Goal: Check status: Check status

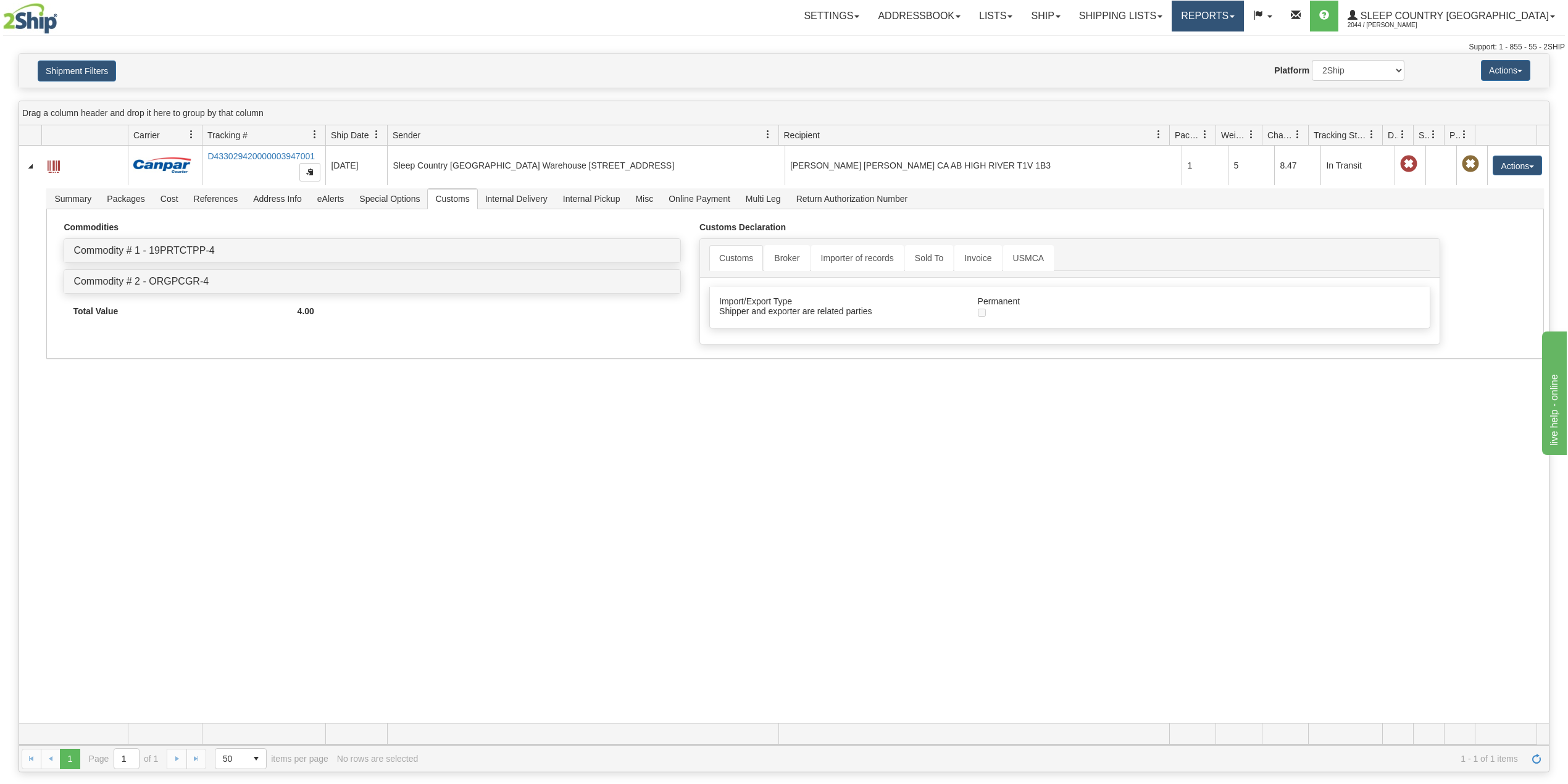
click at [1244, 10] on link "Reports" at bounding box center [1207, 16] width 72 height 31
click at [1178, 39] on span "Standard" at bounding box center [1160, 42] width 35 height 10
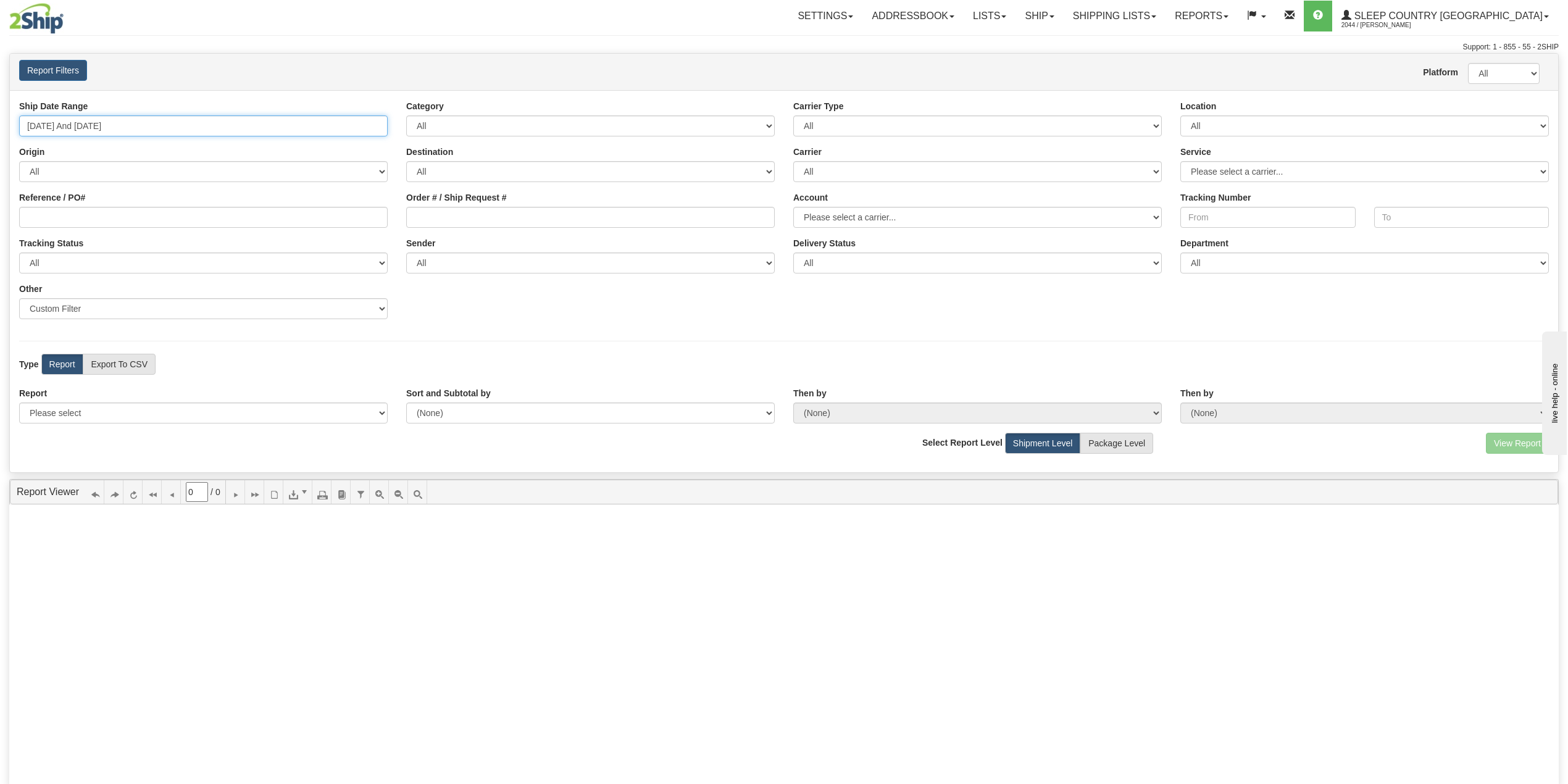
click at [117, 124] on input "09/18/2025 And 09/24/2025" at bounding box center [203, 126] width 369 height 21
click at [60, 220] on li "Last 30 Days" at bounding box center [74, 215] width 99 height 16
type input "08/26/2025 And 09/24/2025"
click at [99, 417] on select "Please select 1 Line Shipment Report Address Detail Basic Shipment Overview Can…" at bounding box center [203, 412] width 369 height 21
select select "Users\Imported Shipments.trdx"
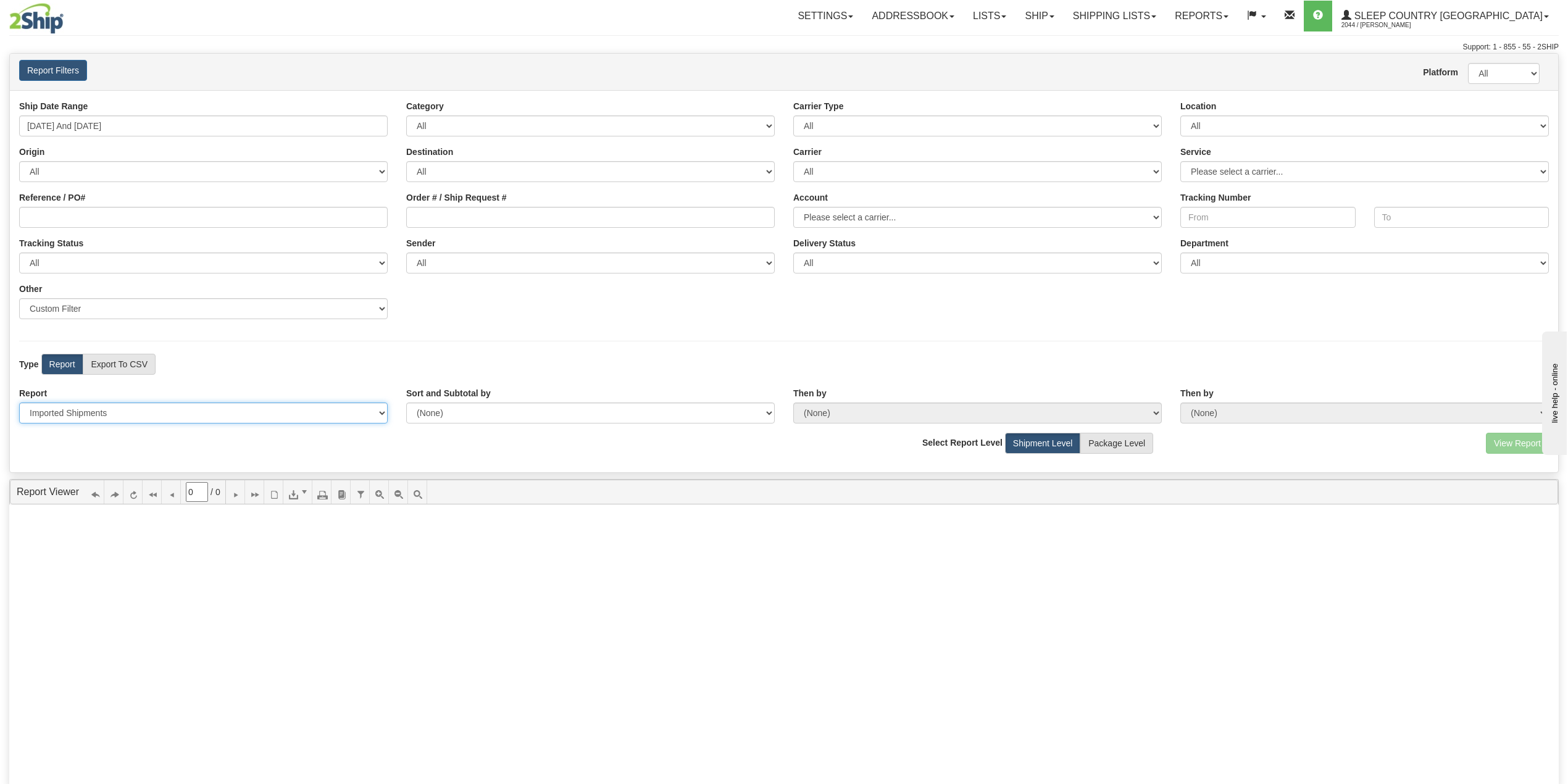
click at [19, 404] on select "Please select 1 Line Shipment Report Address Detail Basic Shipment Overview Can…" at bounding box center [203, 412] width 369 height 21
click at [1514, 442] on button "View Report" at bounding box center [1517, 443] width 63 height 21
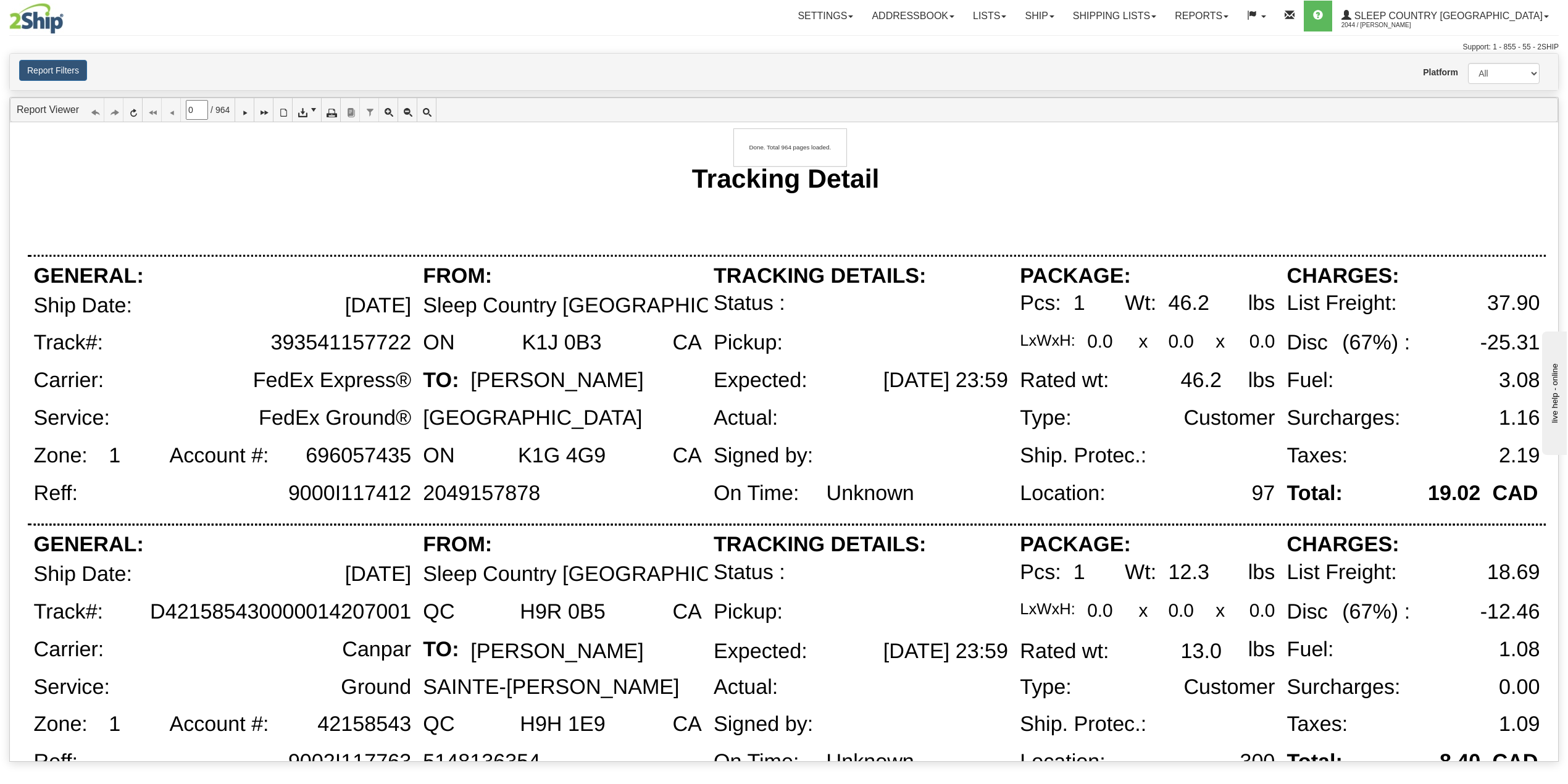
type input "1"
click at [316, 110] on span at bounding box center [313, 109] width 10 height 10
click at [327, 149] on span "CSV (comma delimited)" at bounding box center [343, 148] width 92 height 13
click at [1152, 19] on link "Shipping lists" at bounding box center [1114, 16] width 102 height 31
click at [1137, 60] on span "Search Shipment History" at bounding box center [1105, 59] width 95 height 10
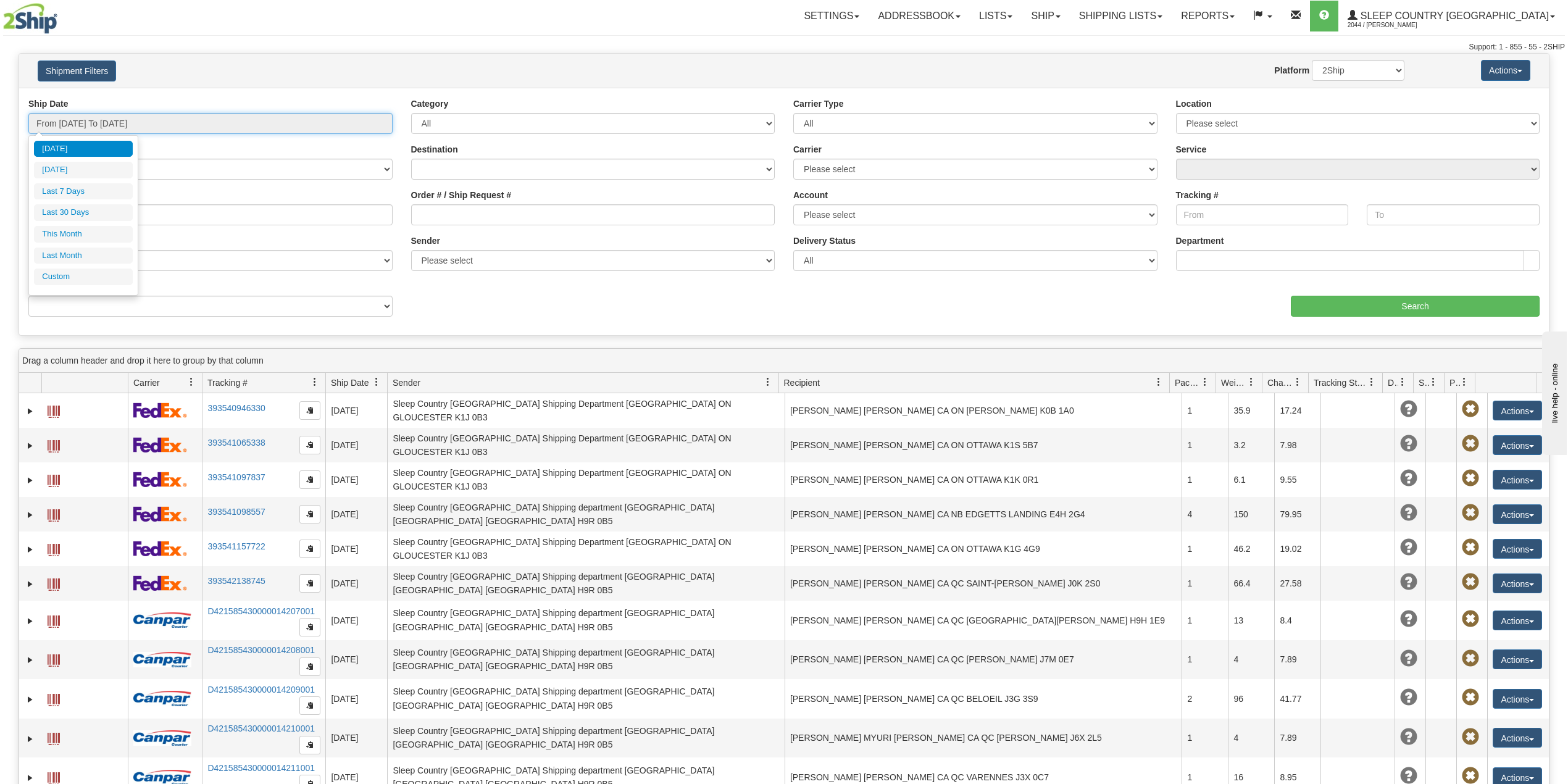
click at [89, 124] on input "From 09/23/2025 To 09/24/2025" at bounding box center [210, 124] width 364 height 21
click at [77, 213] on li "Last 30 Days" at bounding box center [83, 212] width 99 height 16
type input "From 08/26/2025 To 09/24/2025"
click at [77, 213] on input "Reference / PO" at bounding box center [210, 214] width 364 height 21
paste input "9007I083529"
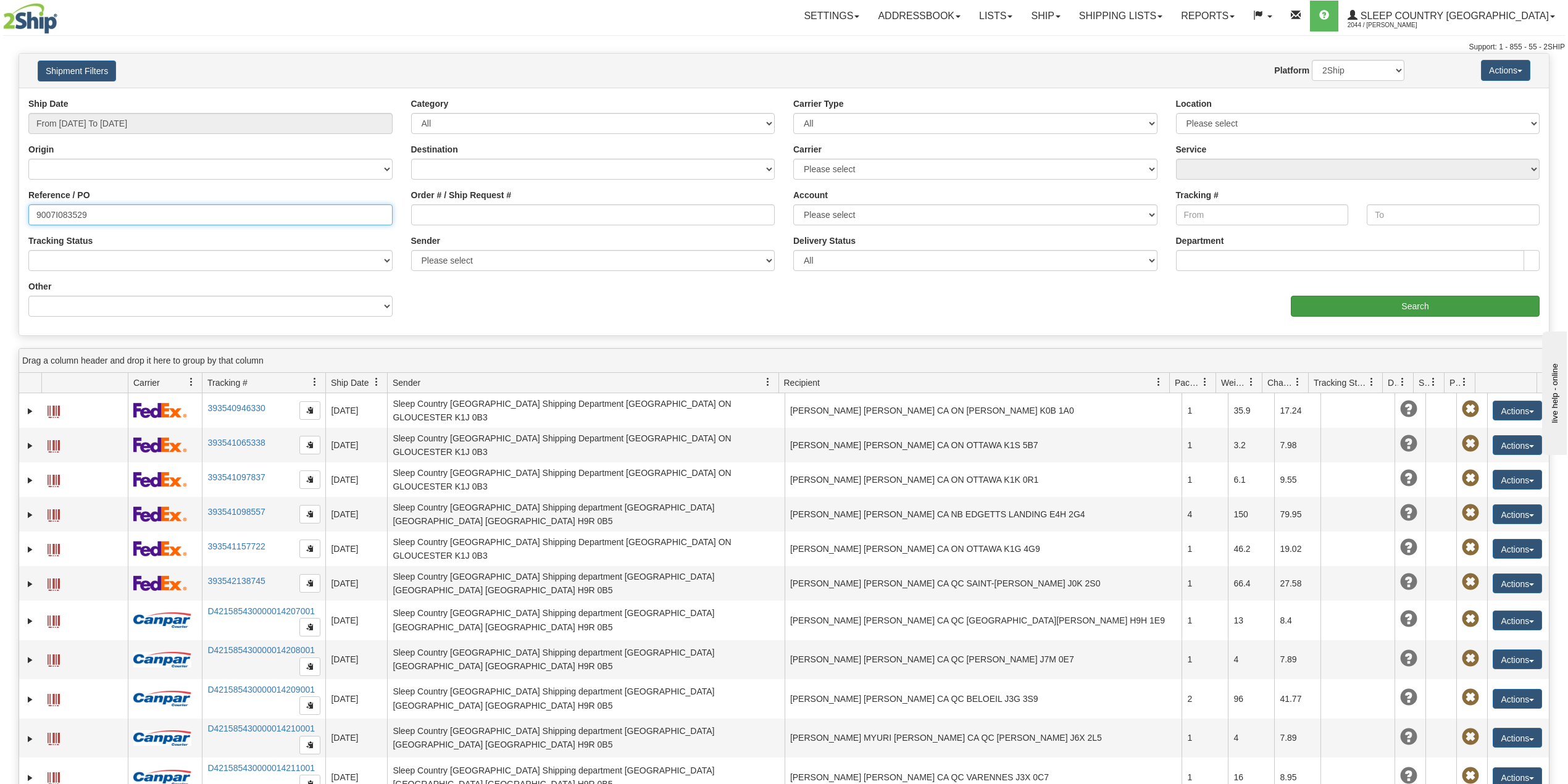
type input "9007I083529"
click at [1344, 307] on input "Search" at bounding box center [1415, 306] width 249 height 21
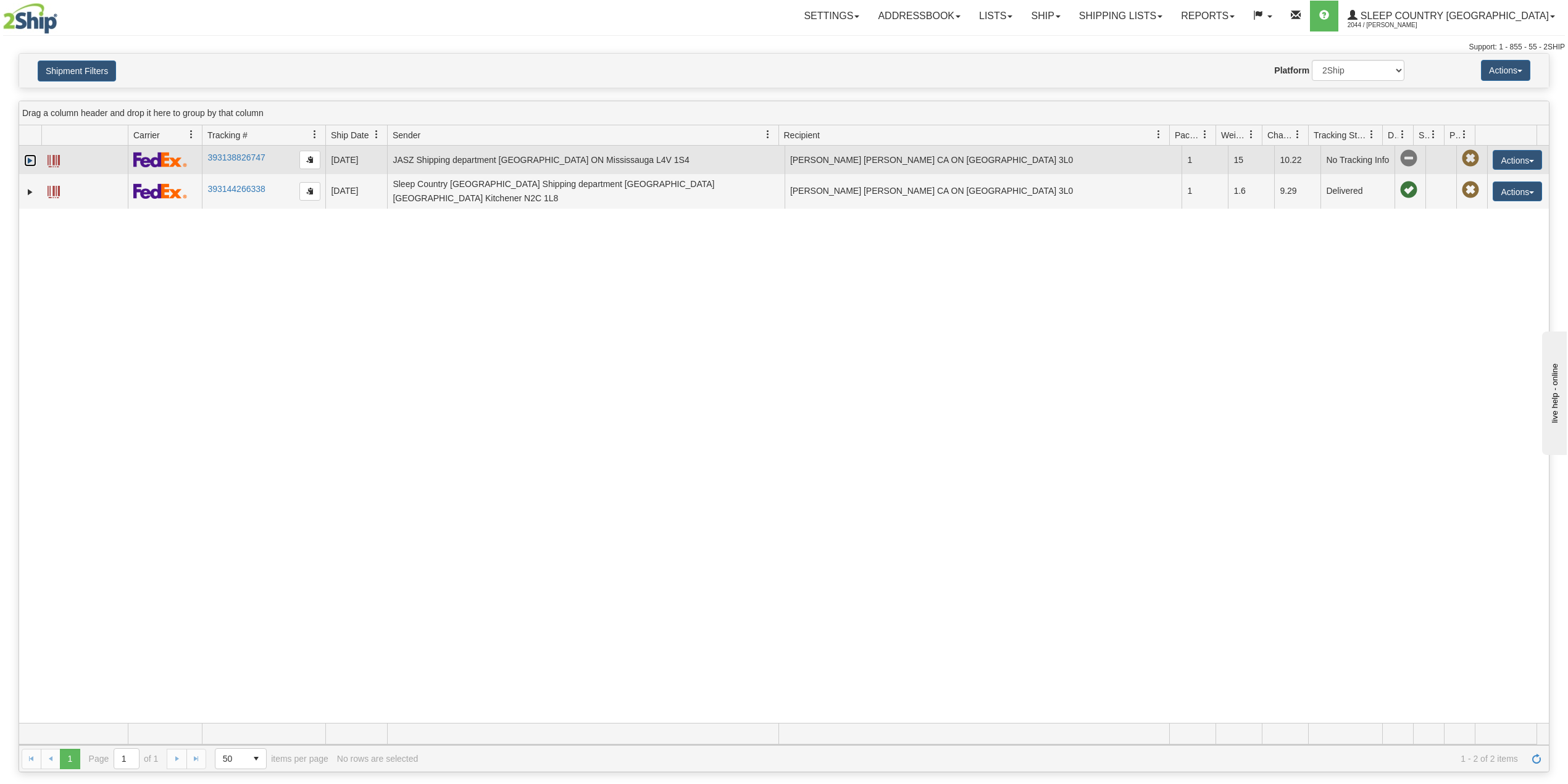
click at [31, 161] on link "Expand" at bounding box center [30, 160] width 13 height 13
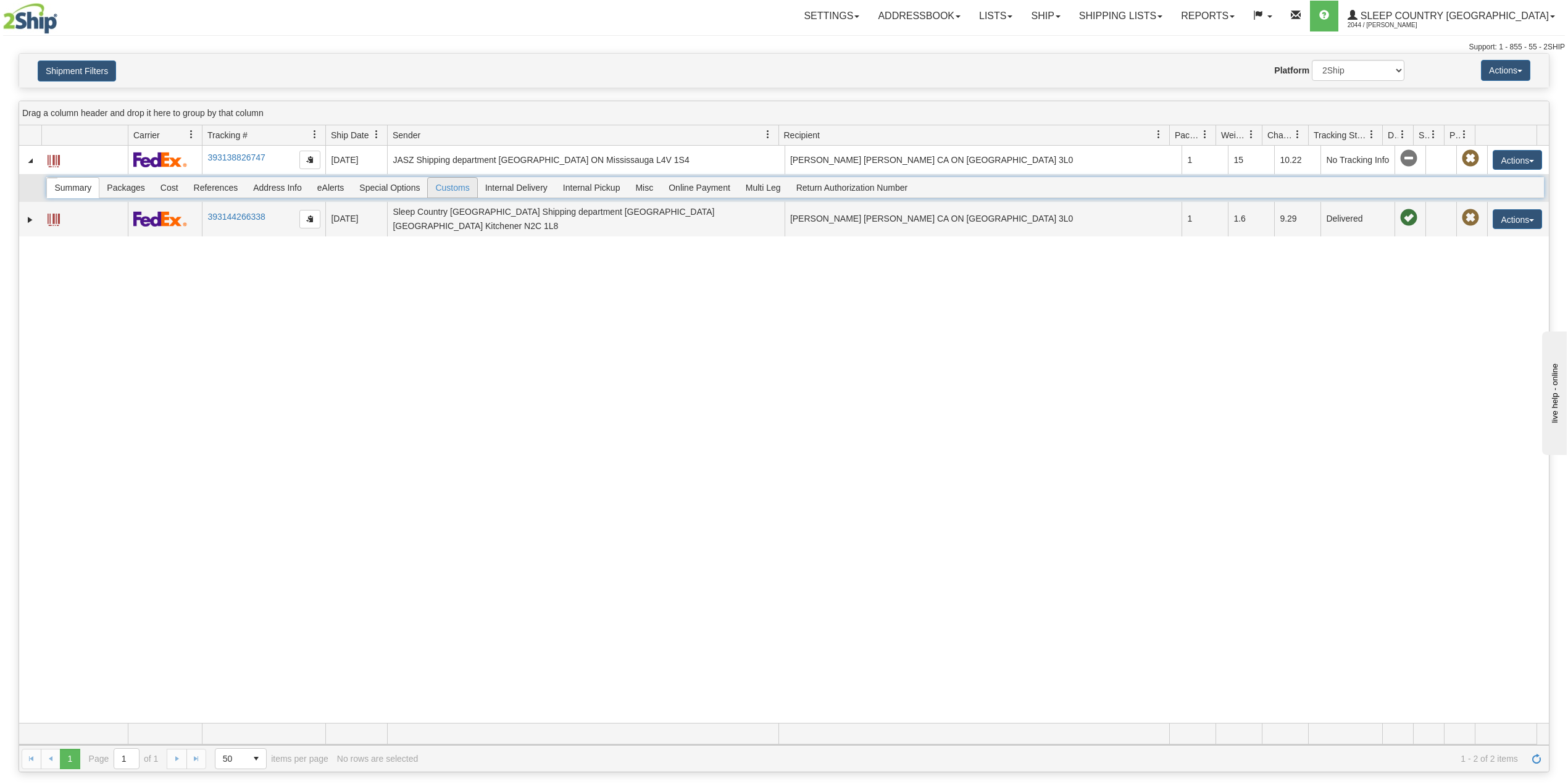
click at [448, 197] on span "Customs" at bounding box center [451, 188] width 48 height 20
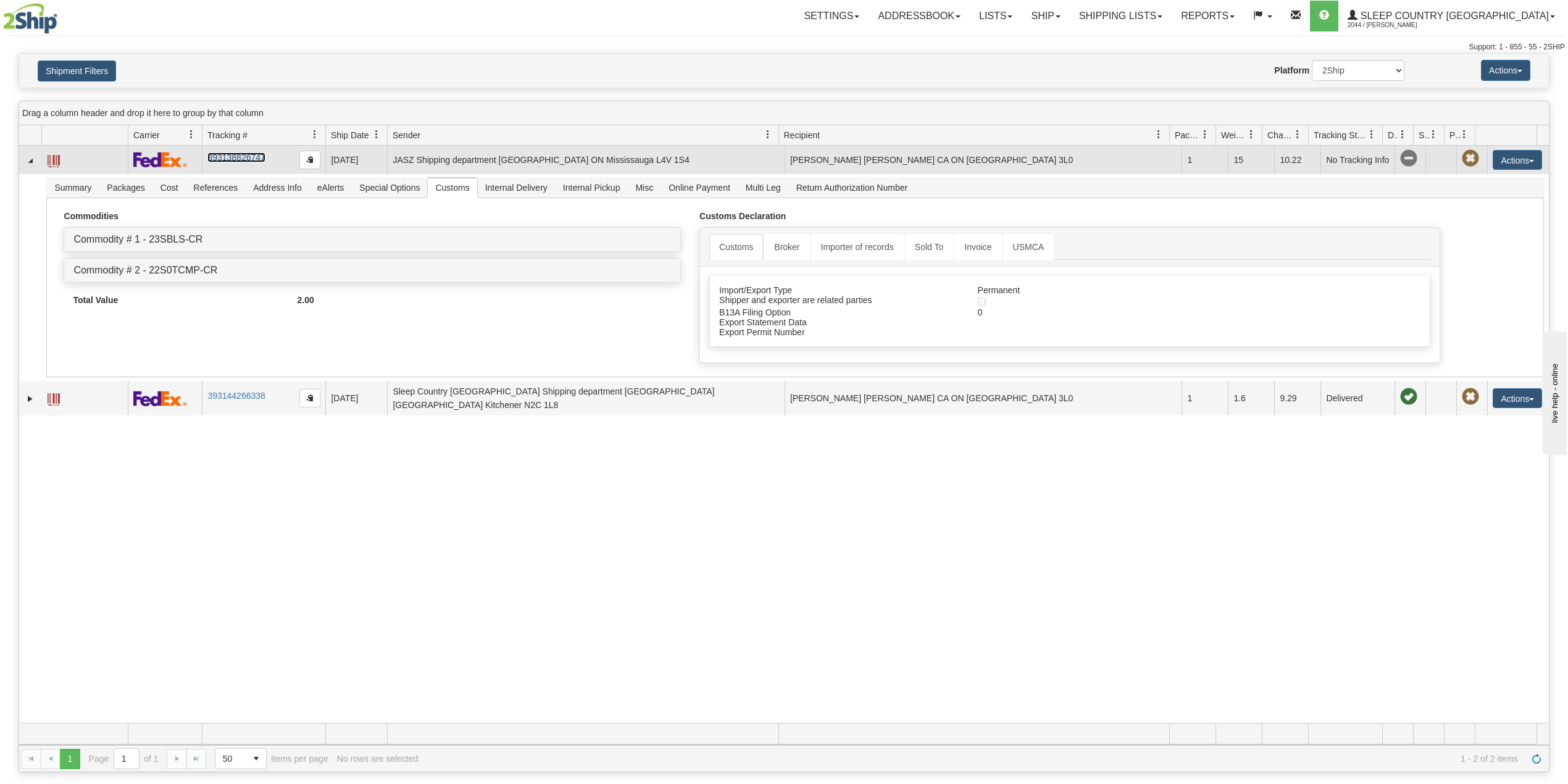
click at [240, 159] on link "393138826747" at bounding box center [235, 157] width 57 height 10
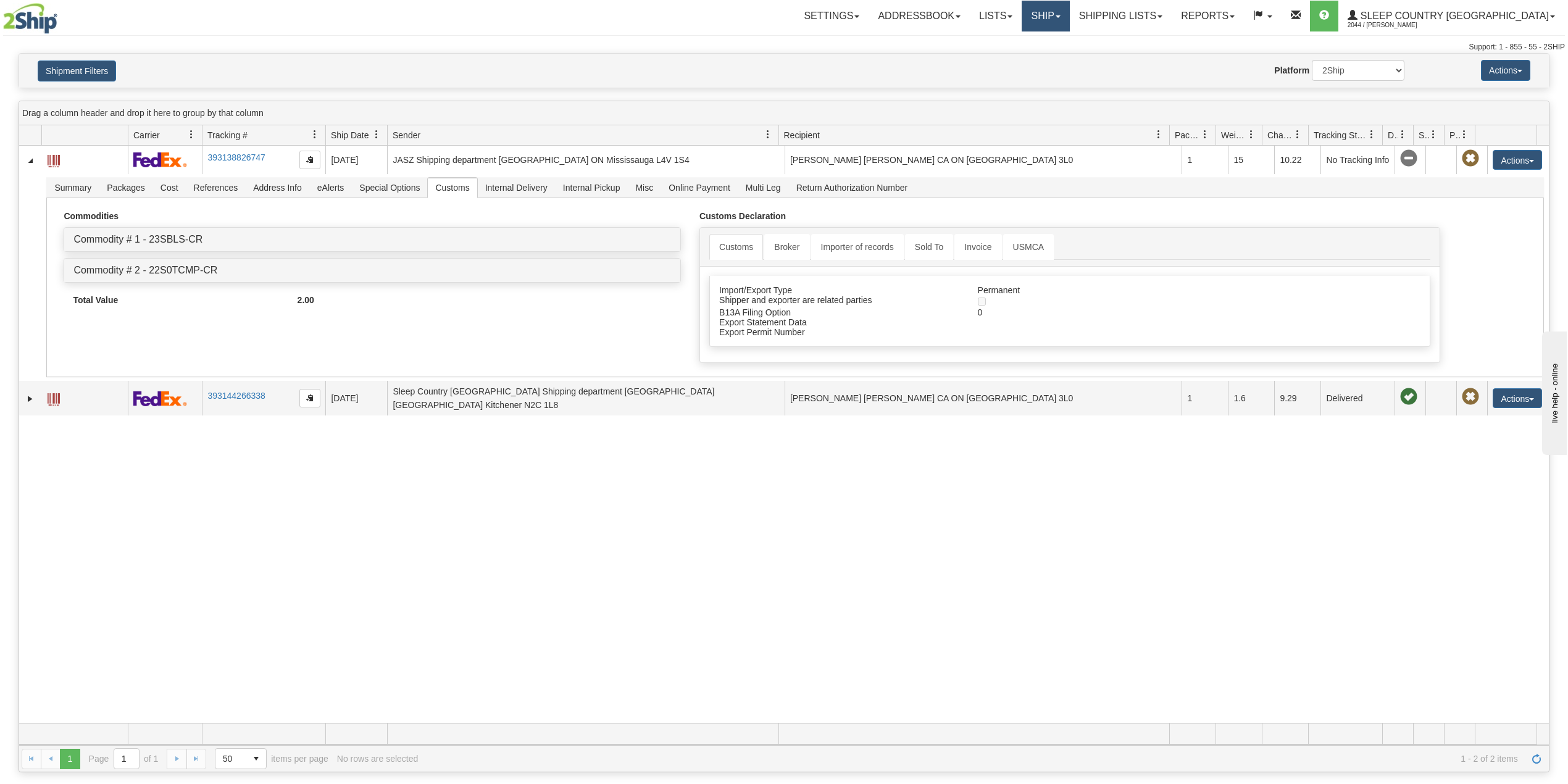
click at [1070, 15] on link "Ship" at bounding box center [1046, 16] width 48 height 31
click at [1057, 57] on span "OnHold / Order Queue" at bounding box center [1013, 59] width 87 height 10
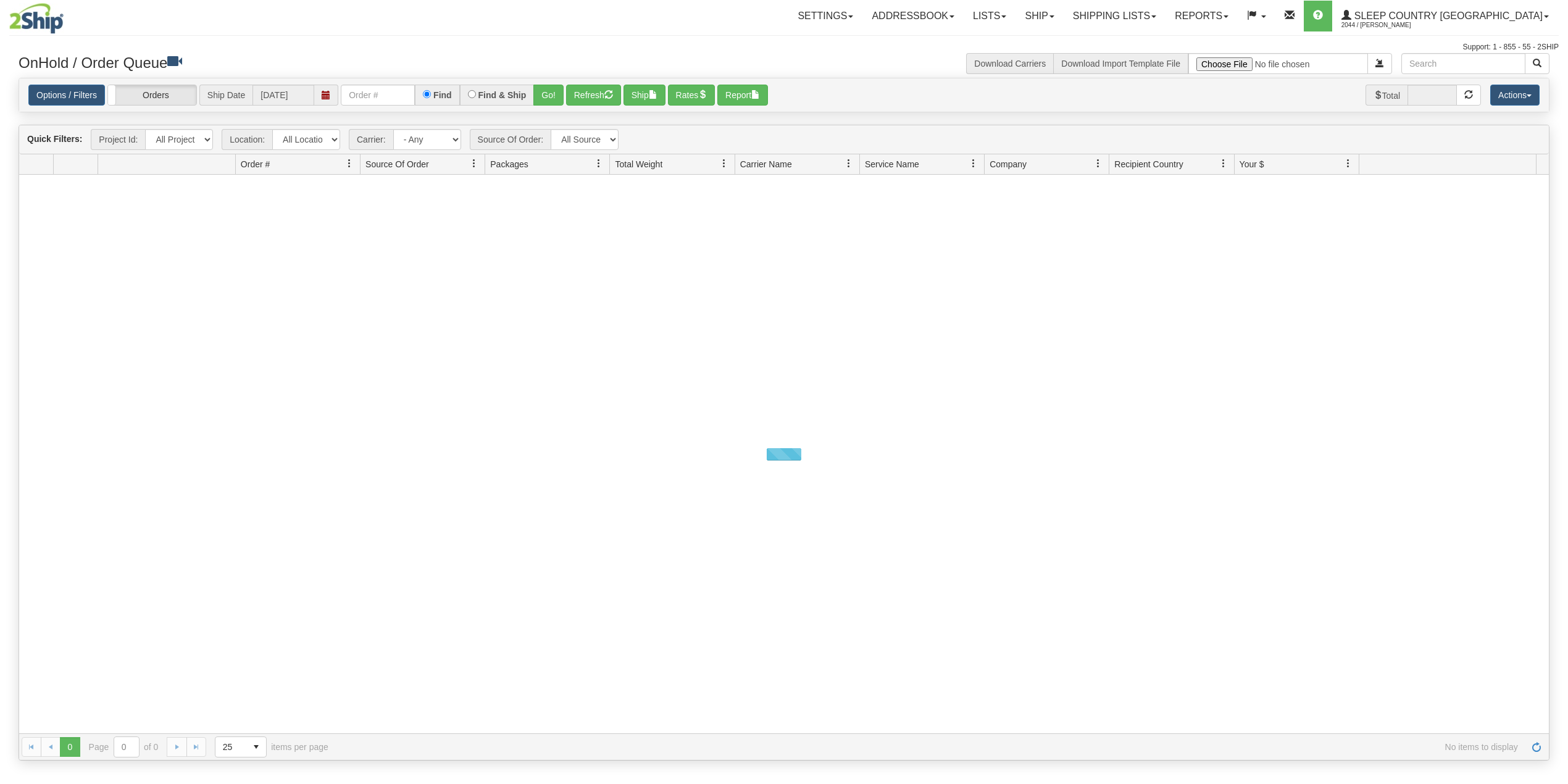
click at [371, 96] on input "text" at bounding box center [378, 95] width 74 height 21
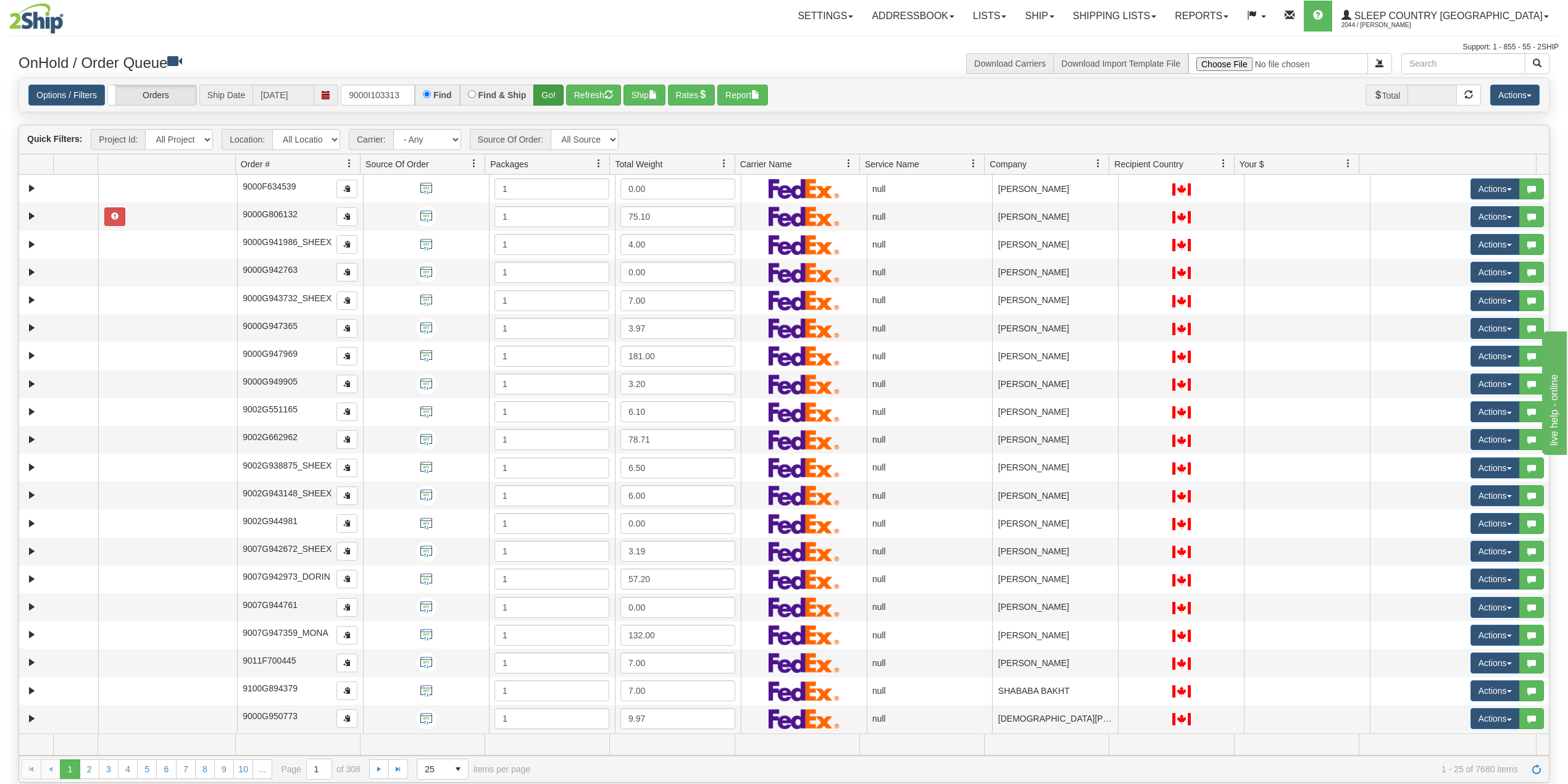
type input "9000I103313"
click at [550, 96] on button "Go!" at bounding box center [548, 95] width 31 height 21
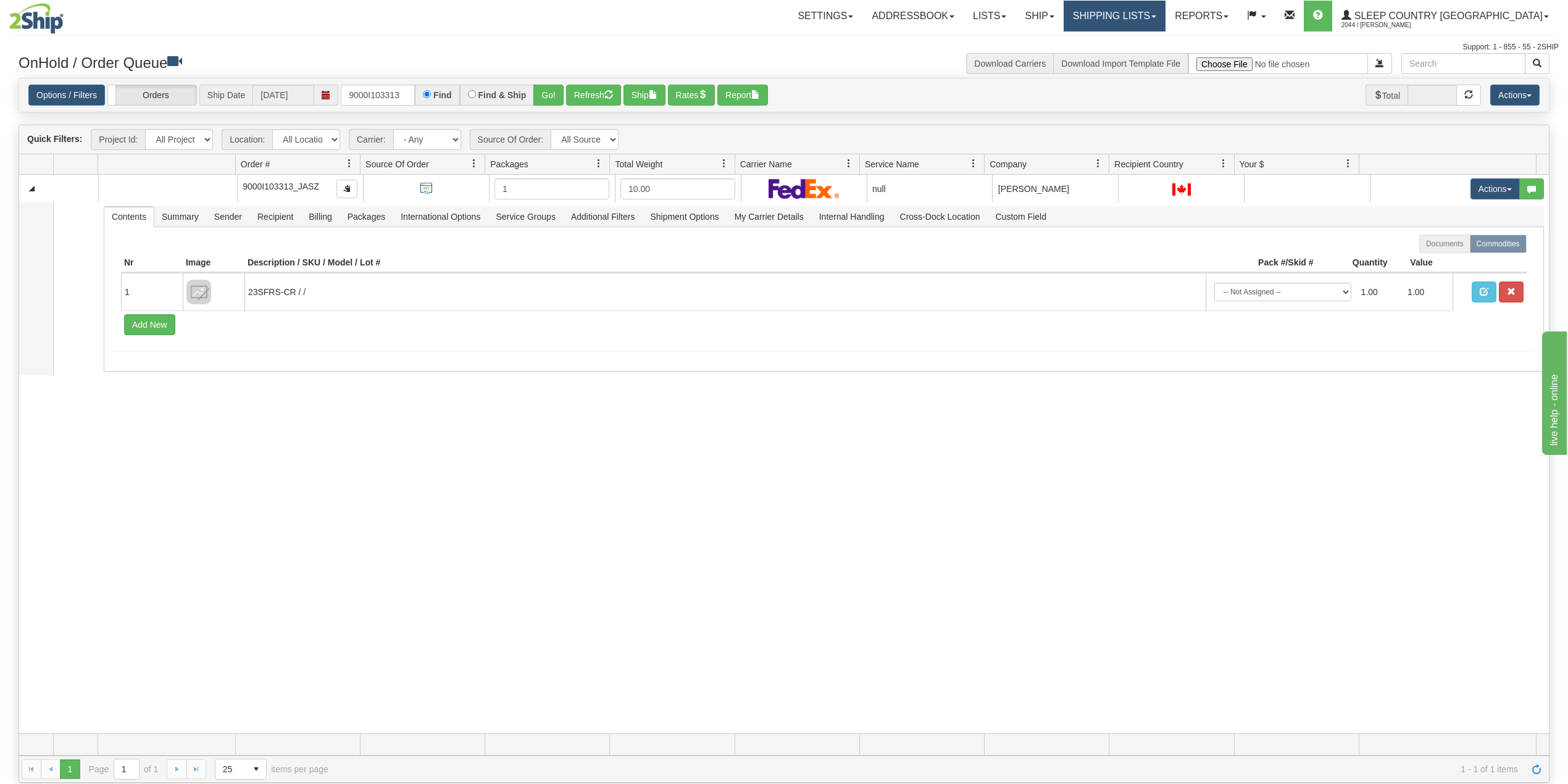
click at [1166, 15] on link "Shipping lists" at bounding box center [1114, 16] width 102 height 31
click at [1139, 52] on link "Search Shipment History" at bounding box center [1105, 60] width 121 height 16
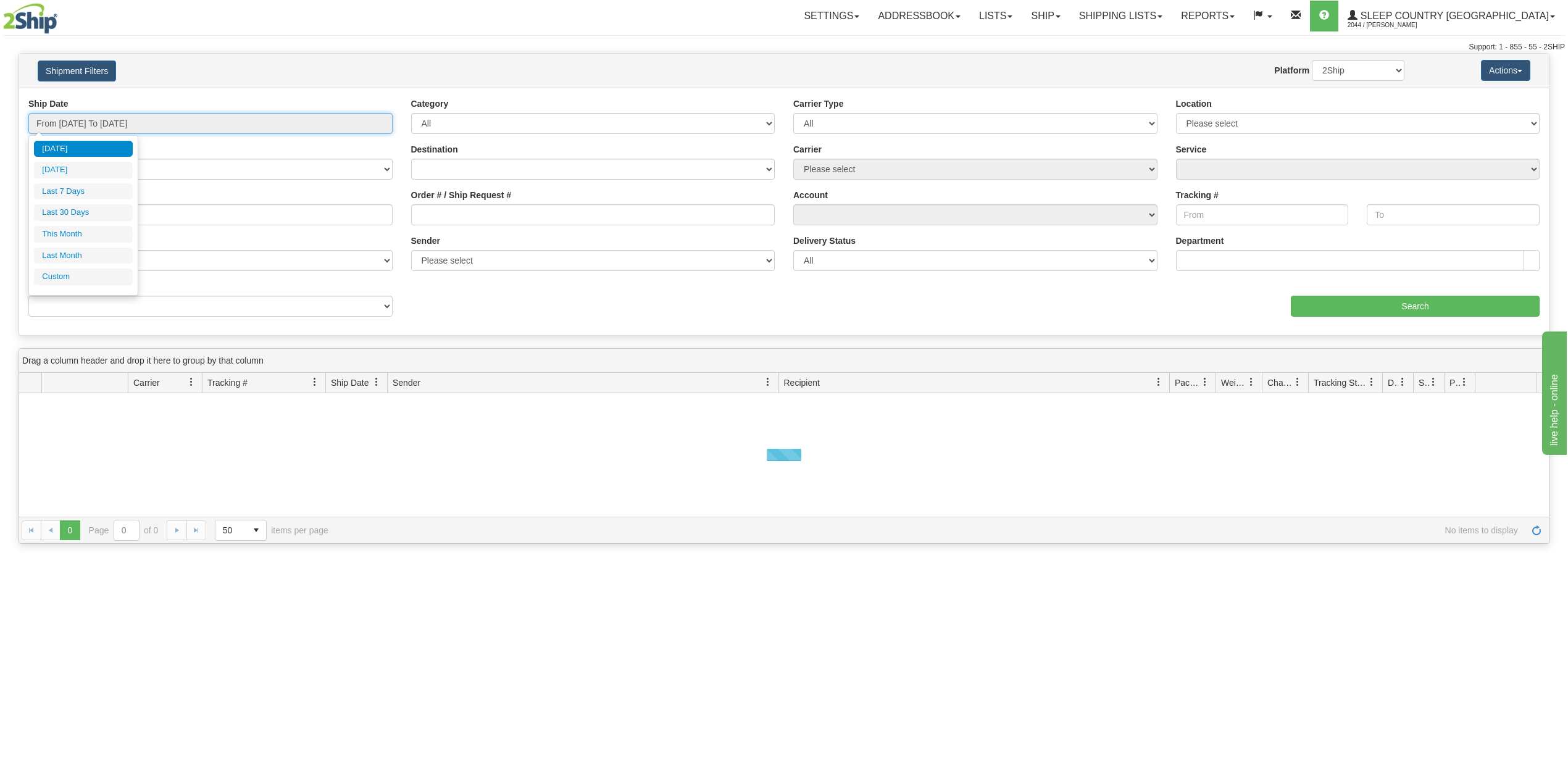
click at [167, 122] on input "From [DATE] To [DATE]" at bounding box center [210, 124] width 364 height 21
click at [96, 211] on li "Last 30 Days" at bounding box center [83, 212] width 99 height 16
type input "From [DATE] To [DATE]"
click at [96, 211] on input "Reference / PO" at bounding box center [210, 214] width 364 height 21
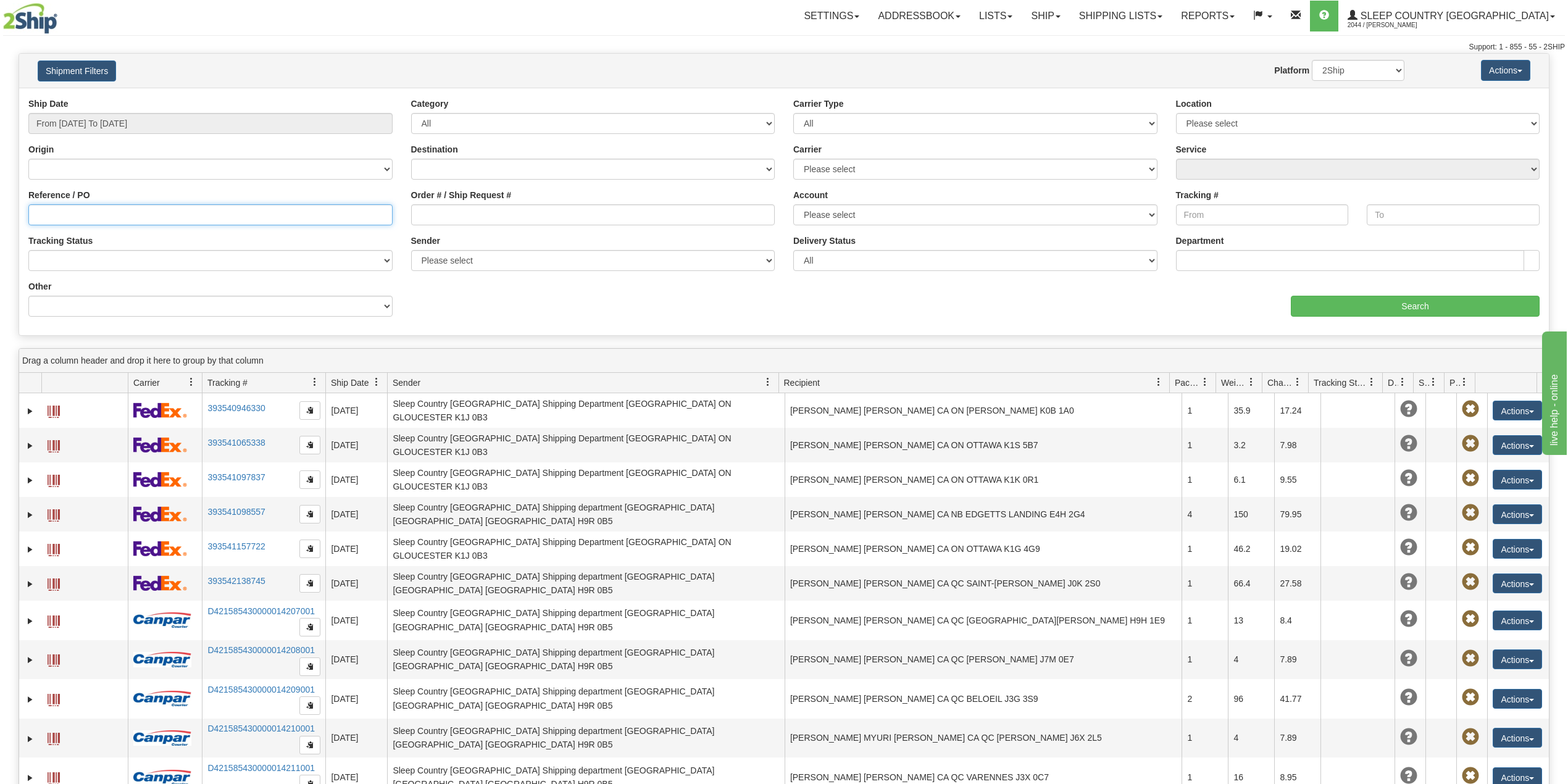
paste input "9007I083529"
click at [1415, 302] on input "Search" at bounding box center [1415, 306] width 249 height 21
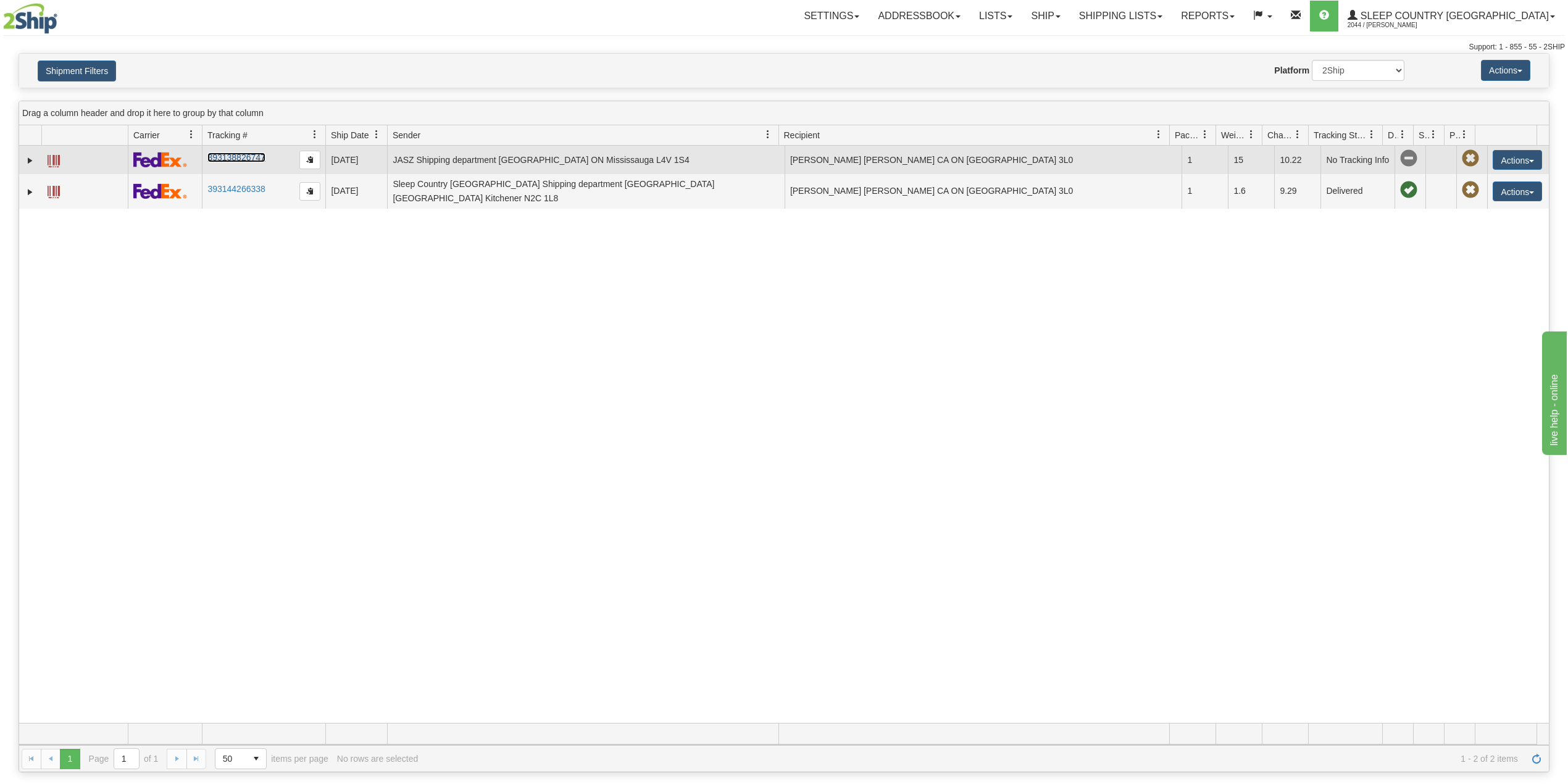
click at [233, 162] on link "393138826747" at bounding box center [235, 157] width 57 height 10
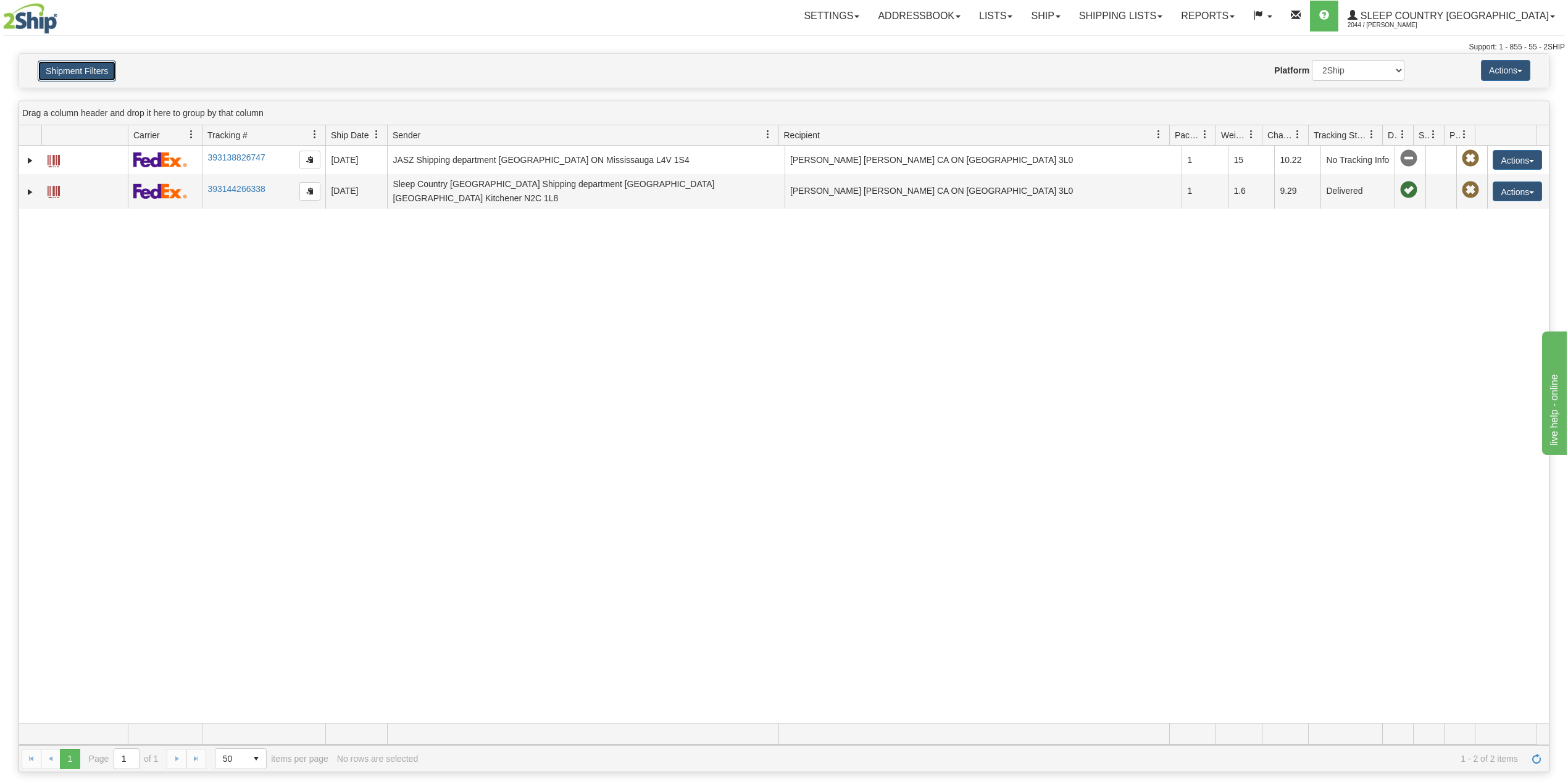
click at [70, 73] on button "Shipment Filters" at bounding box center [77, 71] width 78 height 21
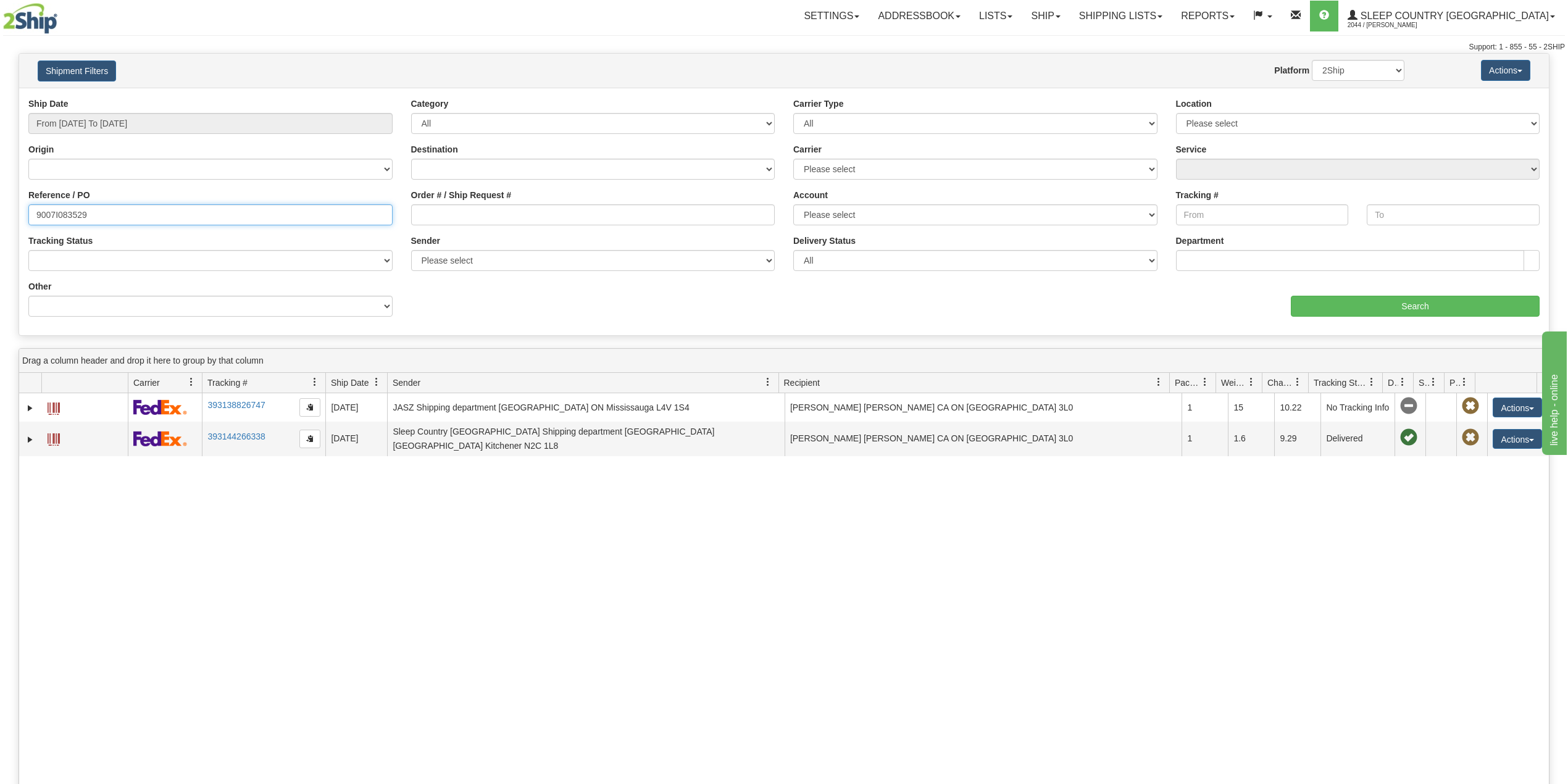
click at [68, 211] on input "9007I083529" at bounding box center [210, 214] width 364 height 21
paste input "2I11979"
type input "9002I119799"
click at [1435, 298] on input "Search" at bounding box center [1415, 306] width 249 height 21
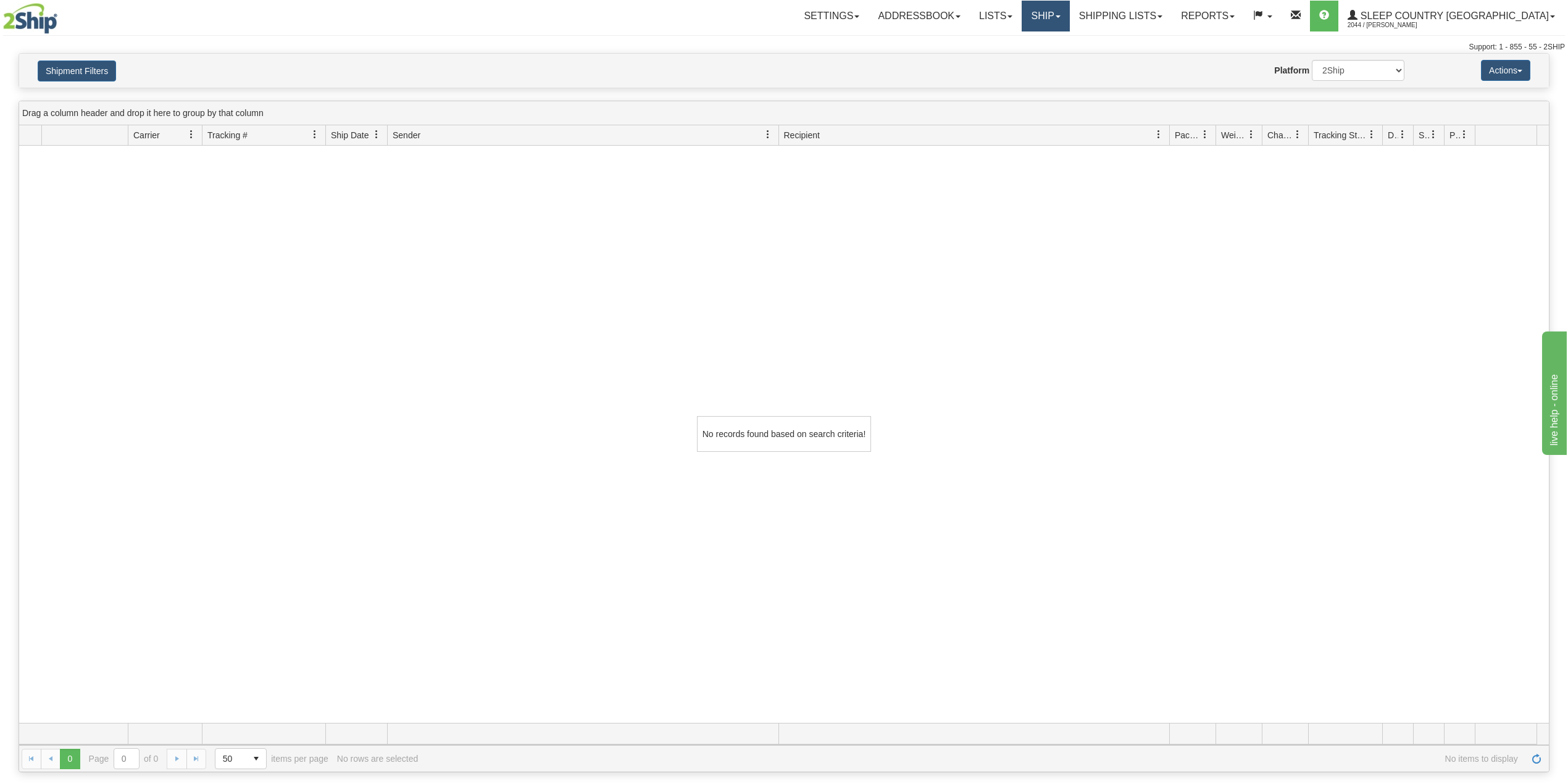
click at [1070, 10] on link "Ship" at bounding box center [1046, 16] width 48 height 31
click at [1057, 55] on span "OnHold / Order Queue" at bounding box center [1013, 59] width 87 height 10
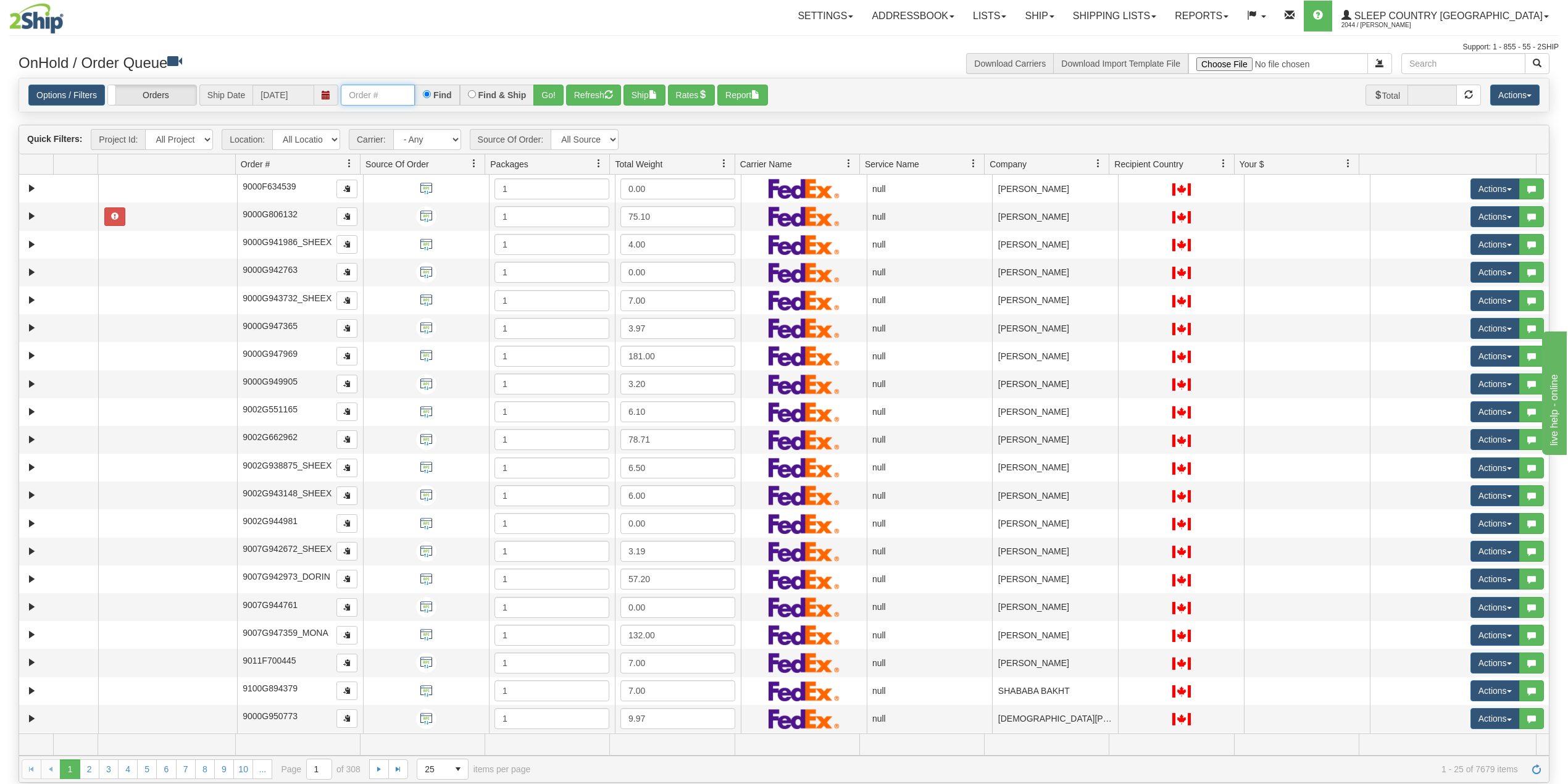
click at [373, 95] on input "text" at bounding box center [378, 95] width 74 height 21
paste input "9002I119799"
type input "9002I119799"
click at [550, 97] on button "Go!" at bounding box center [548, 95] width 31 height 21
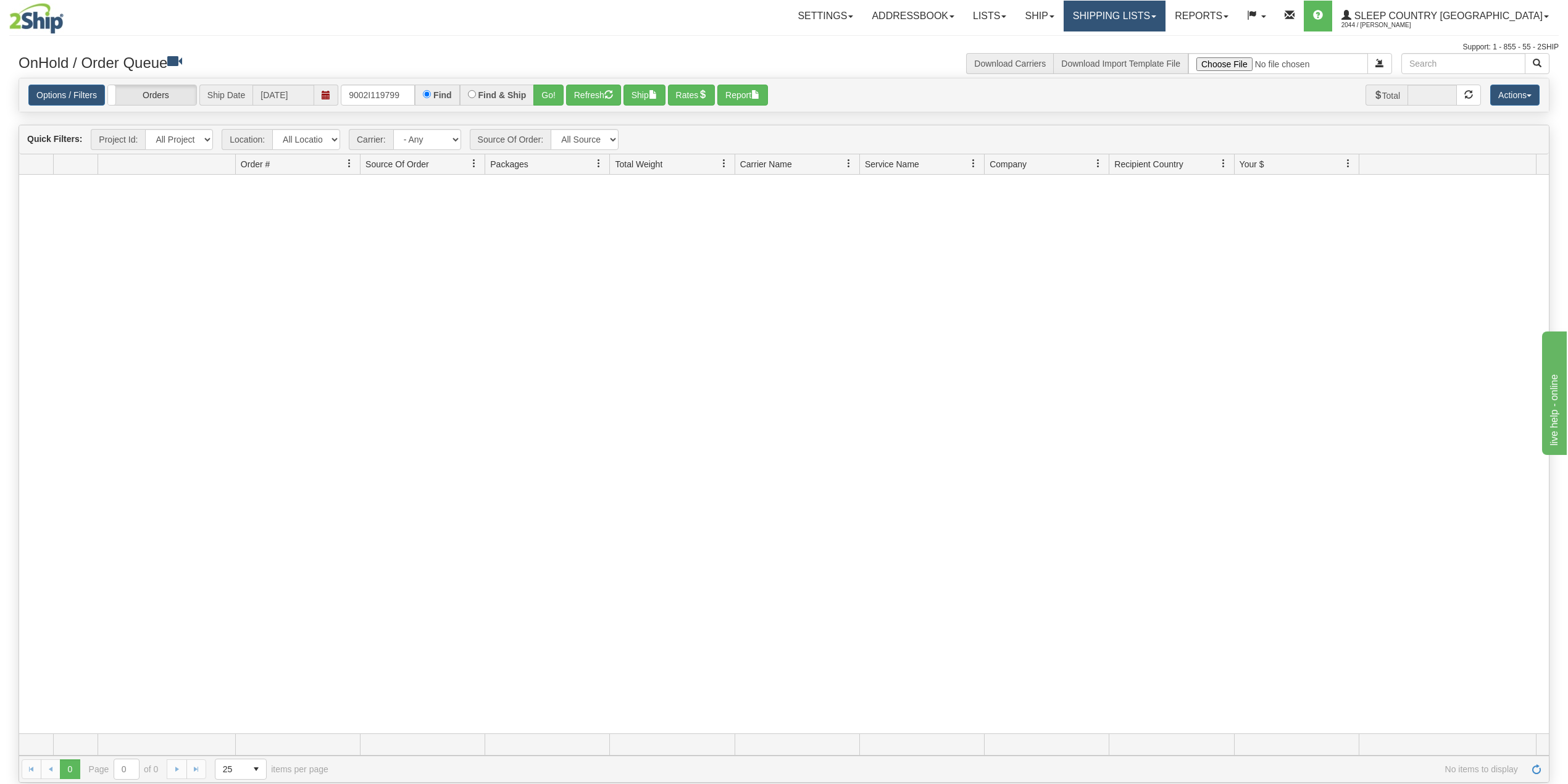
click at [1166, 3] on link "Shipping lists" at bounding box center [1114, 16] width 102 height 31
click at [1129, 40] on span "Current Shipments" at bounding box center [1093, 42] width 72 height 10
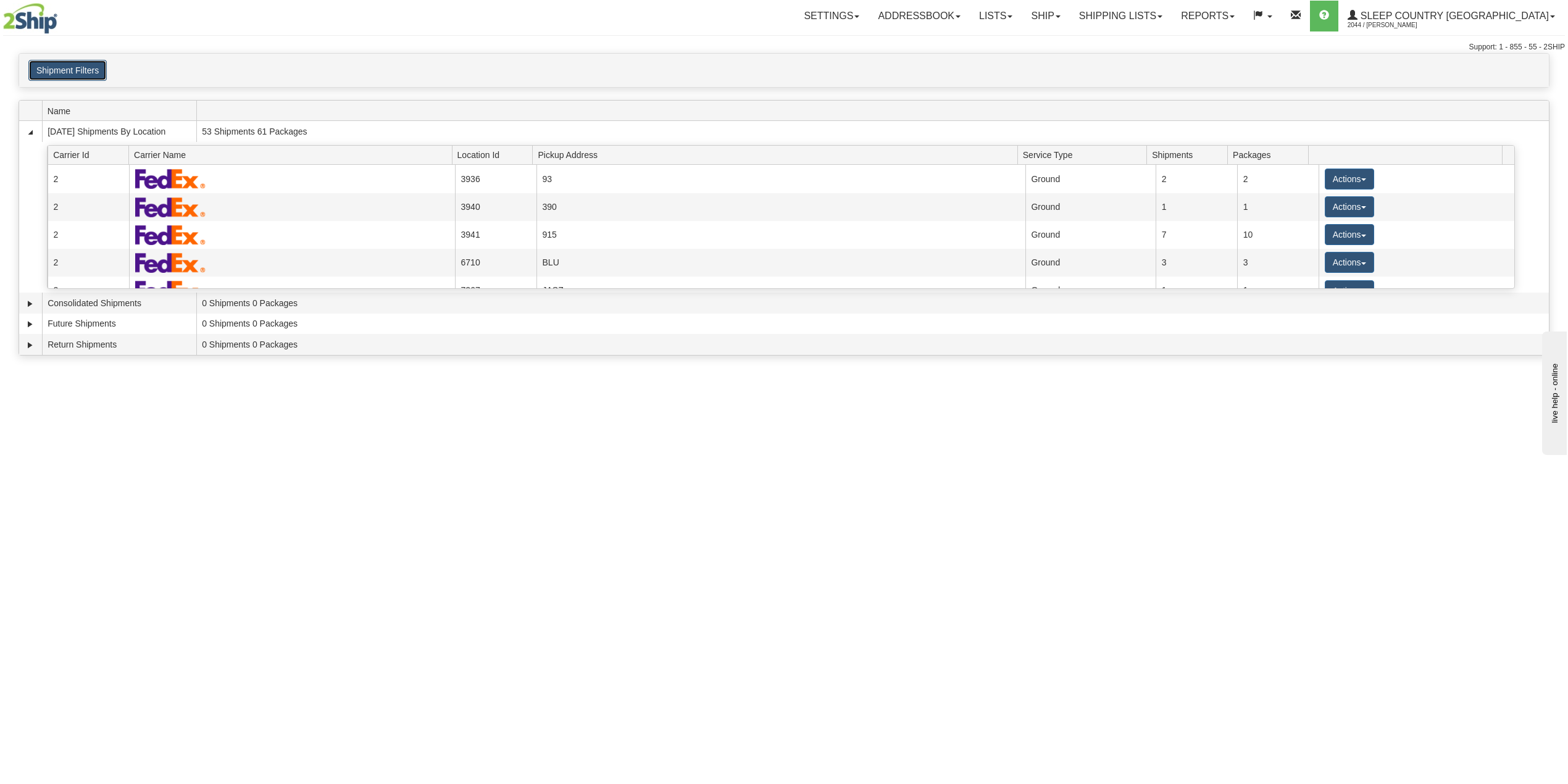
click at [94, 72] on button "Shipment Filters" at bounding box center [67, 70] width 78 height 21
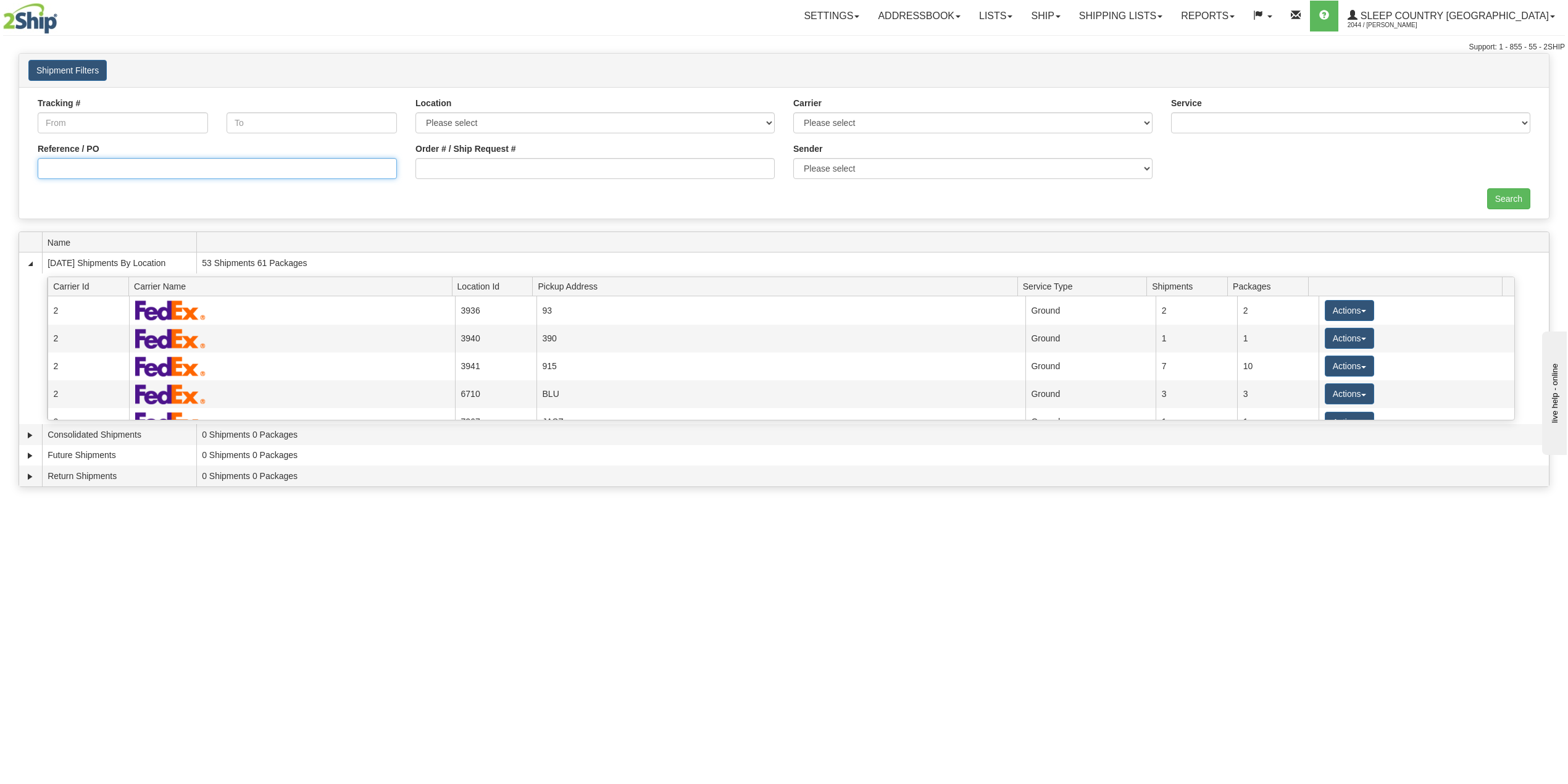
click at [86, 176] on input "Reference / PO" at bounding box center [218, 168] width 359 height 21
paste input "9002I119799"
type input "9002I119799"
click at [1494, 198] on input "Search" at bounding box center [1509, 199] width 43 height 21
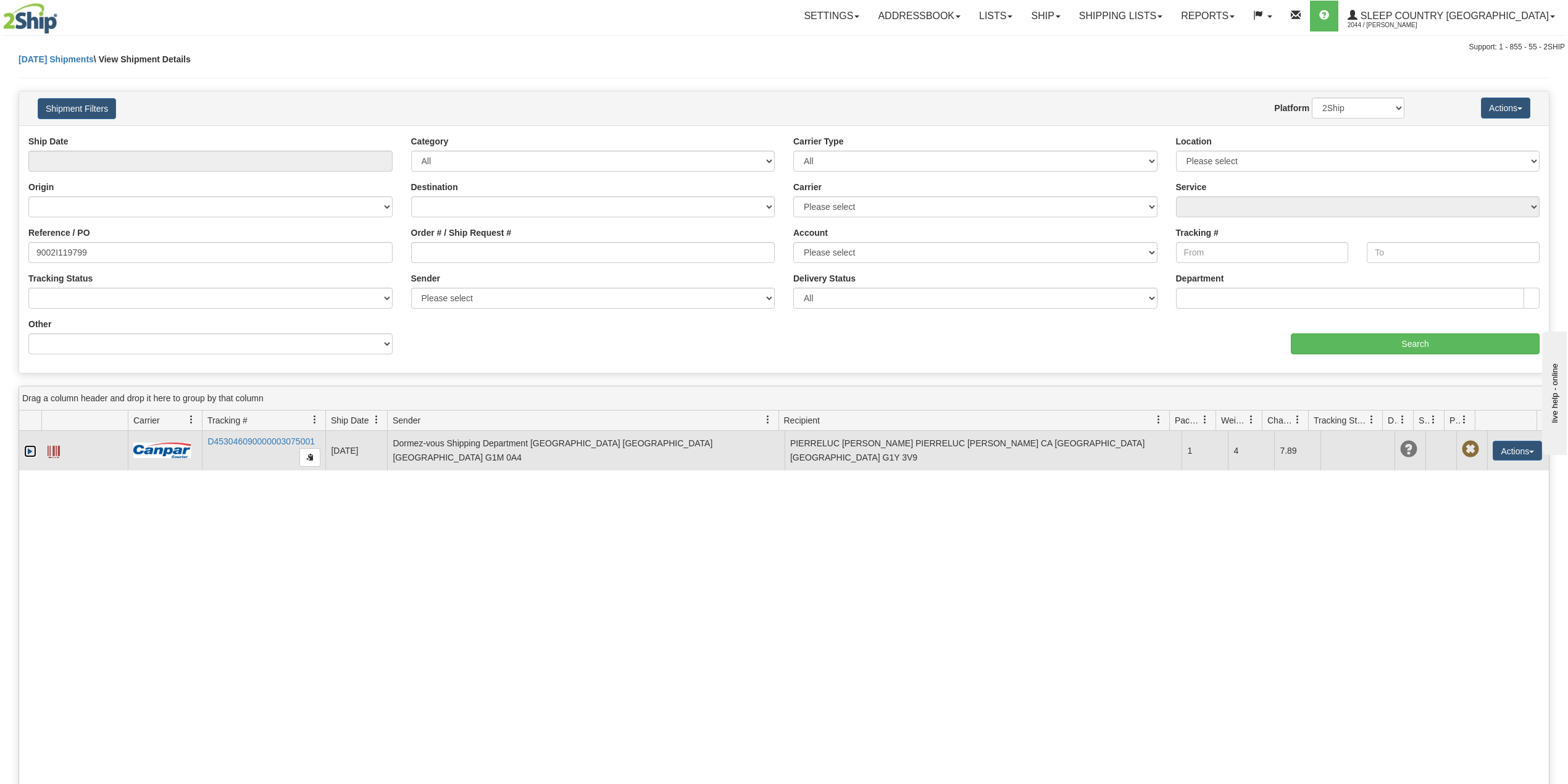
click at [26, 456] on link "Expand" at bounding box center [30, 451] width 13 height 13
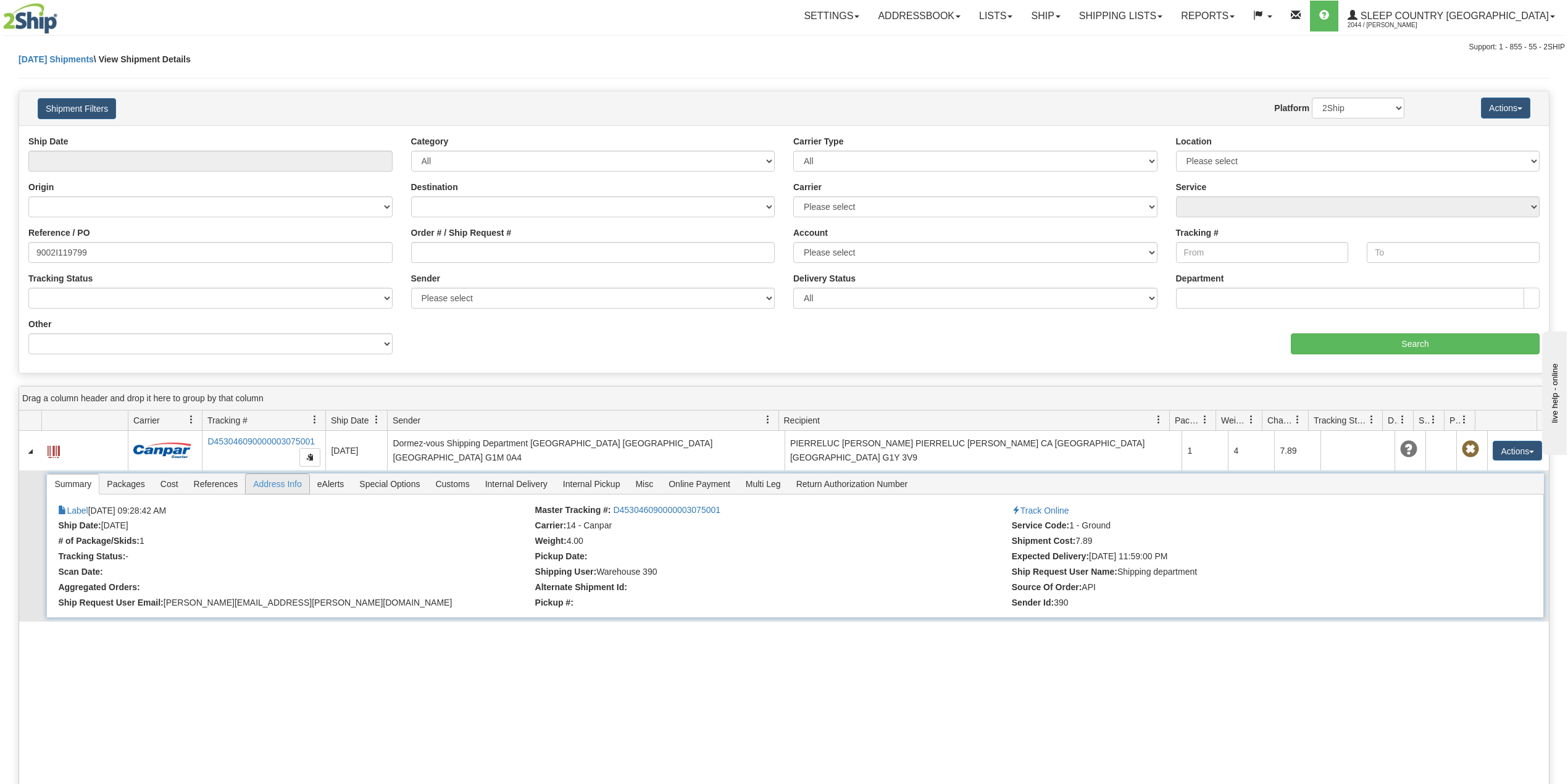
click at [297, 482] on span "Address Info" at bounding box center [277, 484] width 63 height 20
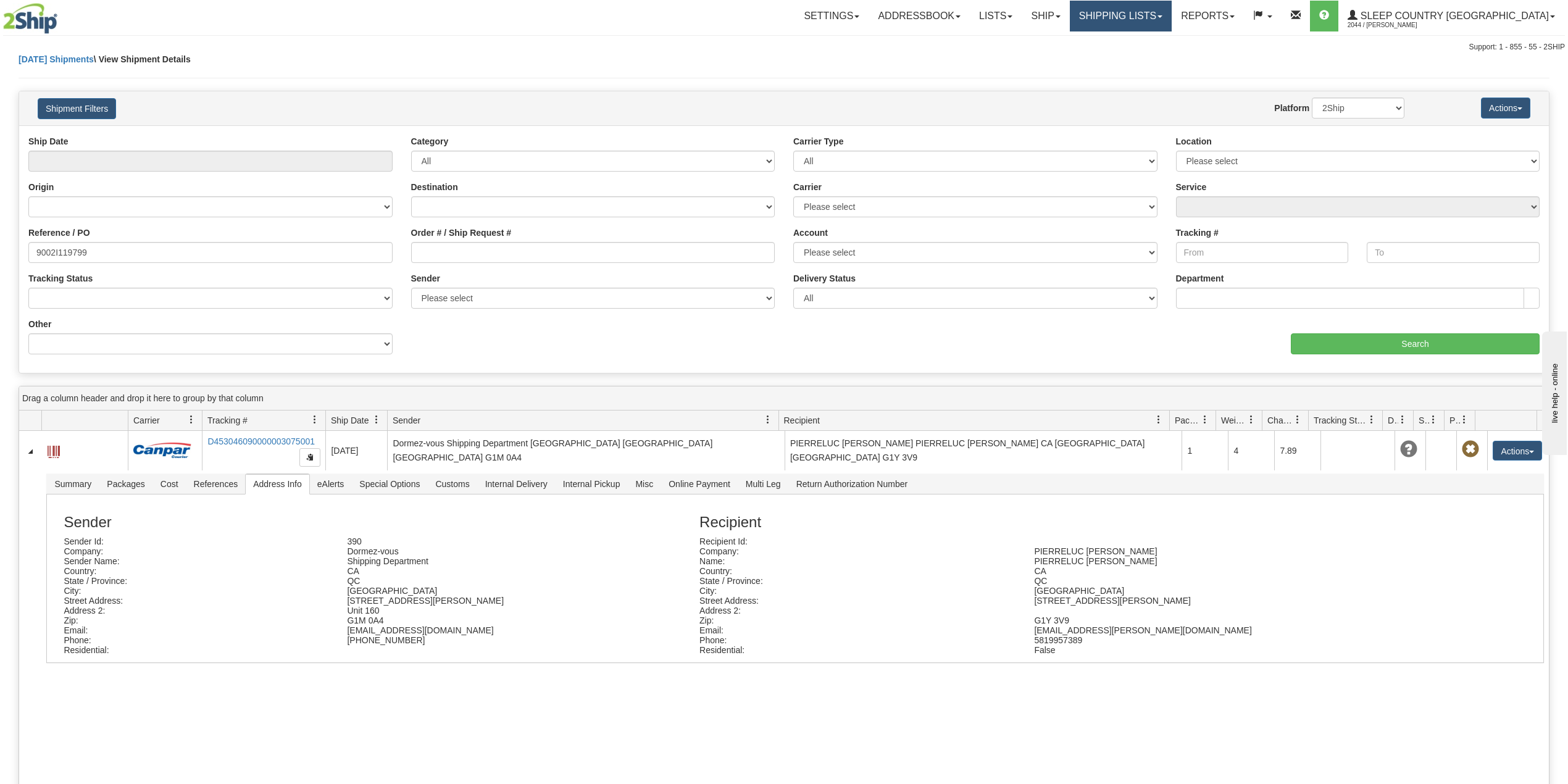
click at [1172, 13] on link "Shipping lists" at bounding box center [1120, 16] width 102 height 31
click at [1159, 55] on span "Search Shipment History" at bounding box center [1111, 59] width 95 height 10
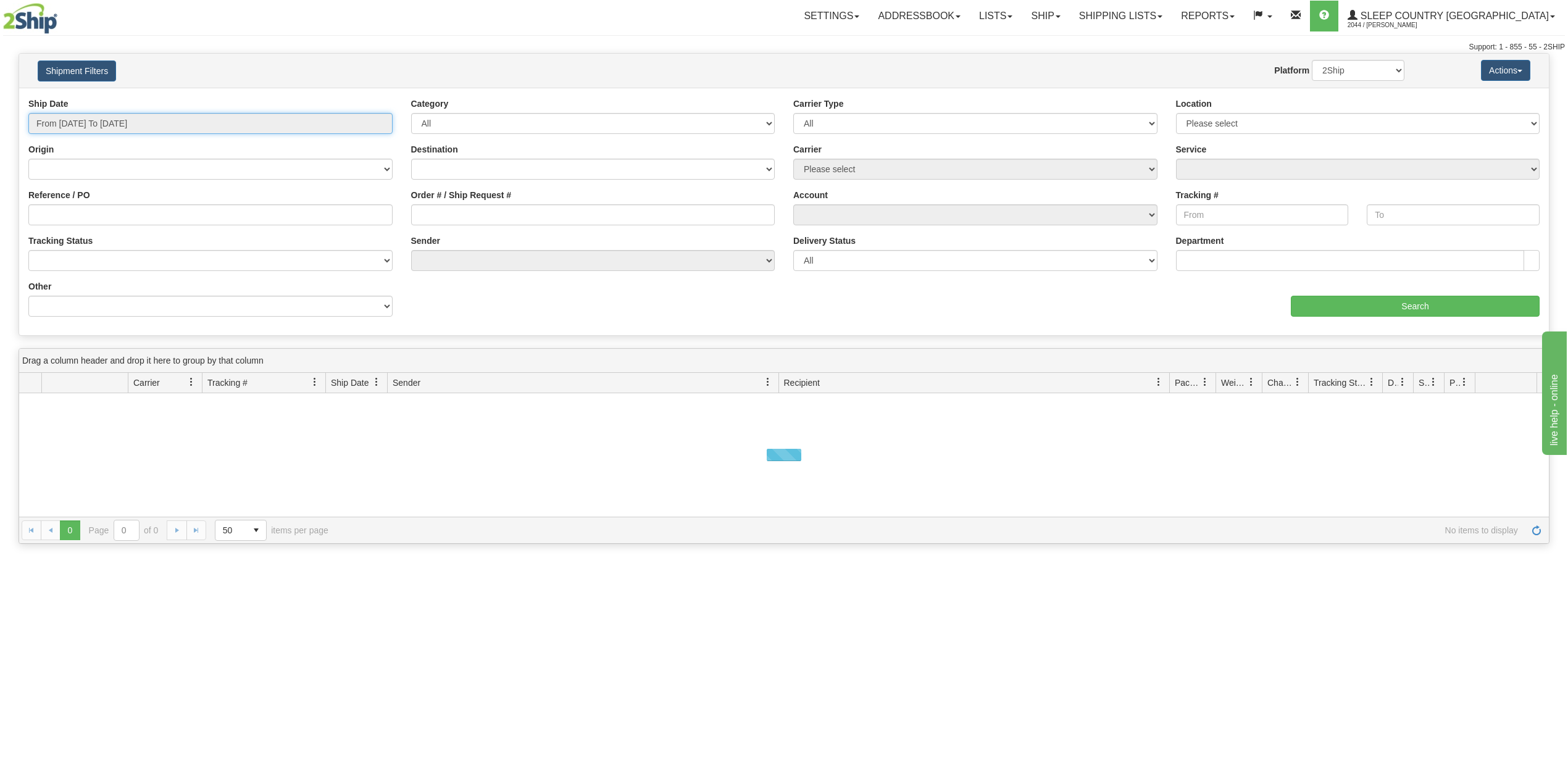
click at [164, 121] on input "From [DATE] To [DATE]" at bounding box center [210, 124] width 364 height 21
click at [92, 211] on li "Last 30 Days" at bounding box center [83, 212] width 99 height 16
type input "From [DATE] To [DATE]"
click at [92, 211] on input "Reference / PO" at bounding box center [210, 214] width 364 height 21
paste input "9000I108794"
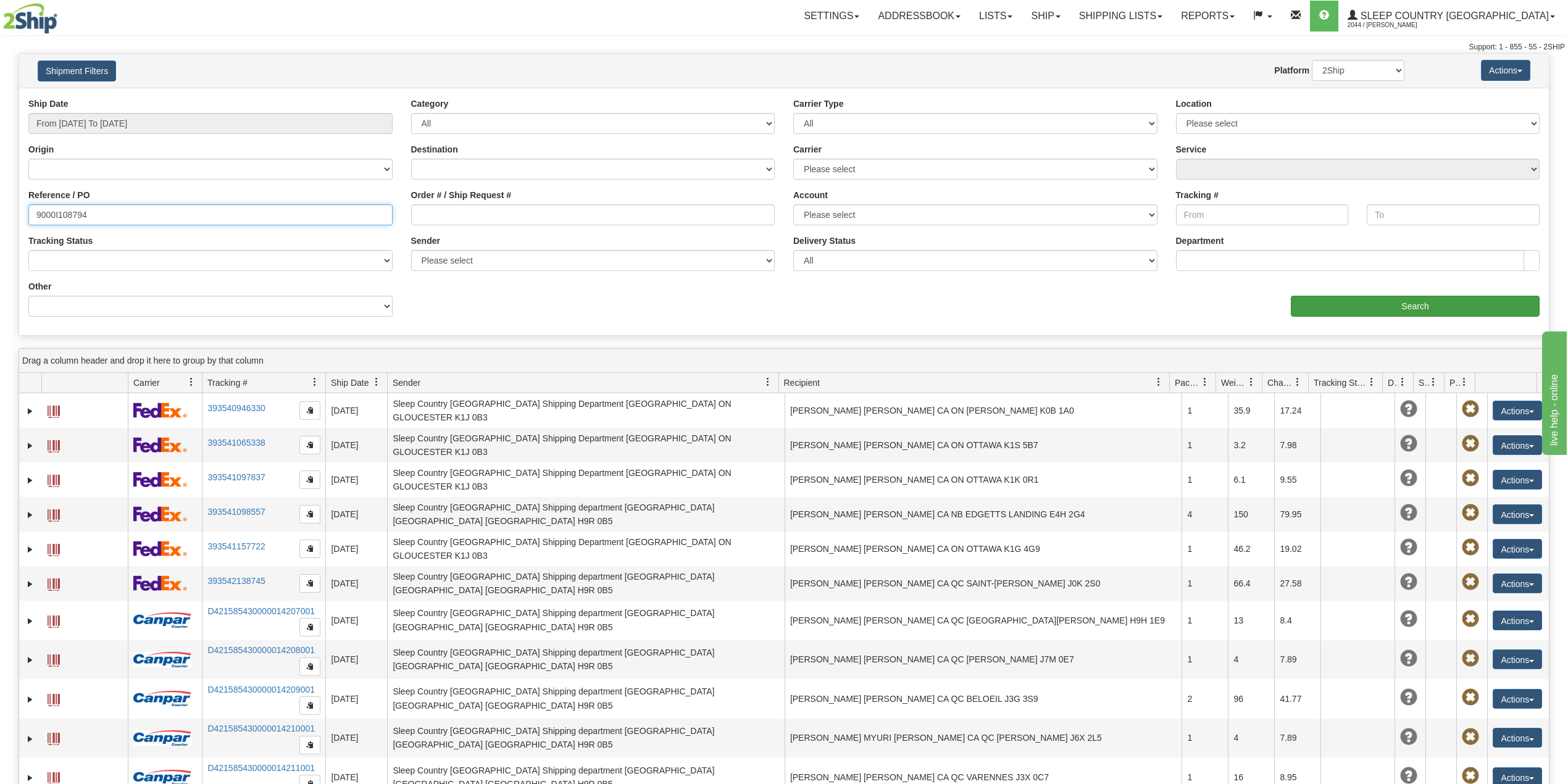
type input "9000I108794"
click at [1369, 300] on input "Search" at bounding box center [1415, 306] width 249 height 21
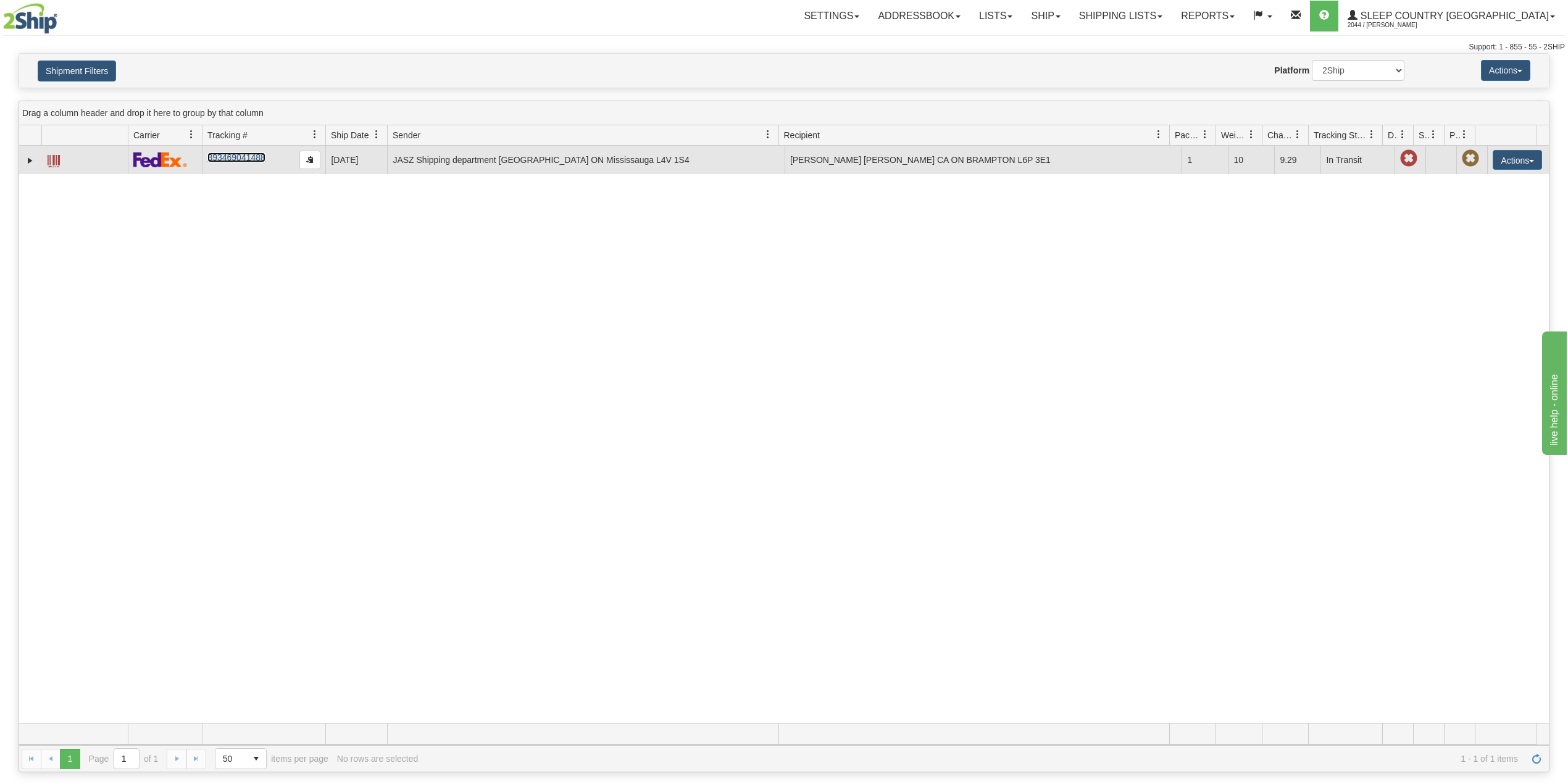
click at [231, 157] on link "393469041488" at bounding box center [235, 157] width 57 height 10
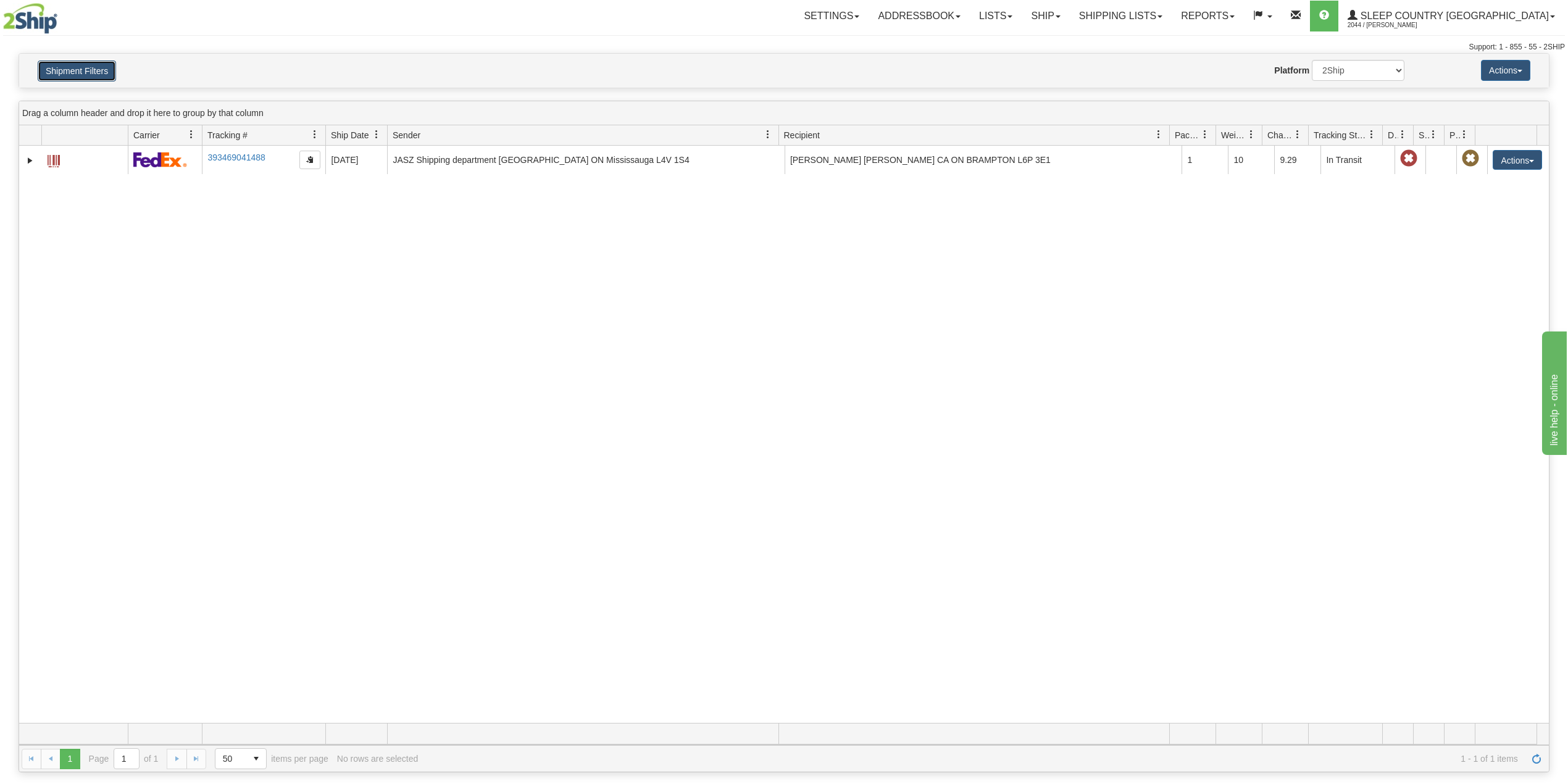
click at [101, 70] on button "Shipment Filters" at bounding box center [77, 71] width 78 height 21
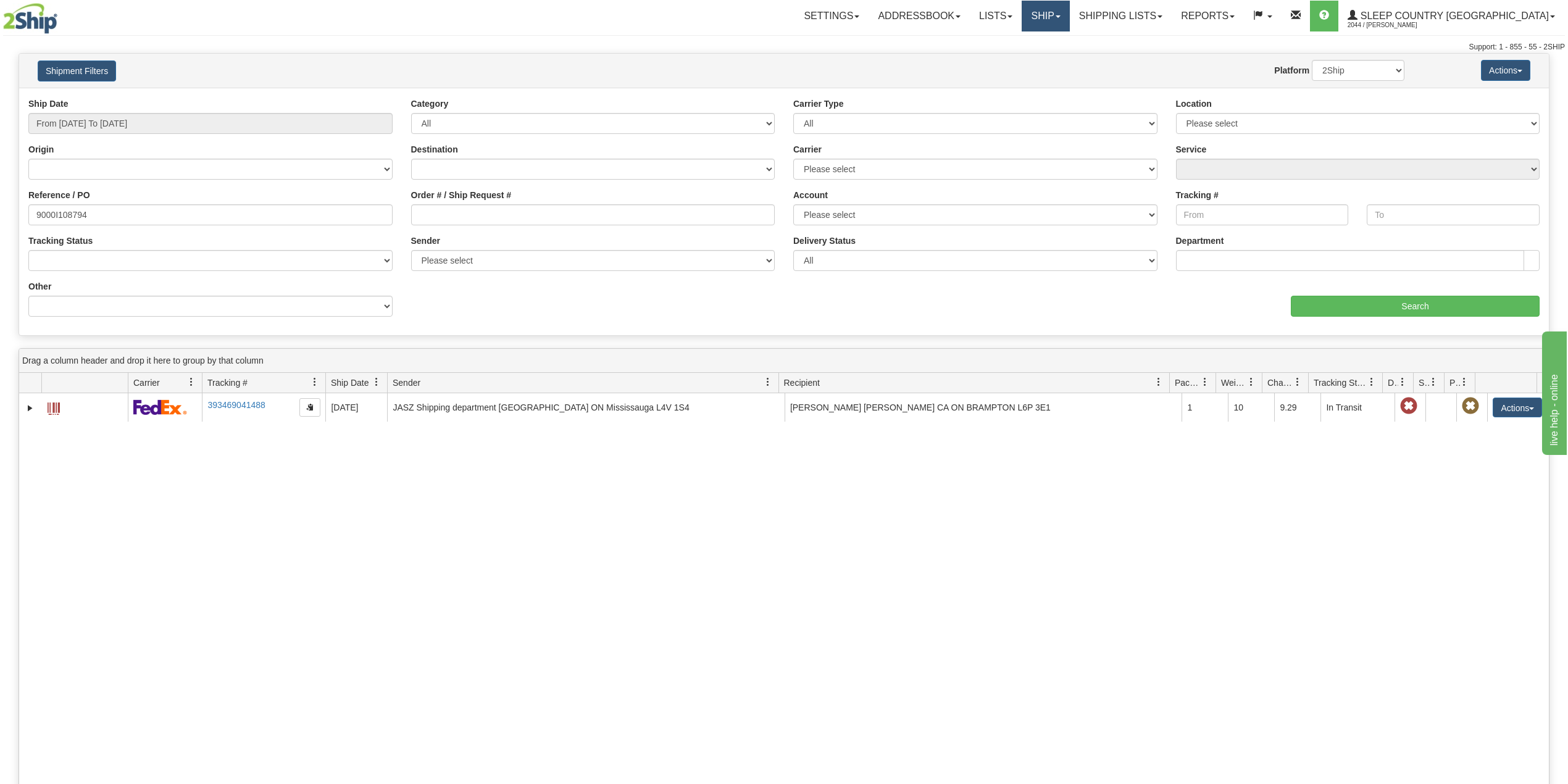
click at [1070, 16] on link "Ship" at bounding box center [1046, 16] width 48 height 31
click at [1070, 53] on link "OnHold / Order Queue" at bounding box center [1014, 60] width 112 height 16
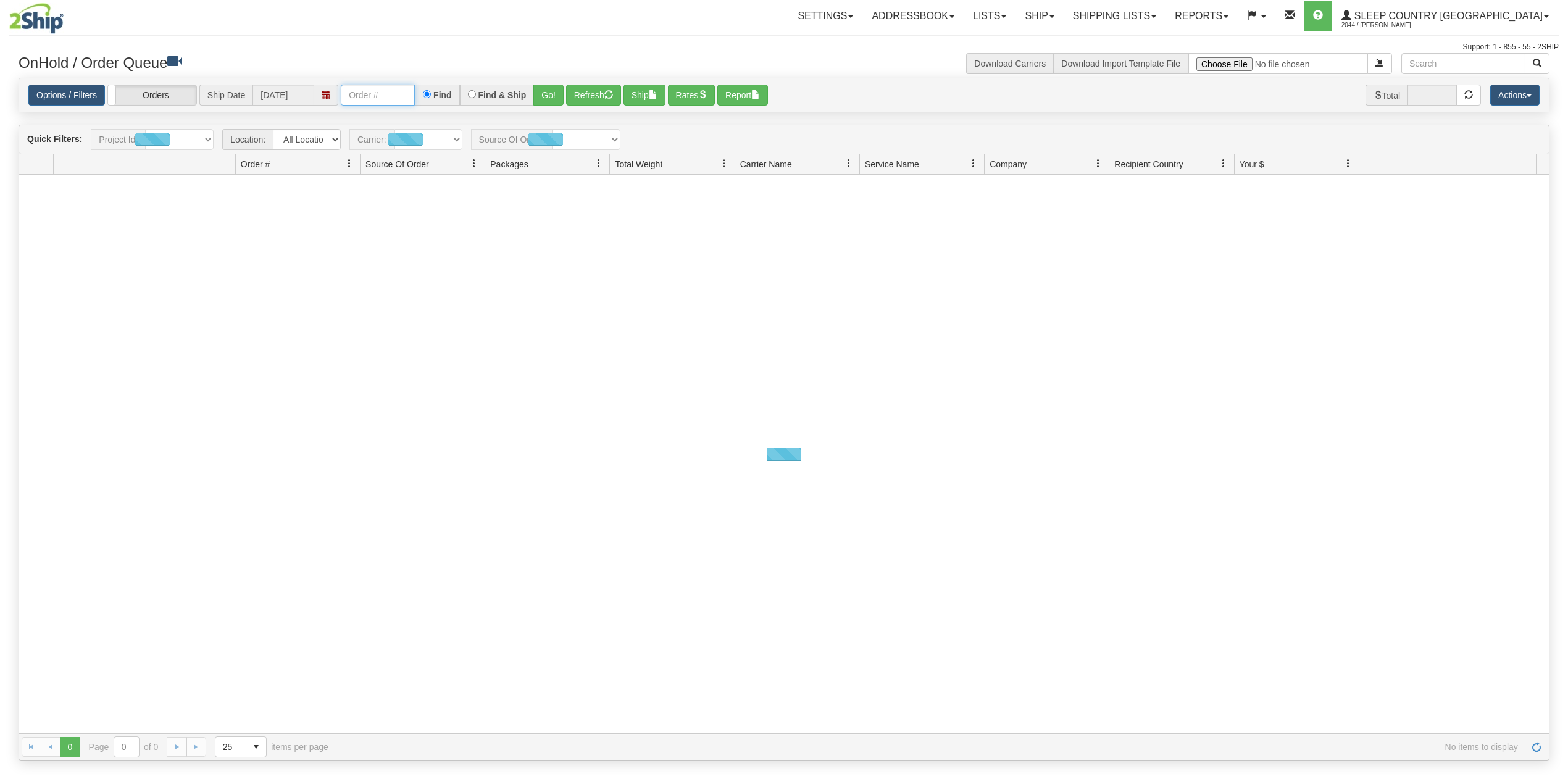
click at [383, 98] on input "text" at bounding box center [378, 95] width 74 height 21
paste input "9000I119943"
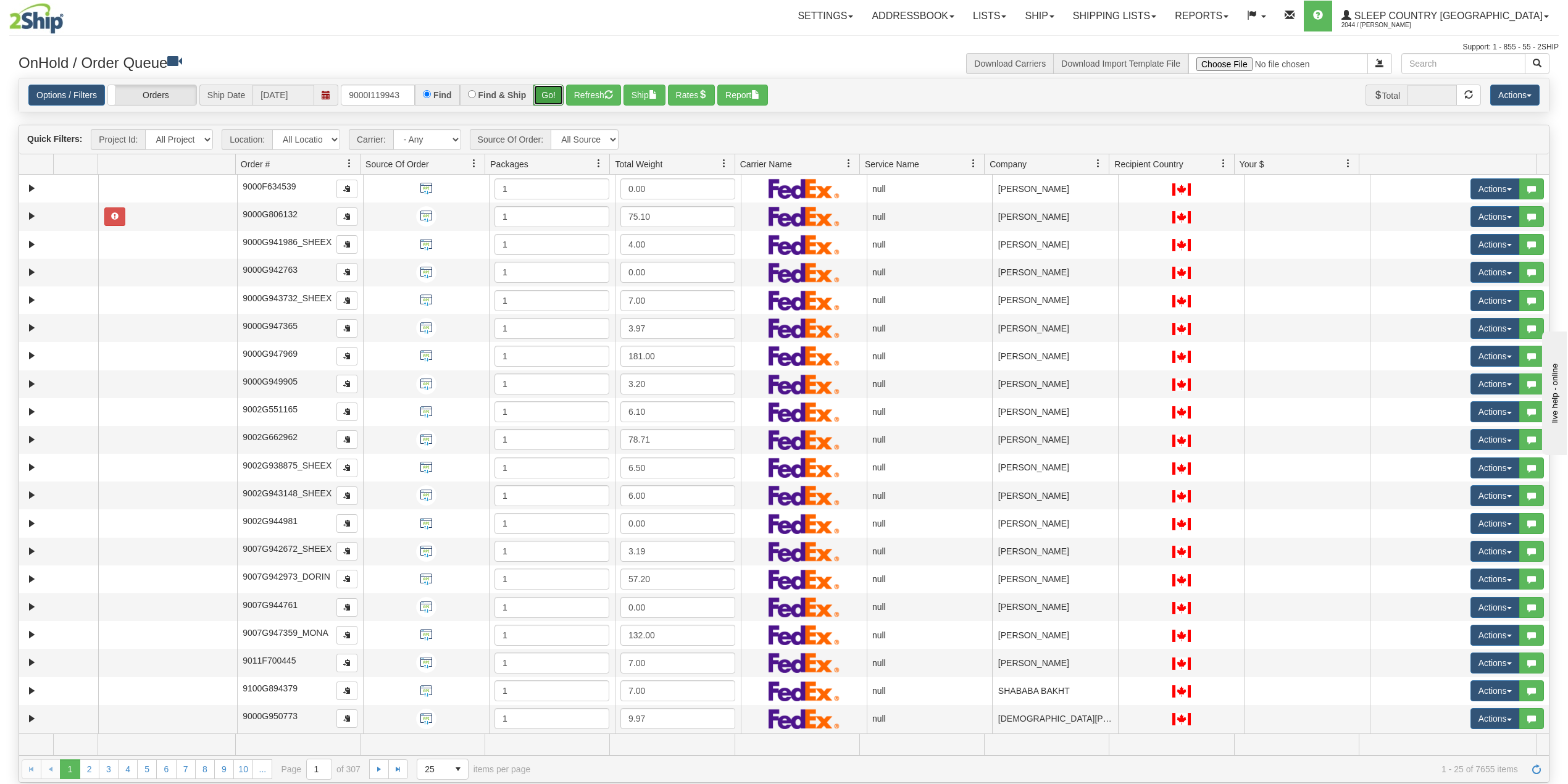
click at [548, 92] on button "Go!" at bounding box center [548, 95] width 31 height 21
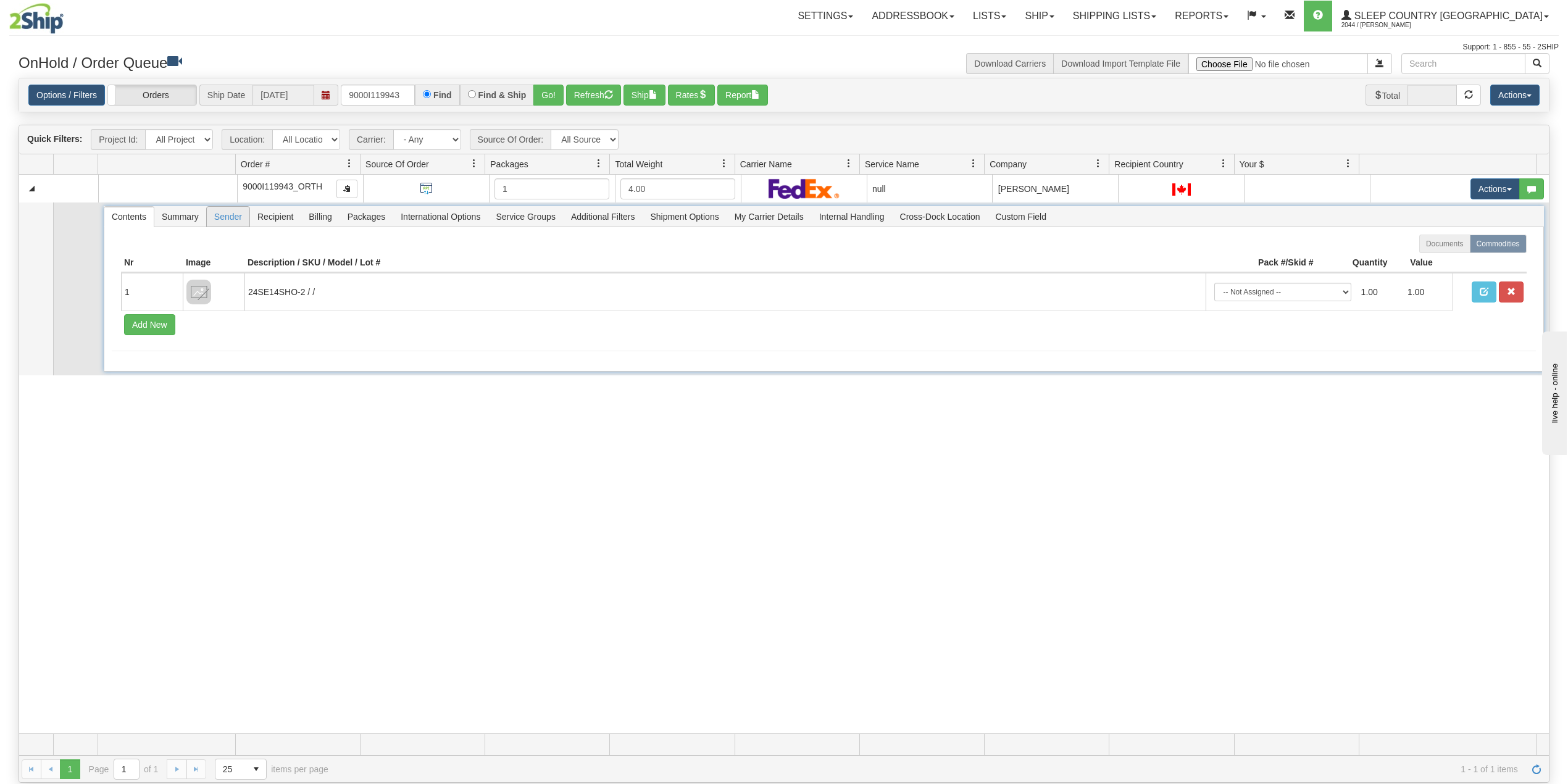
click at [212, 225] on span "Sender" at bounding box center [228, 217] width 42 height 20
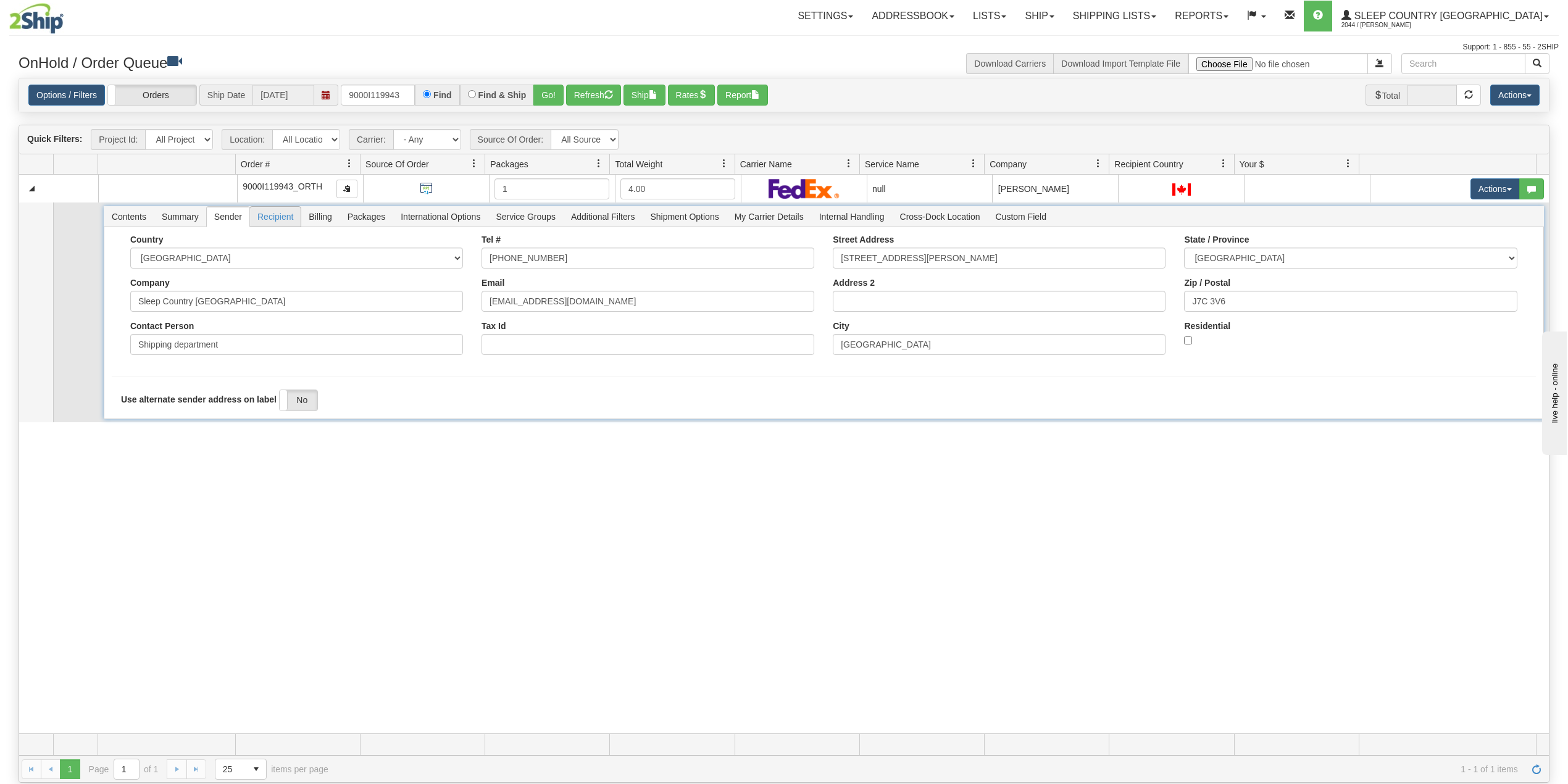
click at [274, 218] on span "Recipient" at bounding box center [276, 217] width 51 height 20
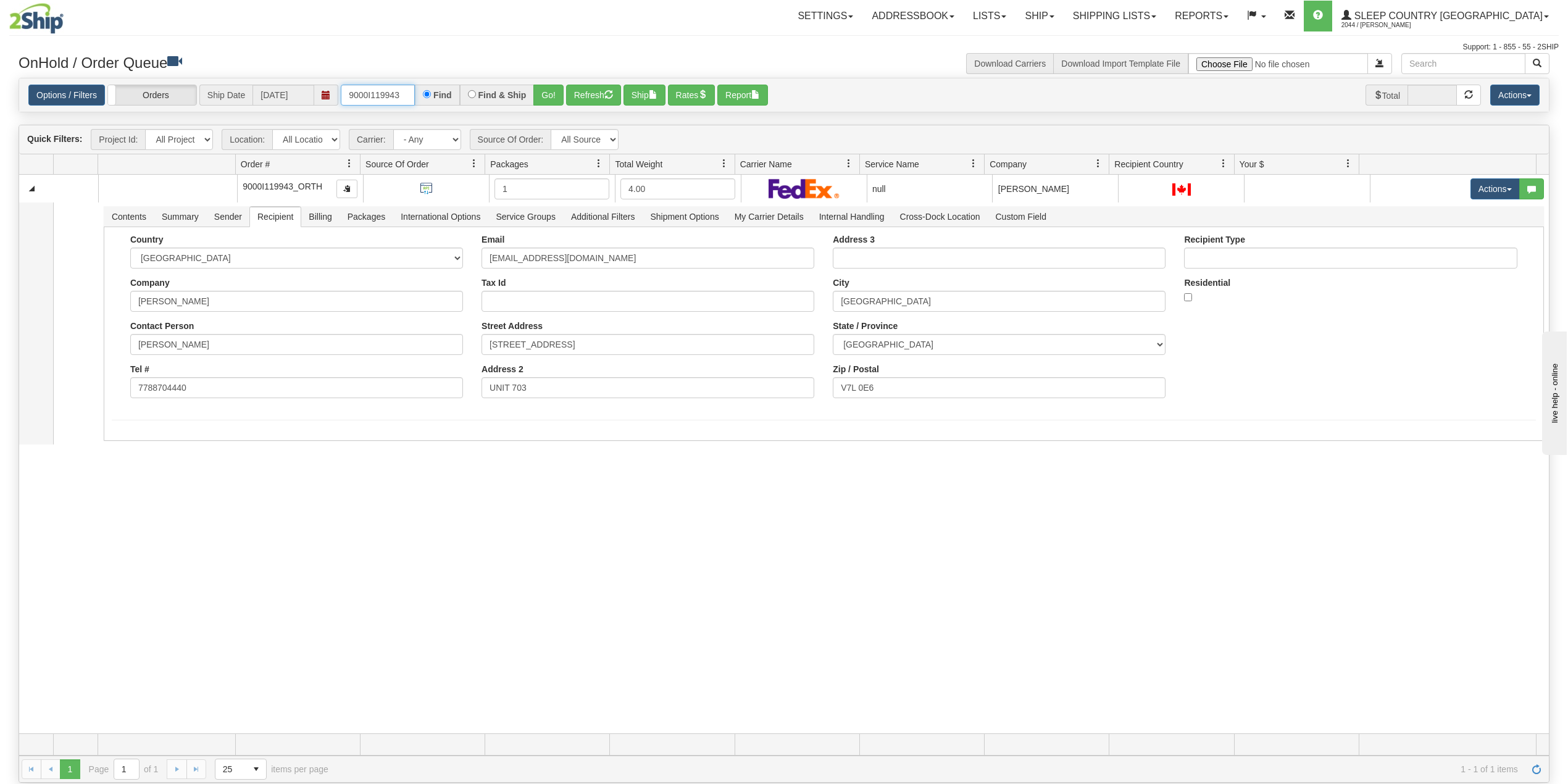
click at [374, 89] on input "9000I119943" at bounding box center [378, 95] width 74 height 21
paste input "7302"
click at [553, 92] on button "Go!" at bounding box center [548, 95] width 31 height 21
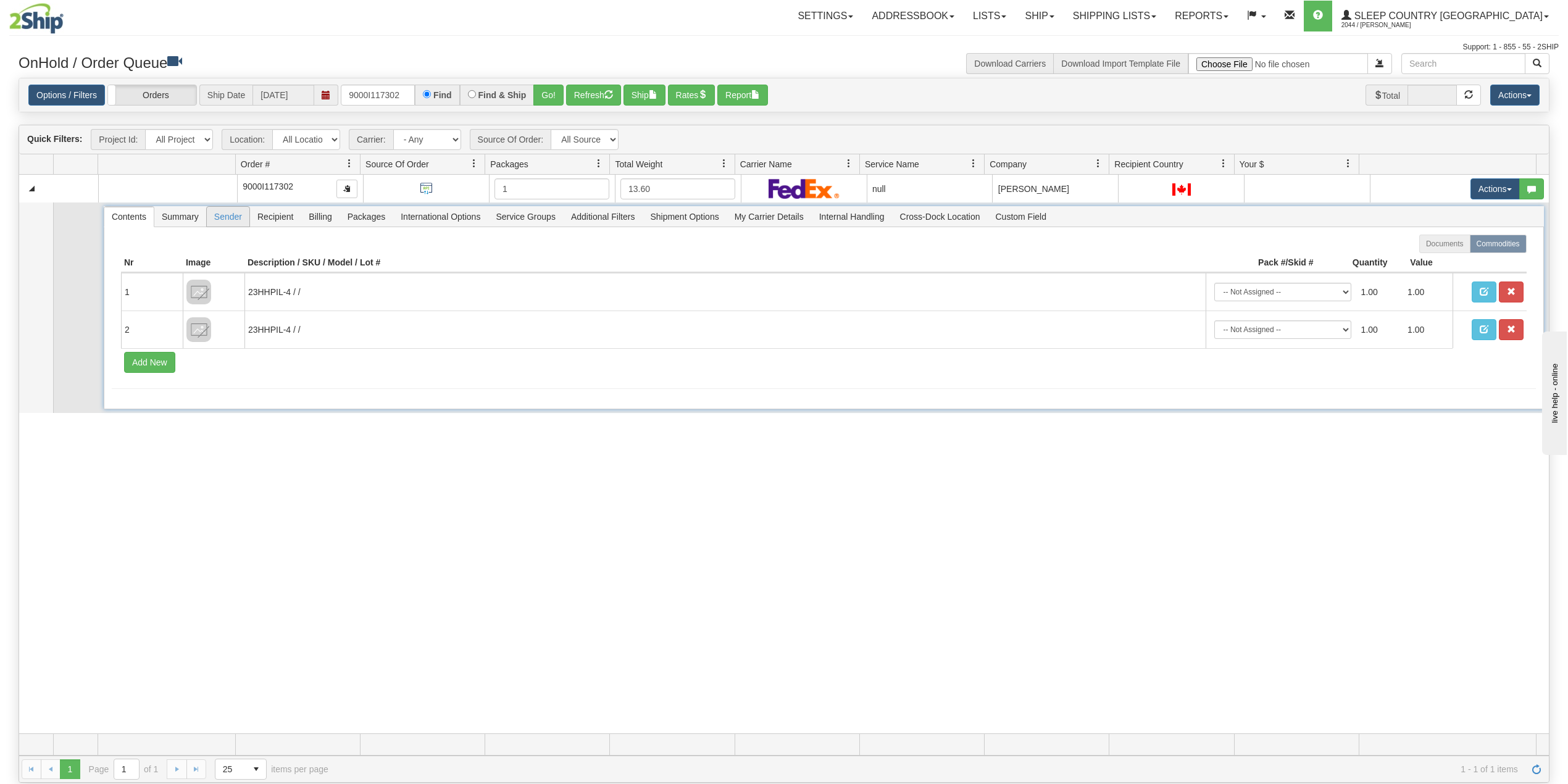
click at [223, 220] on span "Sender" at bounding box center [228, 217] width 42 height 20
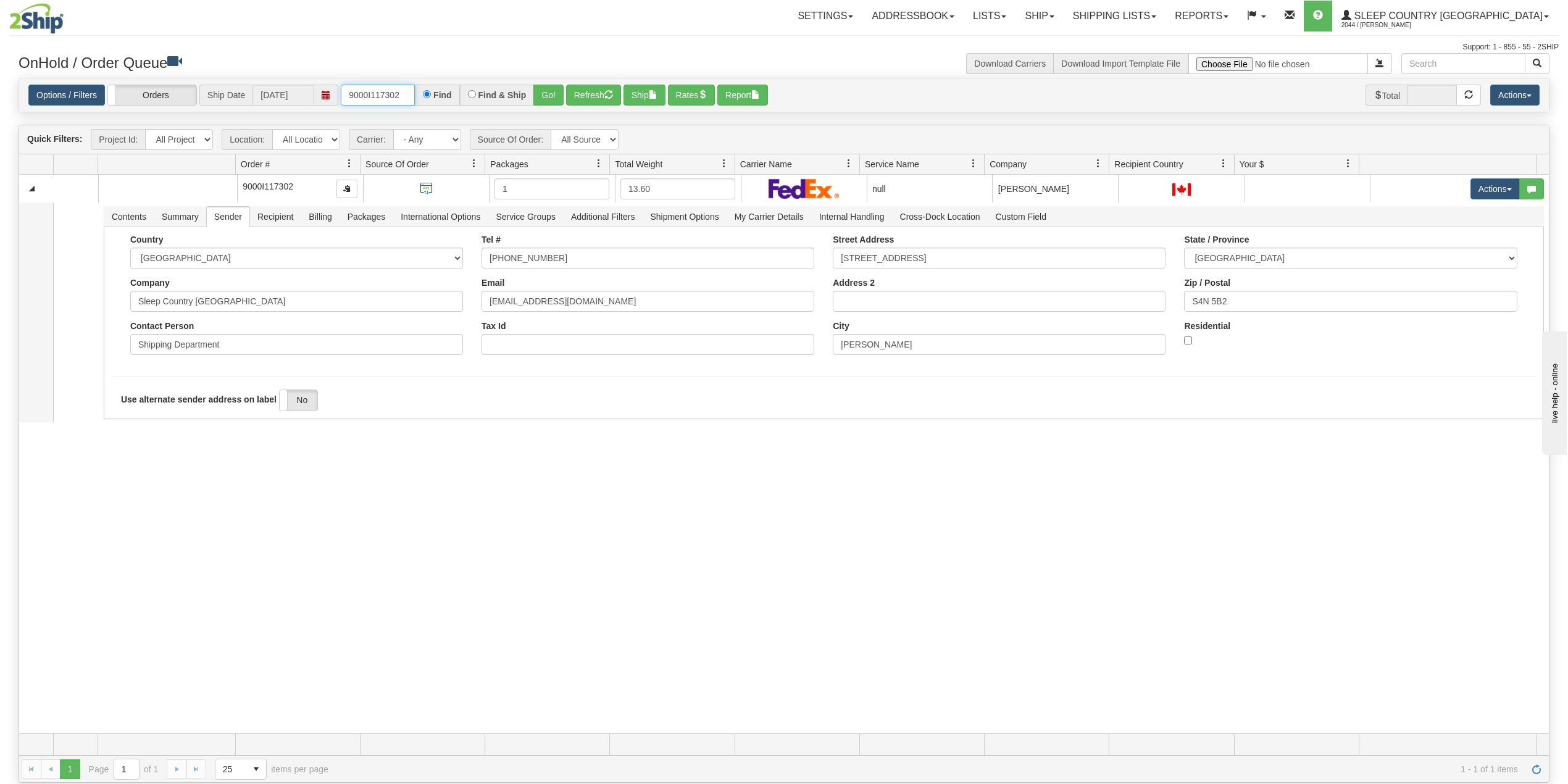
click at [387, 95] on input "9000I117302" at bounding box center [378, 95] width 74 height 21
paste input "3046"
type input "9000I113046"
click at [547, 92] on button "Go!" at bounding box center [548, 95] width 31 height 21
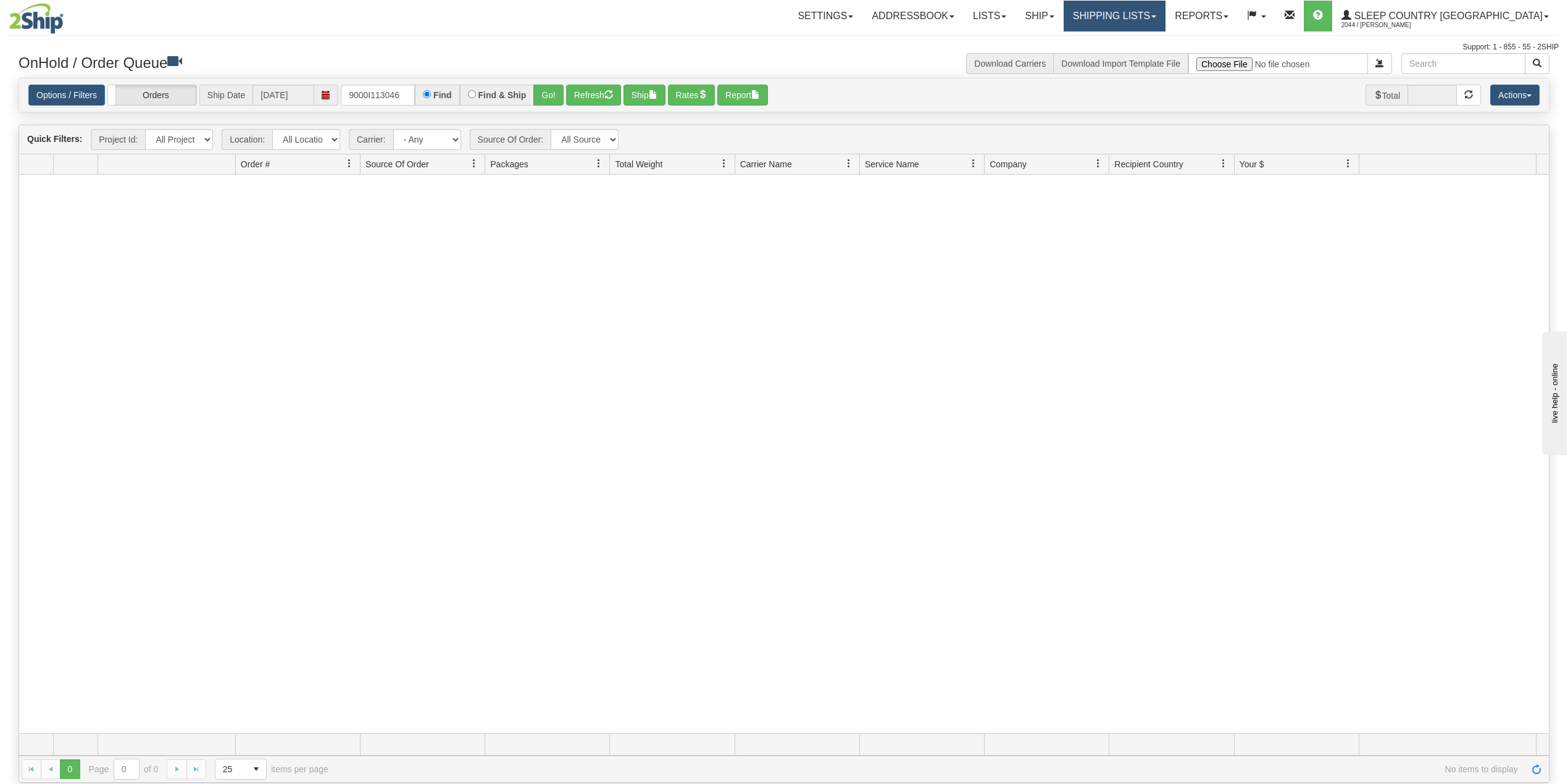
click at [1166, 4] on link "Shipping lists" at bounding box center [1114, 16] width 102 height 31
click at [1152, 52] on link "Search Shipment History" at bounding box center [1105, 60] width 121 height 16
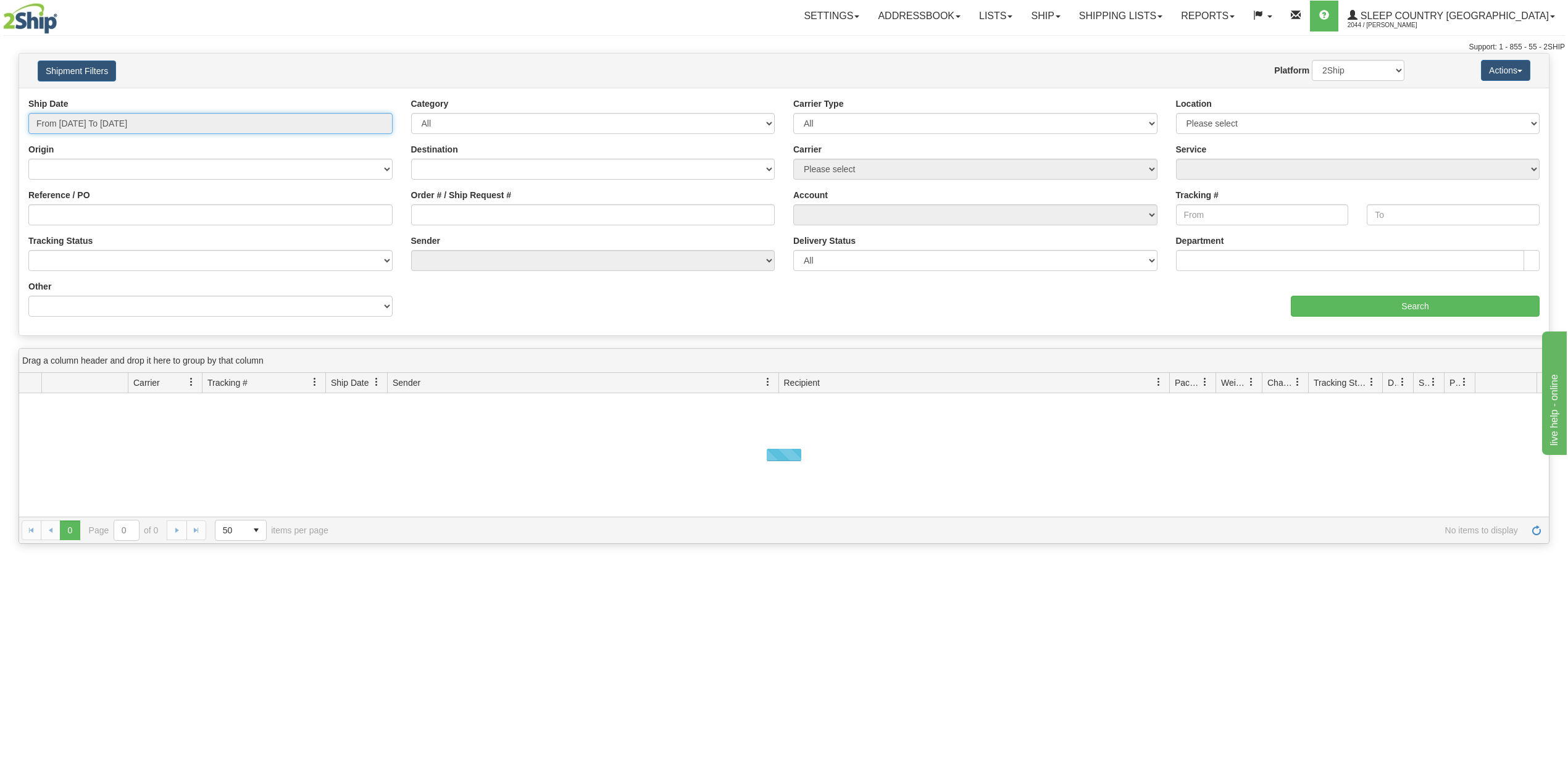
click at [107, 122] on input "From [DATE] To [DATE]" at bounding box center [210, 124] width 364 height 21
click at [74, 210] on li "Last 30 Days" at bounding box center [83, 212] width 99 height 16
type input "From [DATE] To [DATE]"
click at [74, 212] on input "Reference / PO" at bounding box center [210, 214] width 364 height 21
paste input "9000I113046"
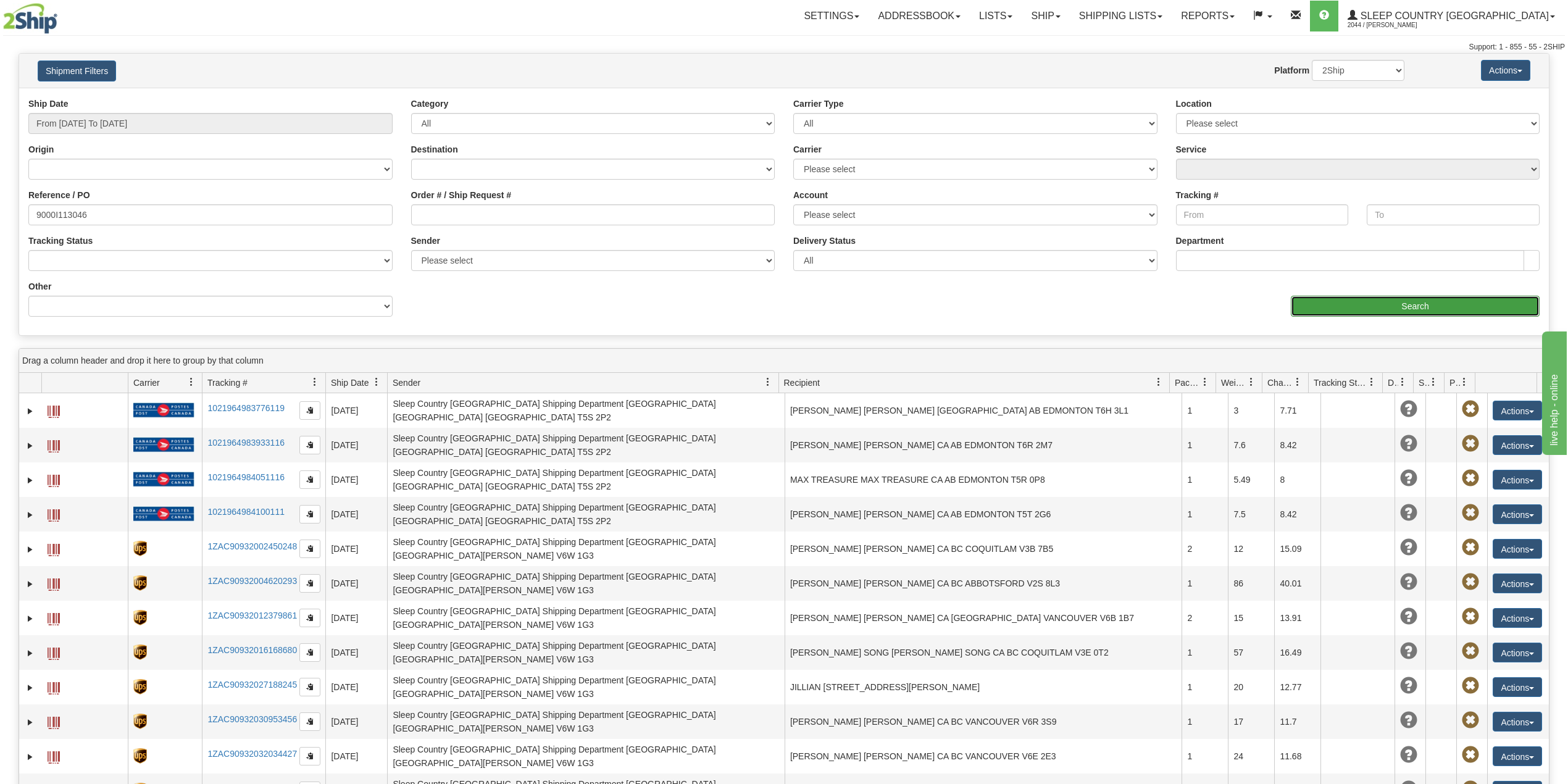
click at [1331, 296] on input "Search" at bounding box center [1415, 306] width 249 height 21
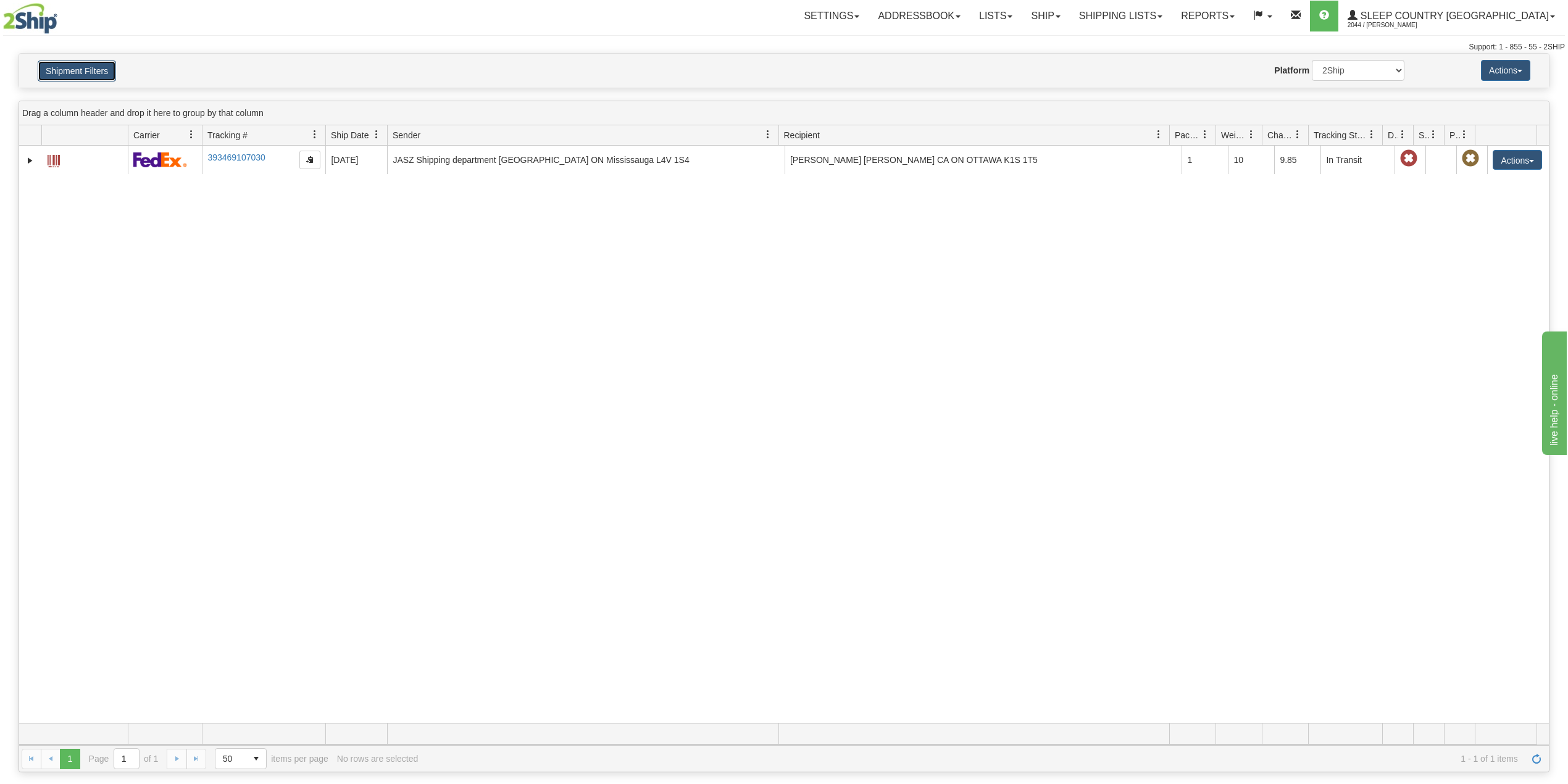
click at [92, 71] on button "Shipment Filters" at bounding box center [77, 71] width 78 height 21
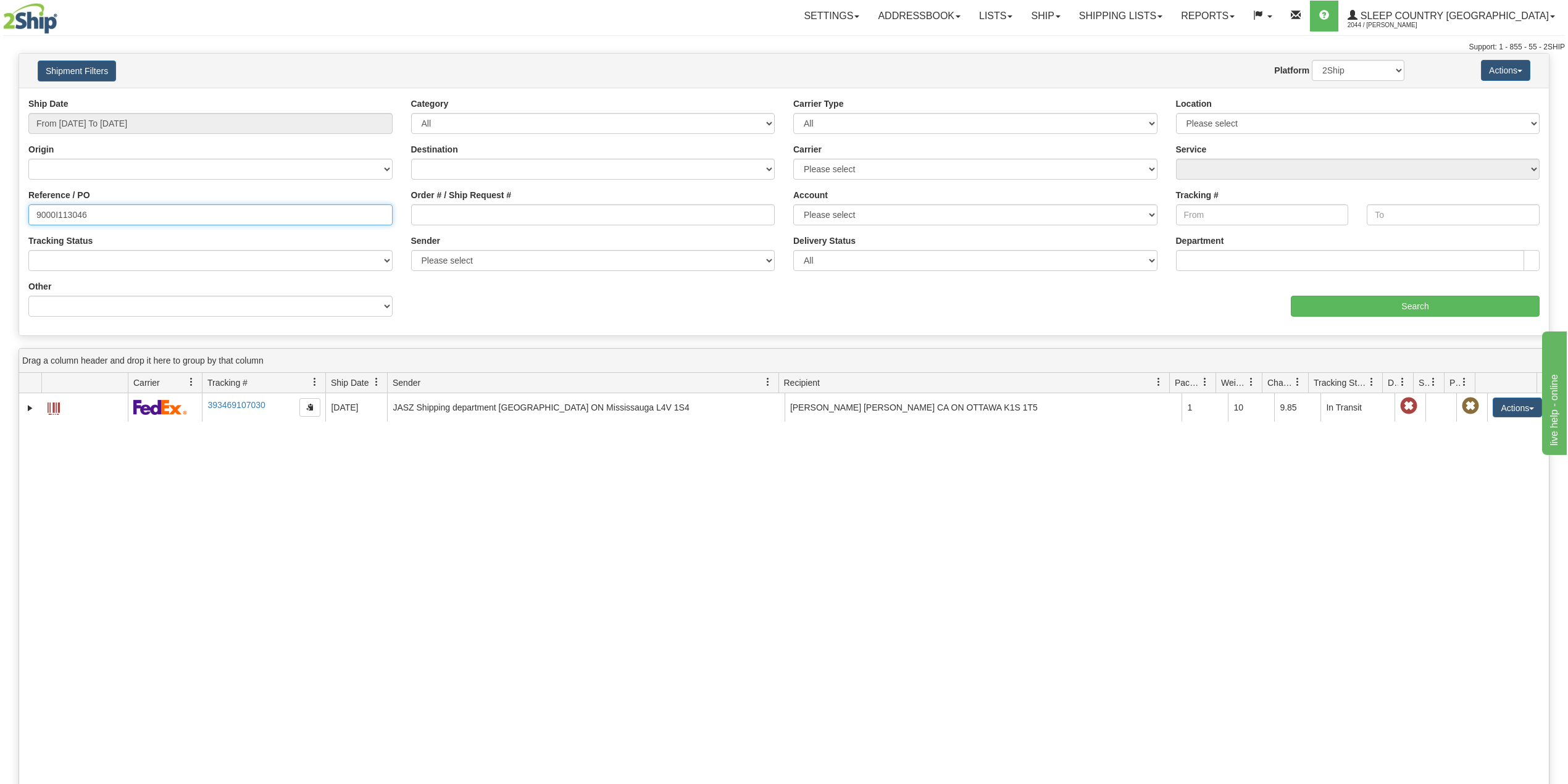
click at [128, 221] on input "9000I113046" at bounding box center [210, 214] width 364 height 21
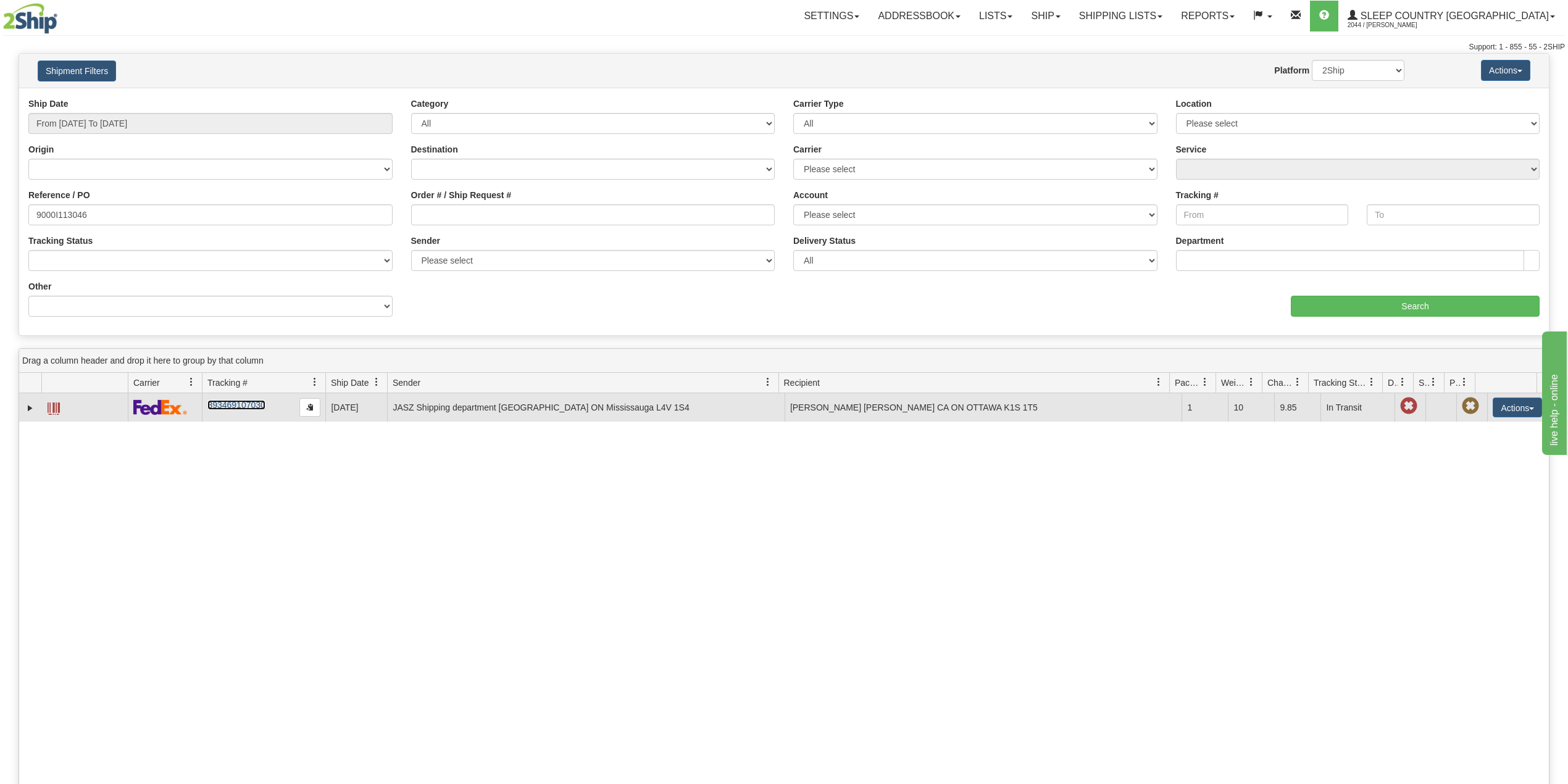
click at [221, 406] on link "393469107030" at bounding box center [235, 404] width 57 height 10
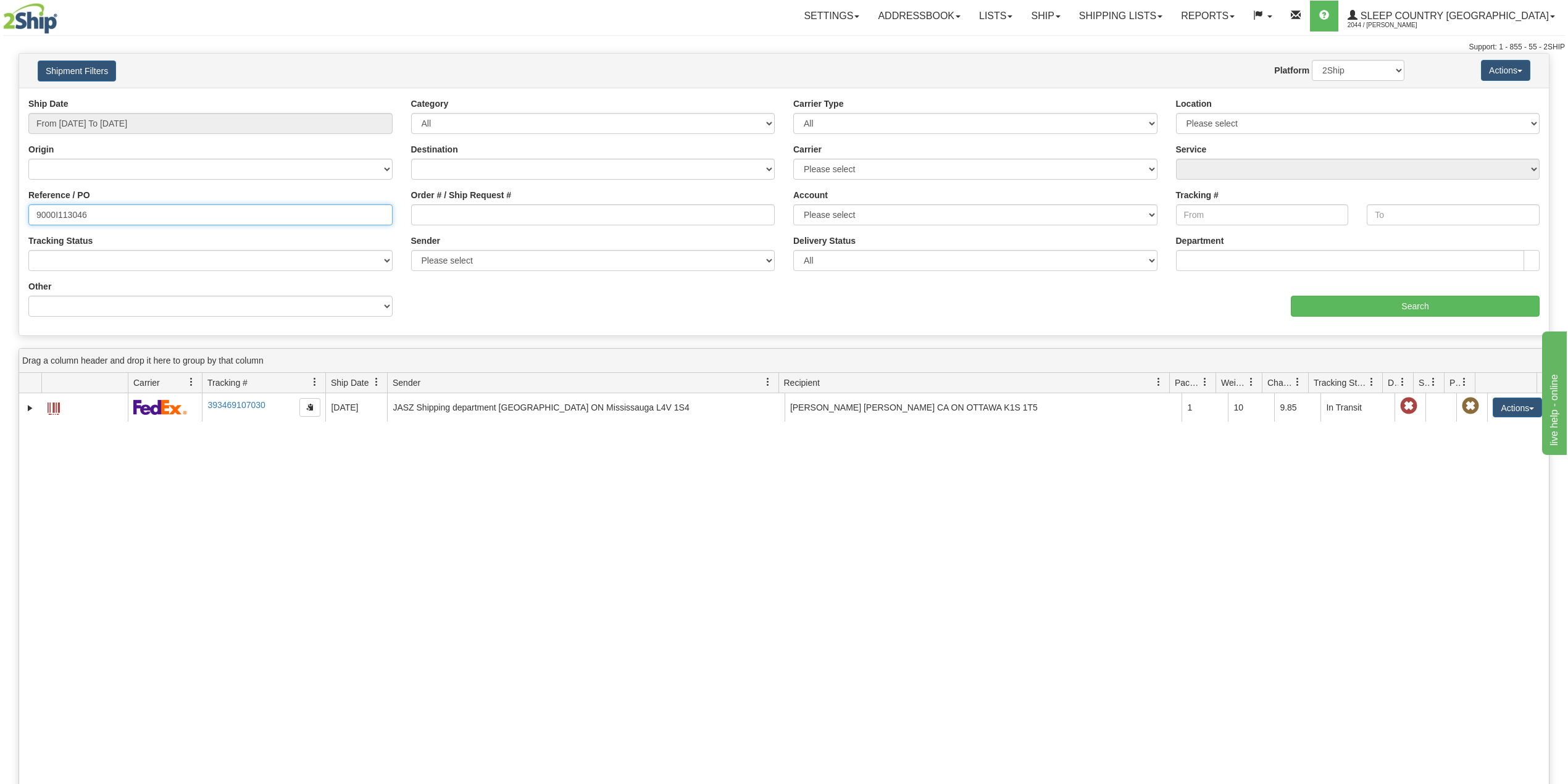
click at [73, 210] on input "9000I113046" at bounding box center [210, 214] width 364 height 21
paste input "9943"
type input "9000I119943"
drag, startPoint x: 1426, startPoint y: 307, endPoint x: 1420, endPoint y: 302, distance: 7.8
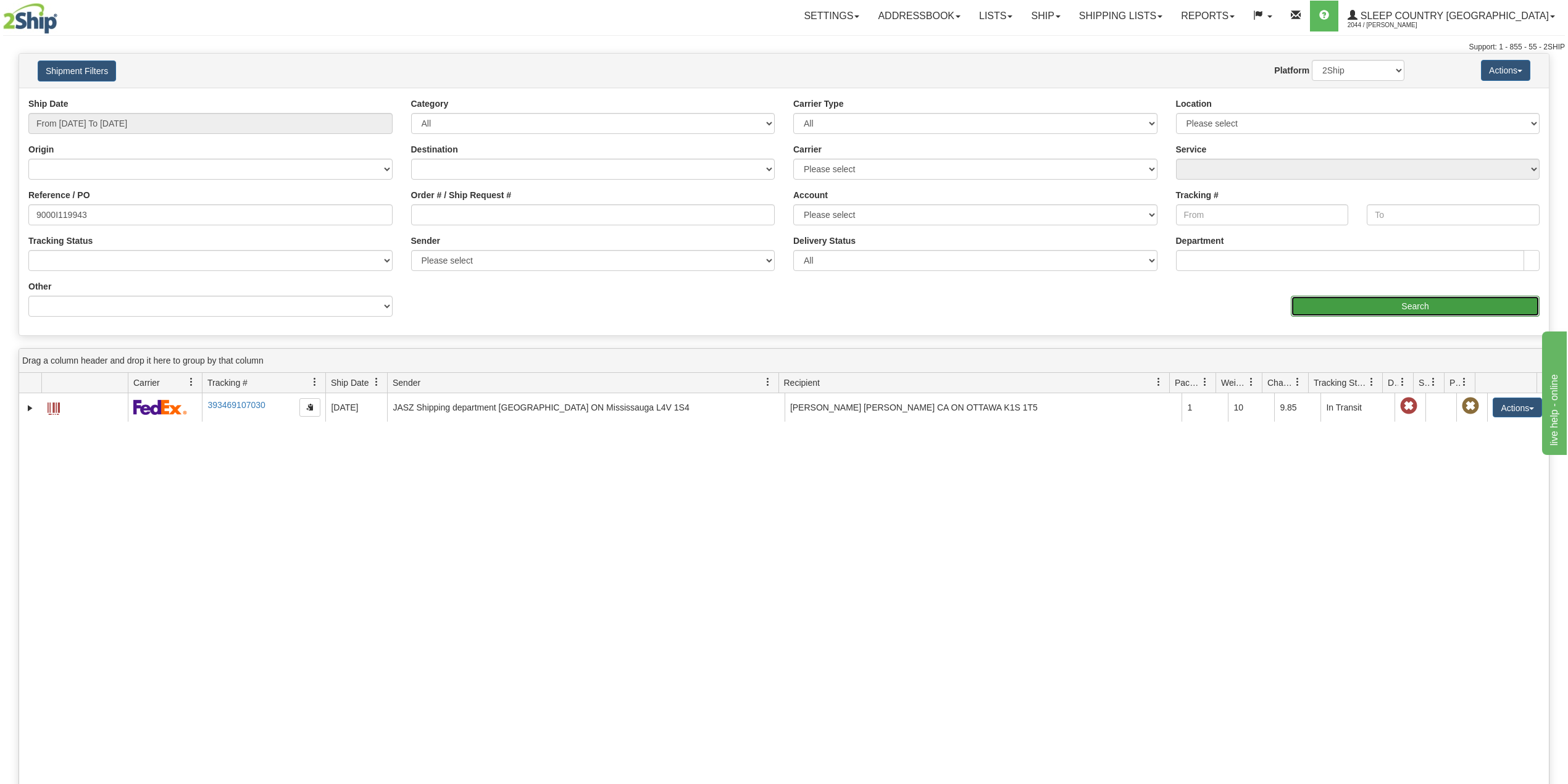
click at [1420, 302] on input "Search" at bounding box center [1415, 306] width 249 height 21
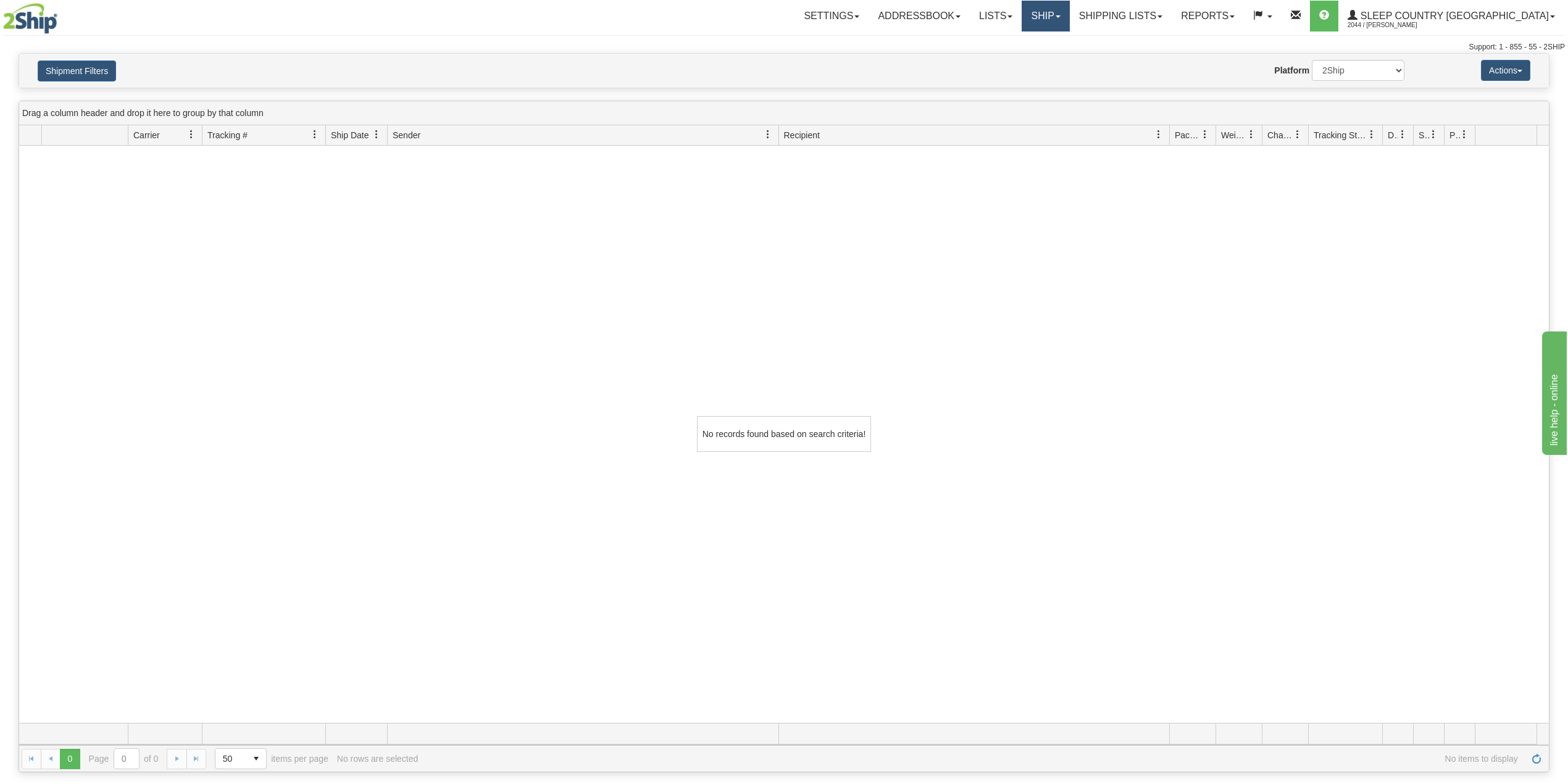
click at [1070, 13] on link "Ship" at bounding box center [1046, 16] width 48 height 31
click at [1057, 60] on span "OnHold / Order Queue" at bounding box center [1013, 59] width 87 height 10
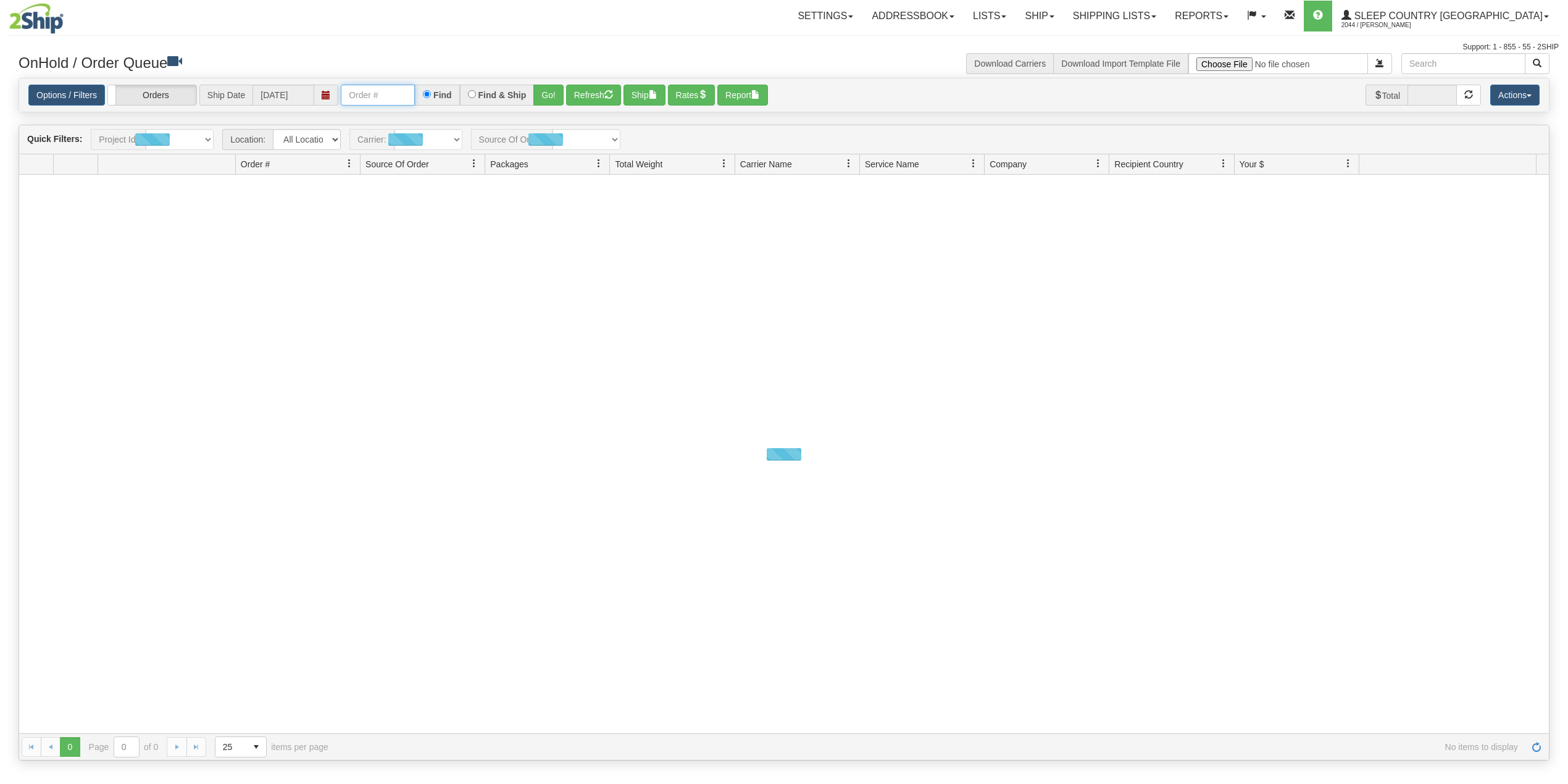
drag, startPoint x: 376, startPoint y: 99, endPoint x: 386, endPoint y: 105, distance: 11.7
click at [376, 99] on input "text" at bounding box center [378, 95] width 74 height 21
paste input "9000I119943"
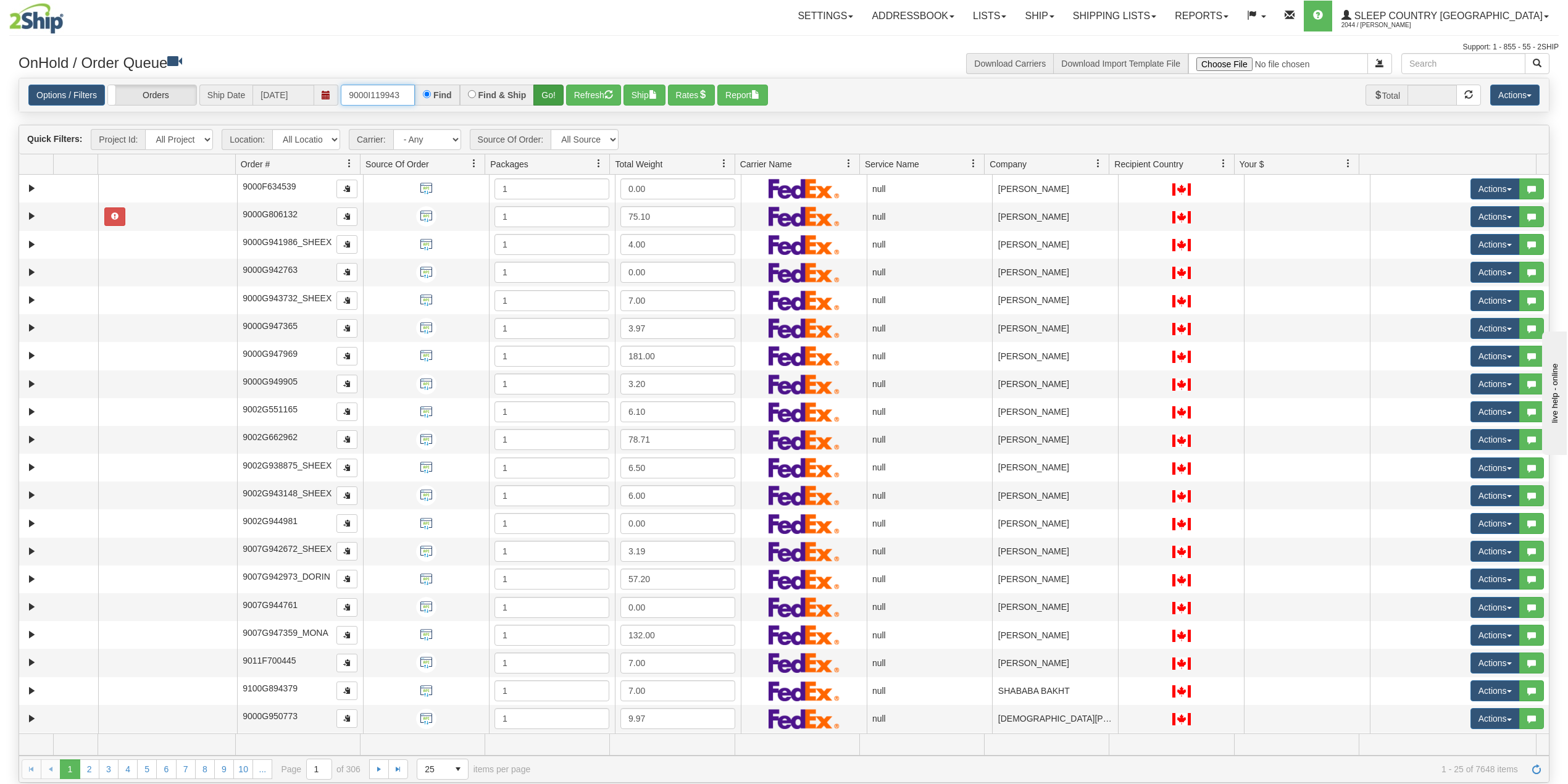
type input "9000I119943"
click at [547, 96] on button "Go!" at bounding box center [548, 95] width 31 height 21
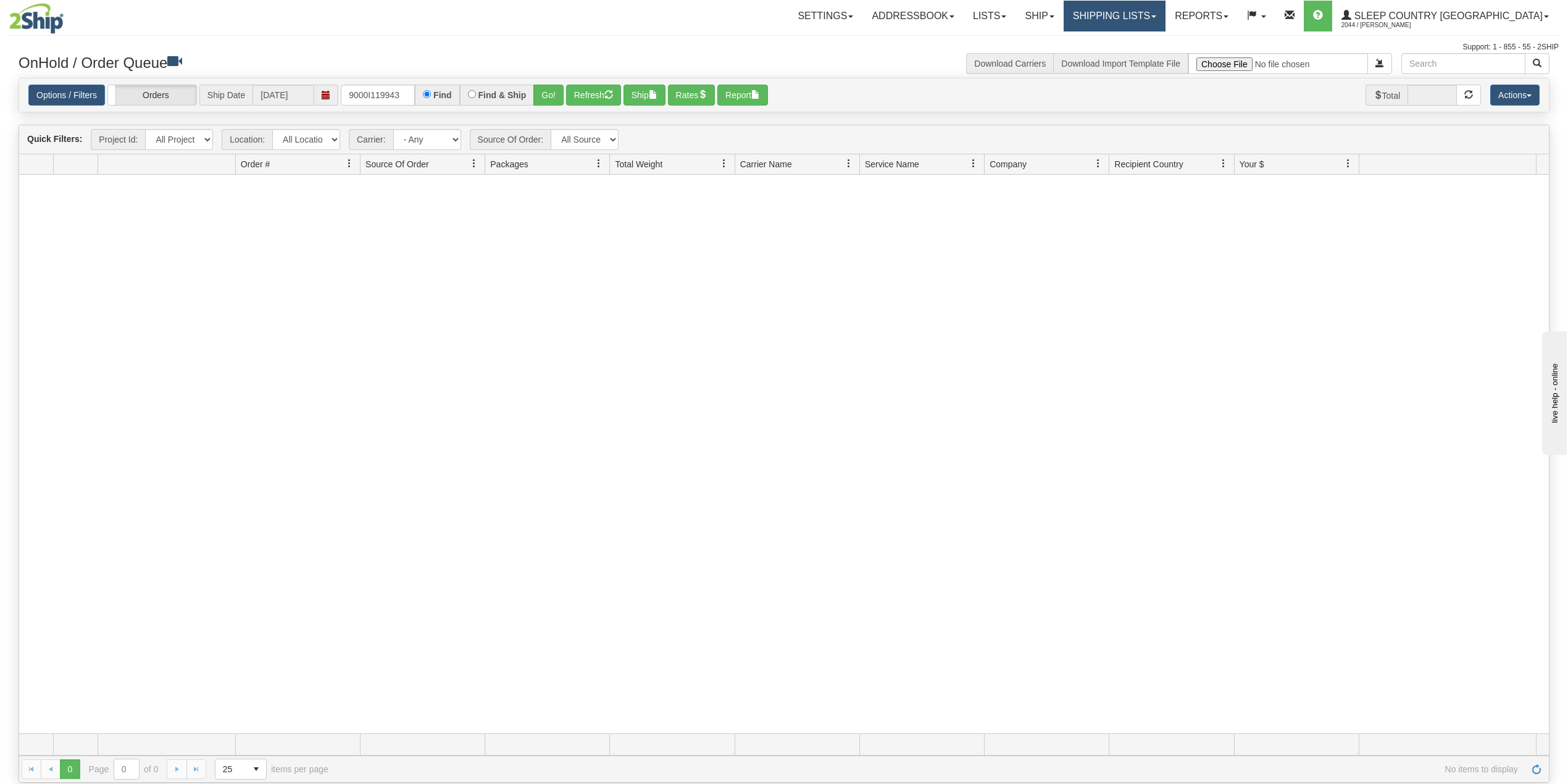
click at [1166, 13] on link "Shipping lists" at bounding box center [1114, 16] width 102 height 31
click at [1129, 39] on span "Current Shipments" at bounding box center [1093, 42] width 72 height 10
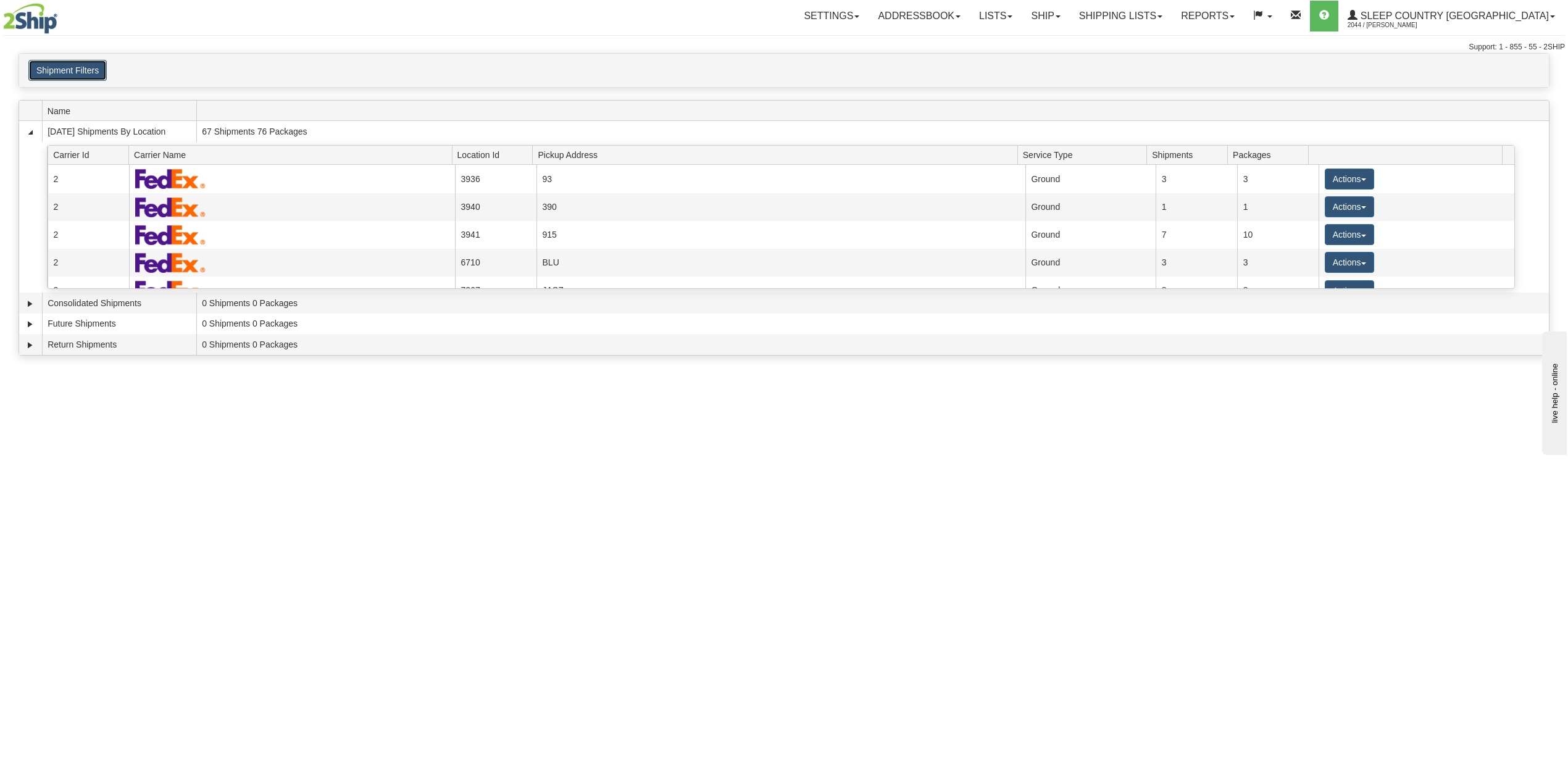
click at [87, 73] on button "Shipment Filters" at bounding box center [67, 70] width 78 height 21
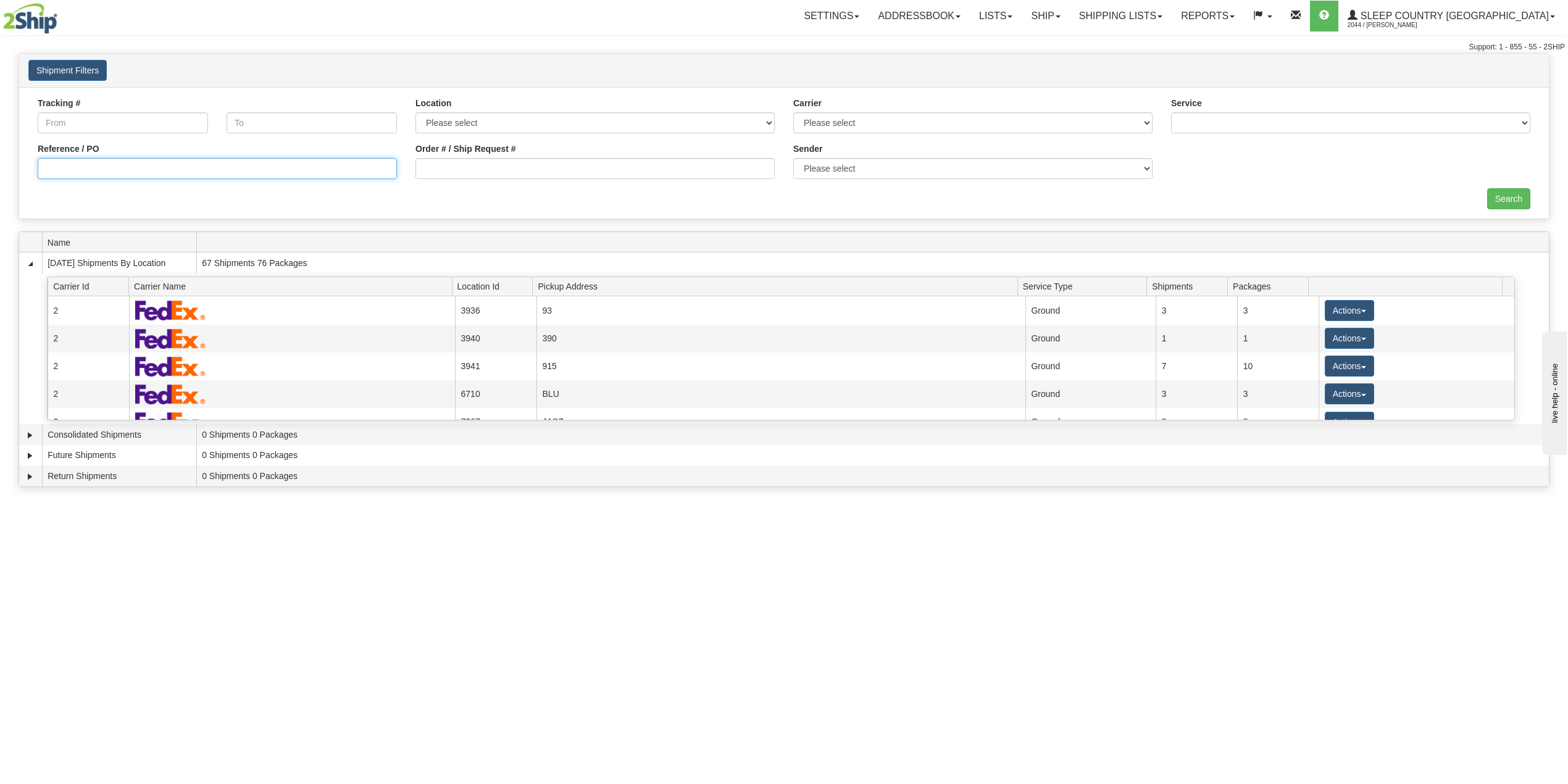
click at [87, 175] on input "Reference / PO" at bounding box center [218, 168] width 359 height 21
paste input "9000I119943"
type input "9000I119943"
click at [1498, 200] on input "Search" at bounding box center [1509, 199] width 43 height 21
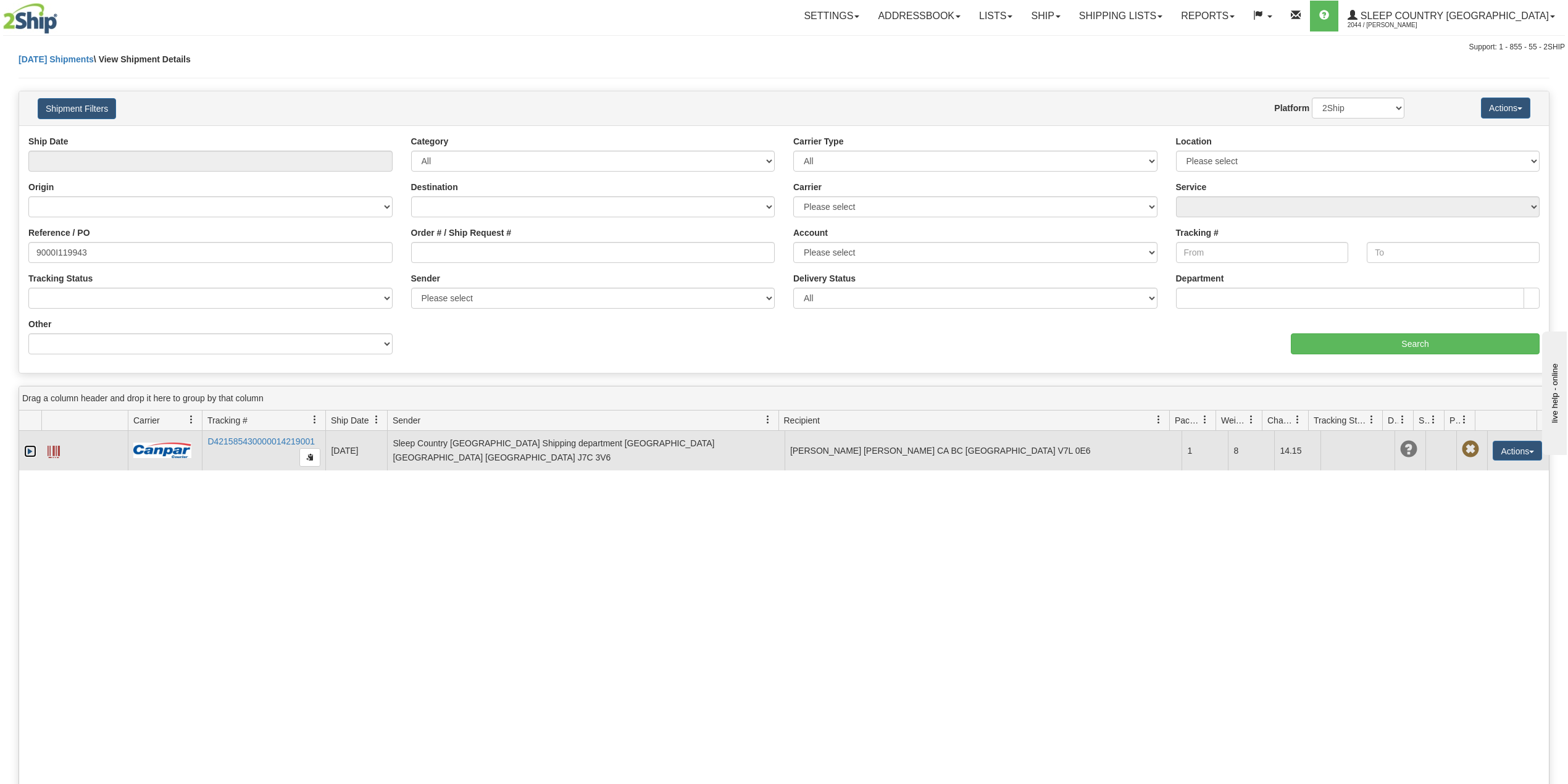
click at [27, 453] on link "Expand" at bounding box center [30, 451] width 13 height 13
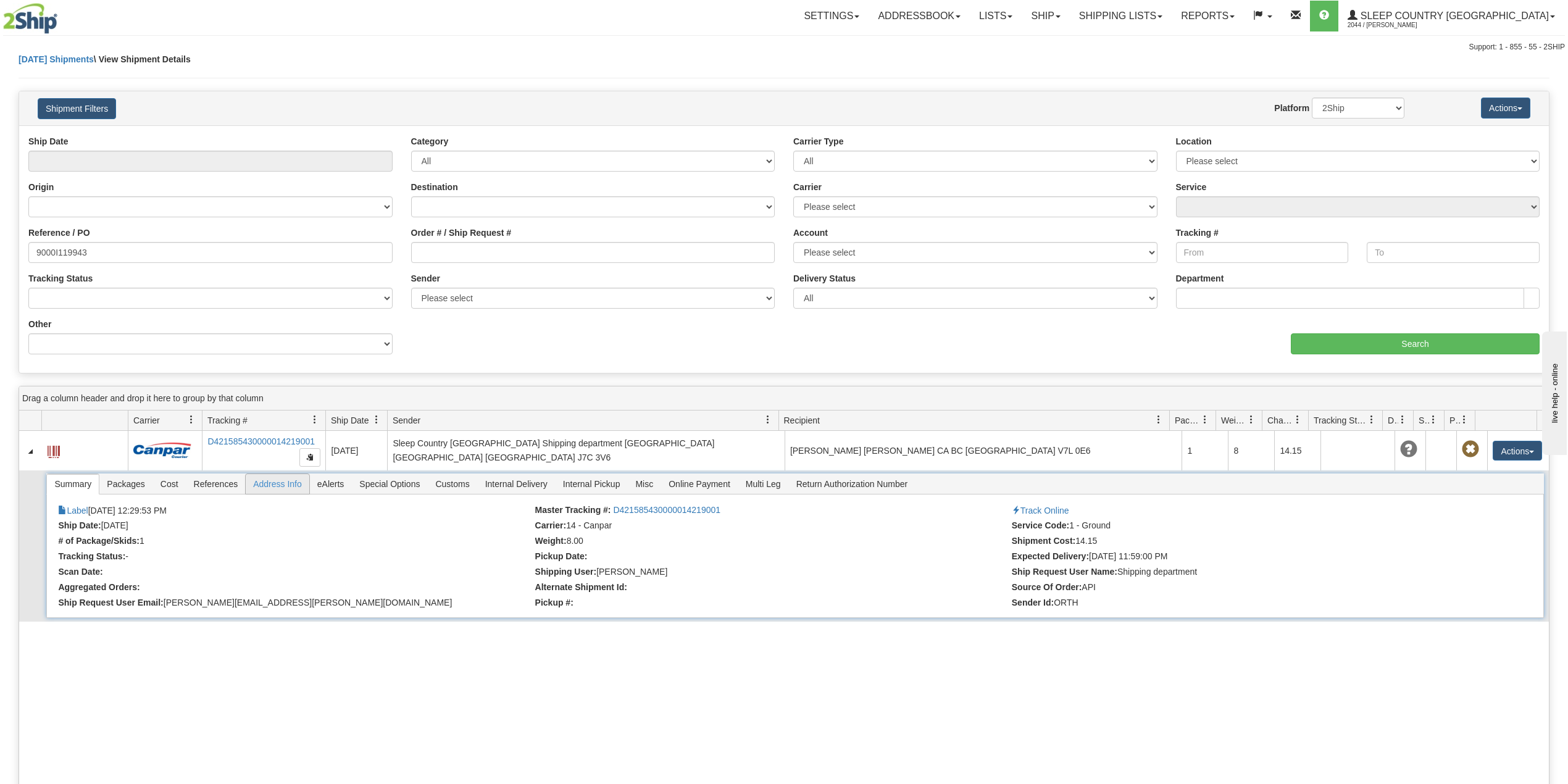
click at [291, 485] on span "Address Info" at bounding box center [277, 484] width 63 height 20
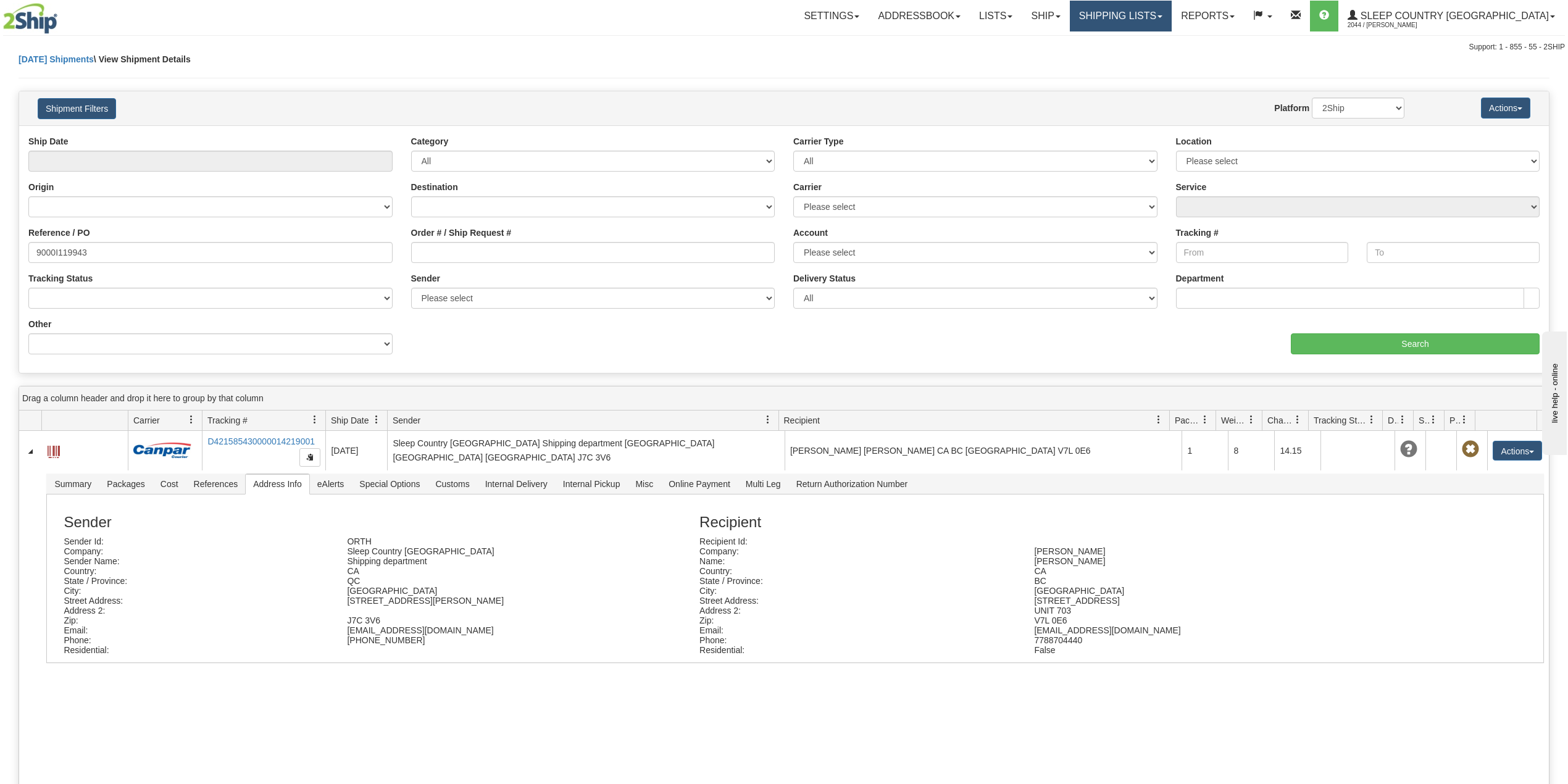
click at [1172, 17] on link "Shipping lists" at bounding box center [1120, 16] width 102 height 31
click at [1070, 8] on link "Ship" at bounding box center [1046, 16] width 48 height 31
click at [1057, 60] on span "OnHold / Order Queue" at bounding box center [1013, 59] width 87 height 10
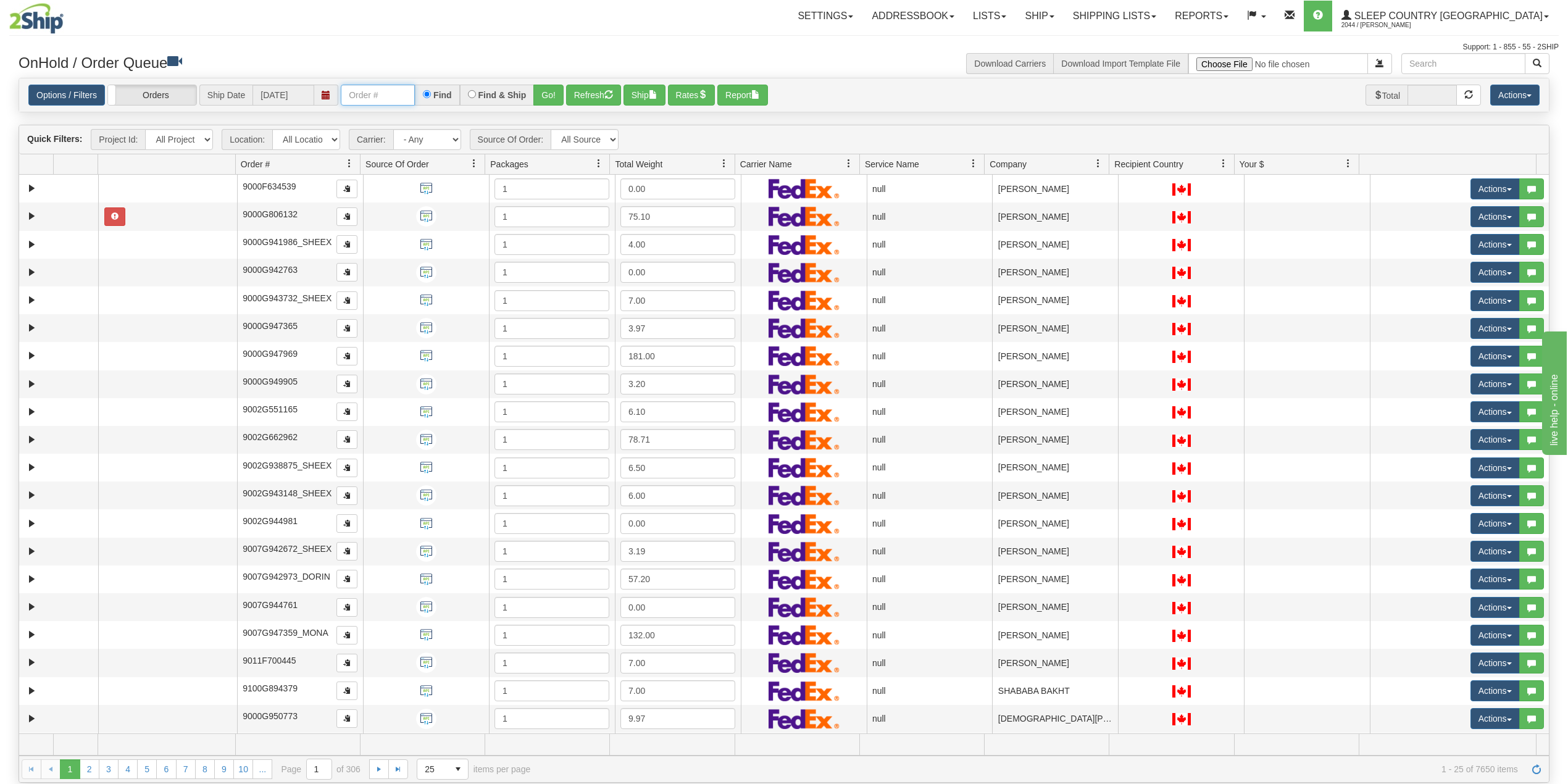
click at [399, 96] on input "text" at bounding box center [378, 95] width 74 height 21
paste input "9002I040153"
type input "9002I040153"
click at [549, 92] on button "Go!" at bounding box center [548, 95] width 31 height 21
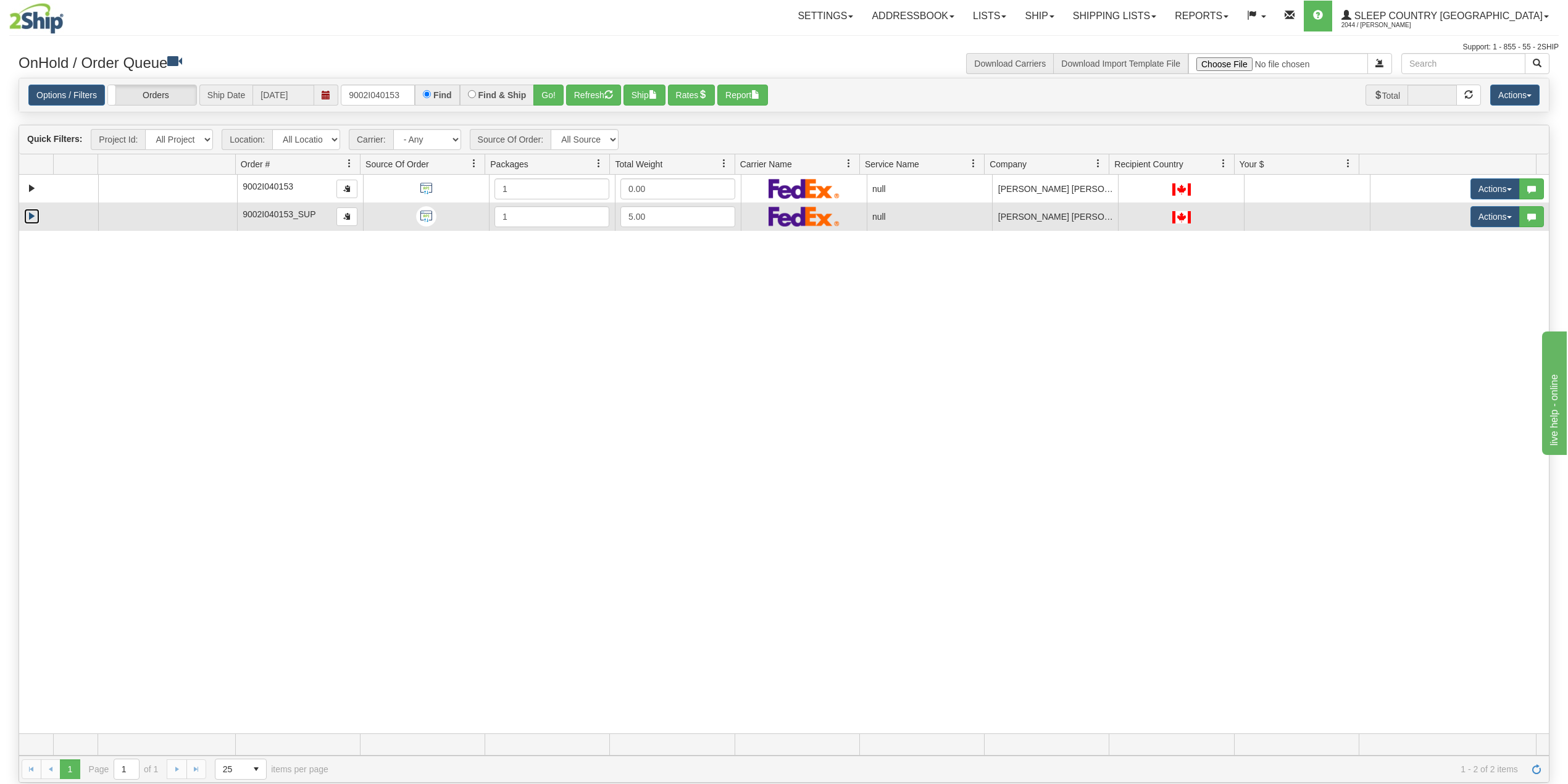
click at [30, 217] on link "Expand" at bounding box center [31, 216] width 16 height 16
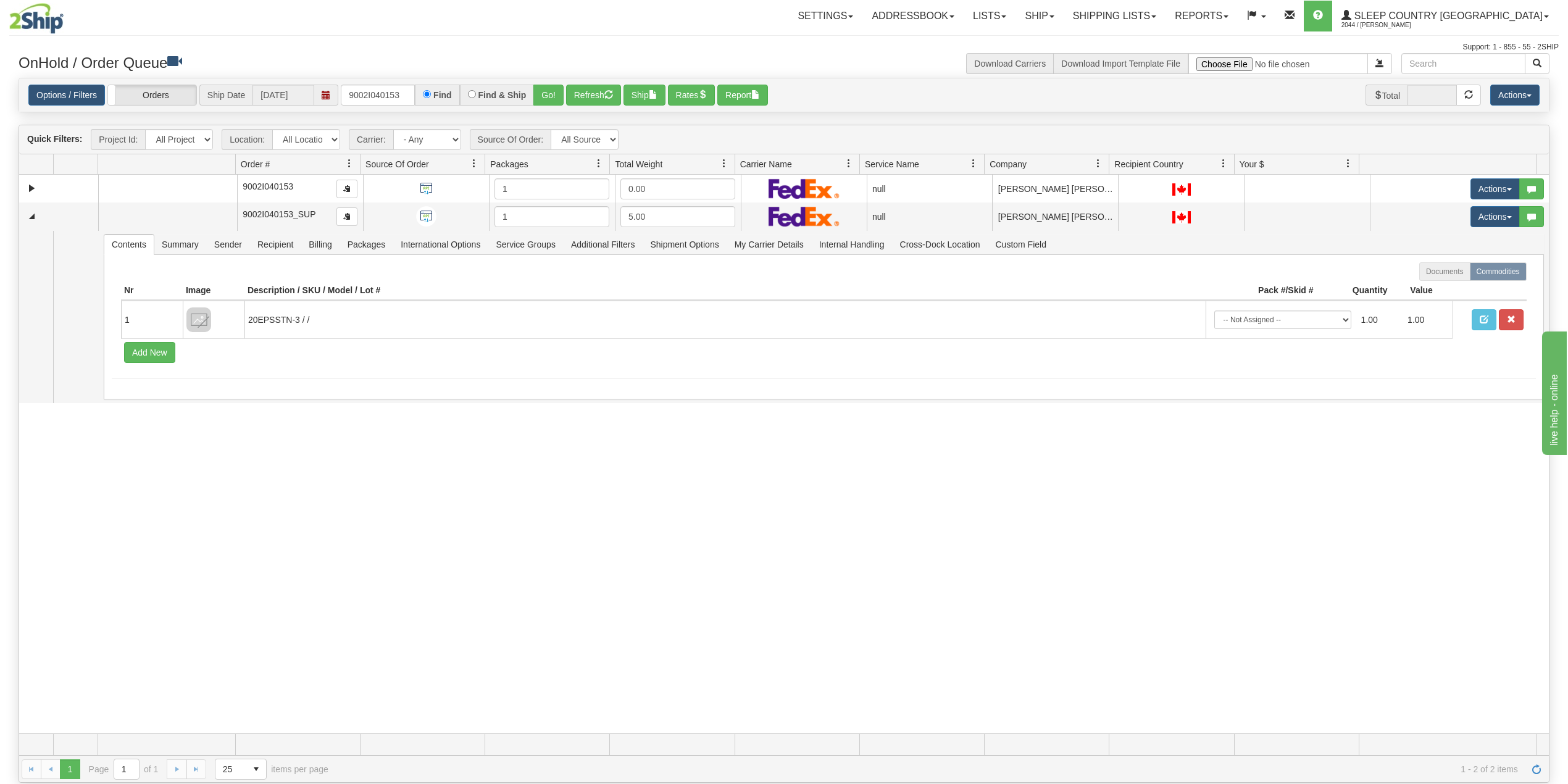
click at [276, 521] on div "31545669 300 90915555 0 9002I040153 1 0.00 null Shipping department Sleep Count…" at bounding box center [784, 454] width 1530 height 558
